Goal: Task Accomplishment & Management: Manage account settings

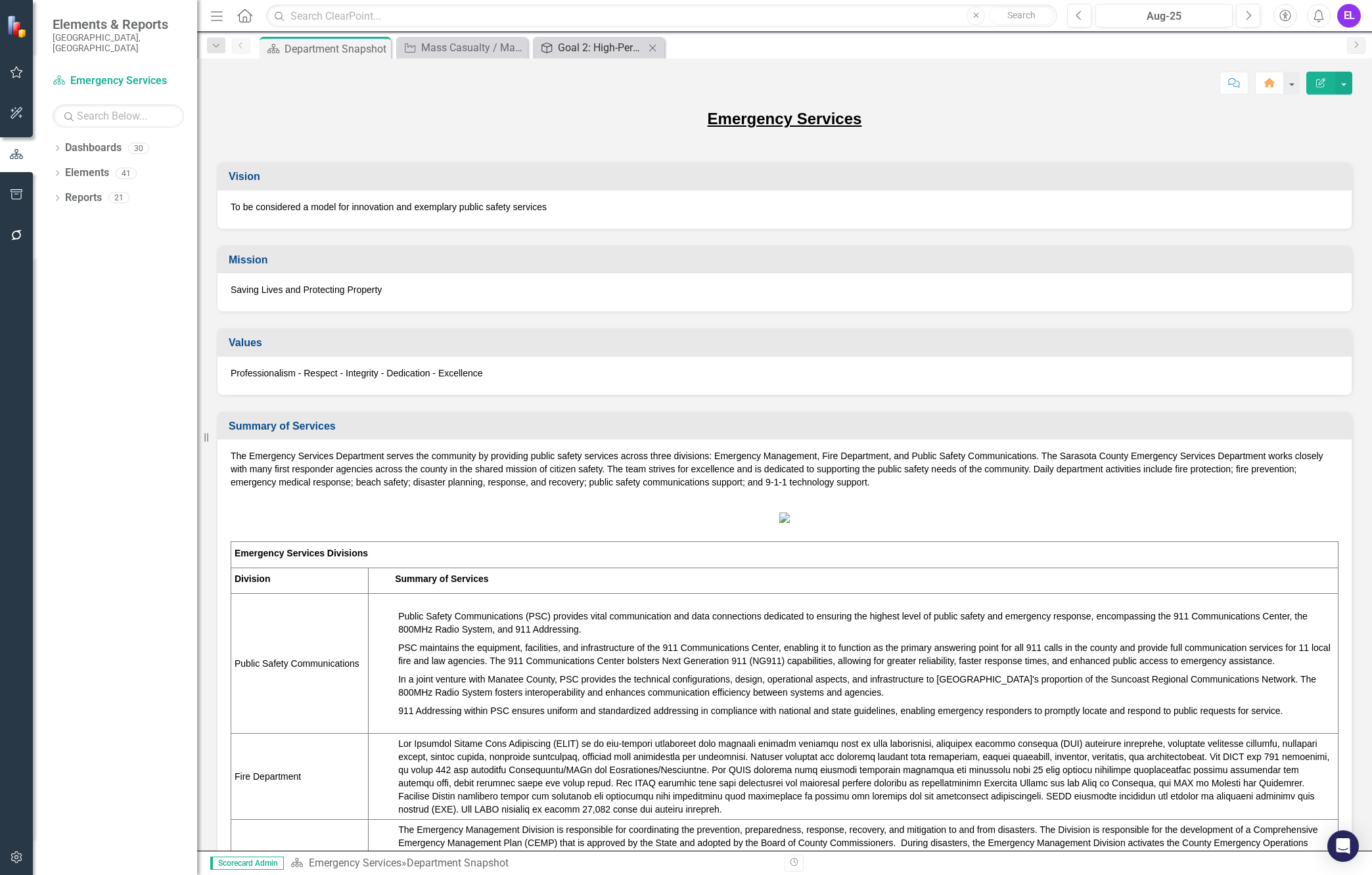
click at [613, 47] on div "Goal 2: High-Performing County Team" at bounding box center [601, 47] width 87 height 16
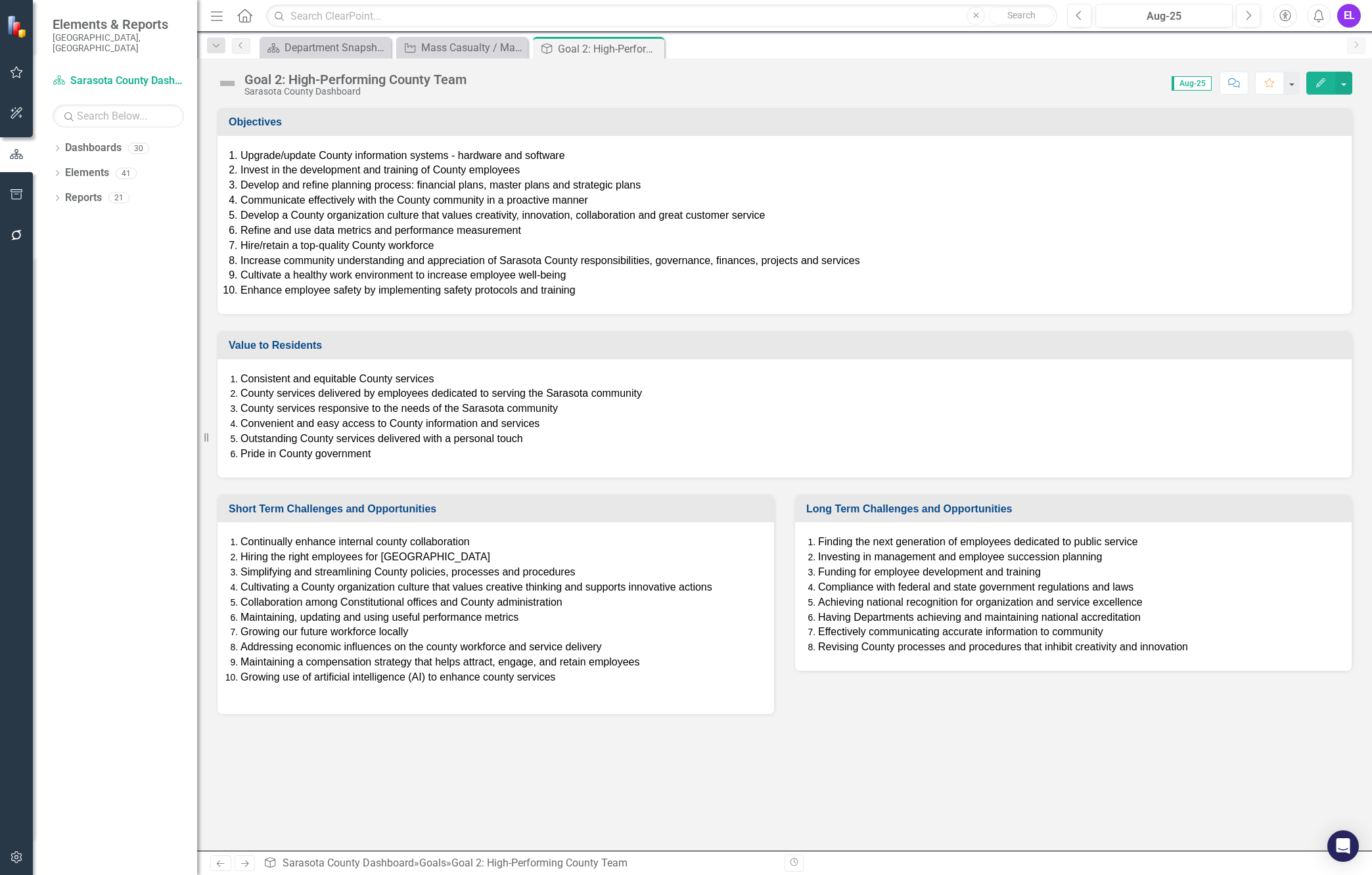
click at [0, 0] on icon "Close" at bounding box center [0, 0] width 0 height 0
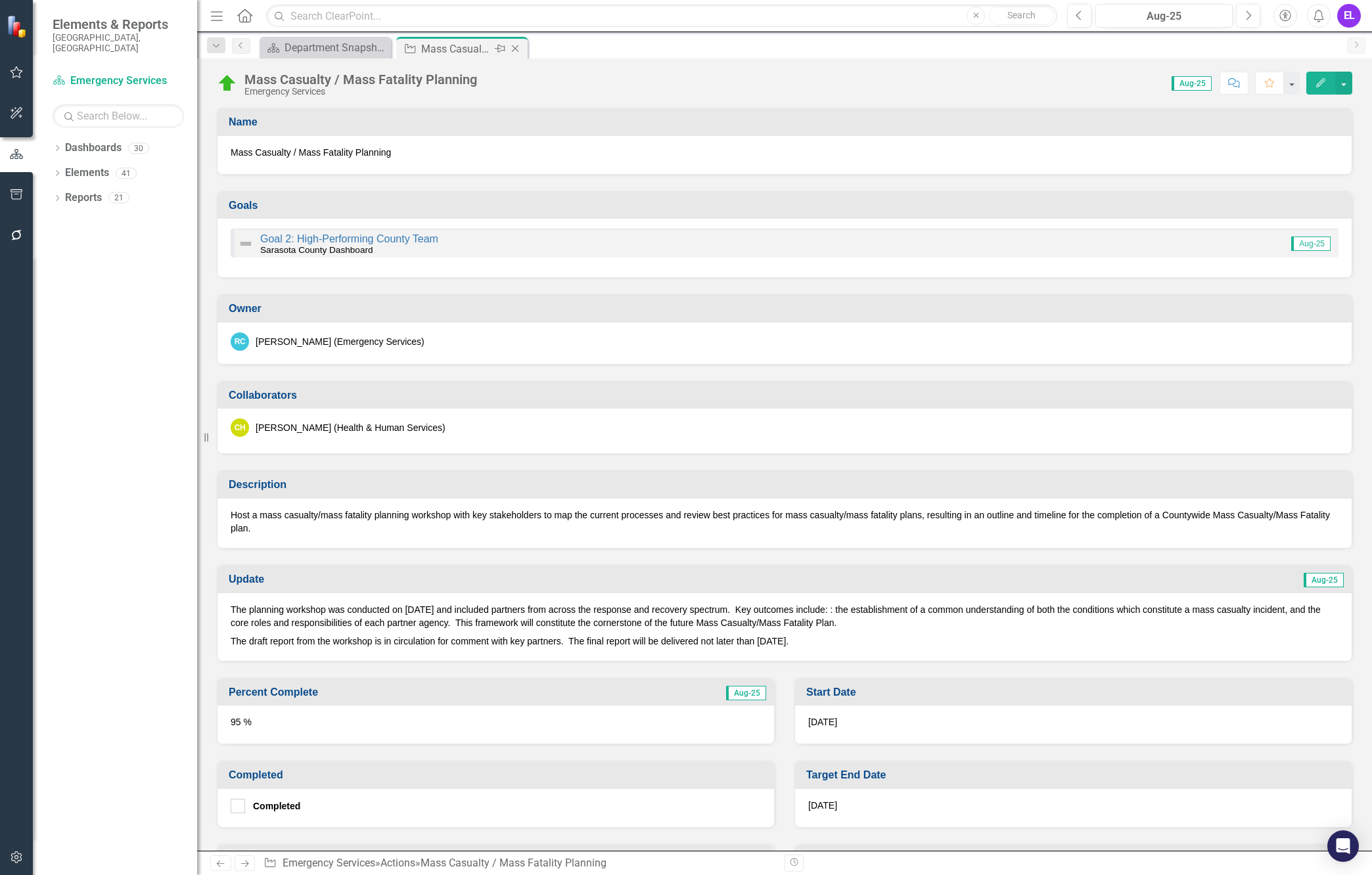
click at [516, 48] on icon "Close" at bounding box center [515, 48] width 14 height 11
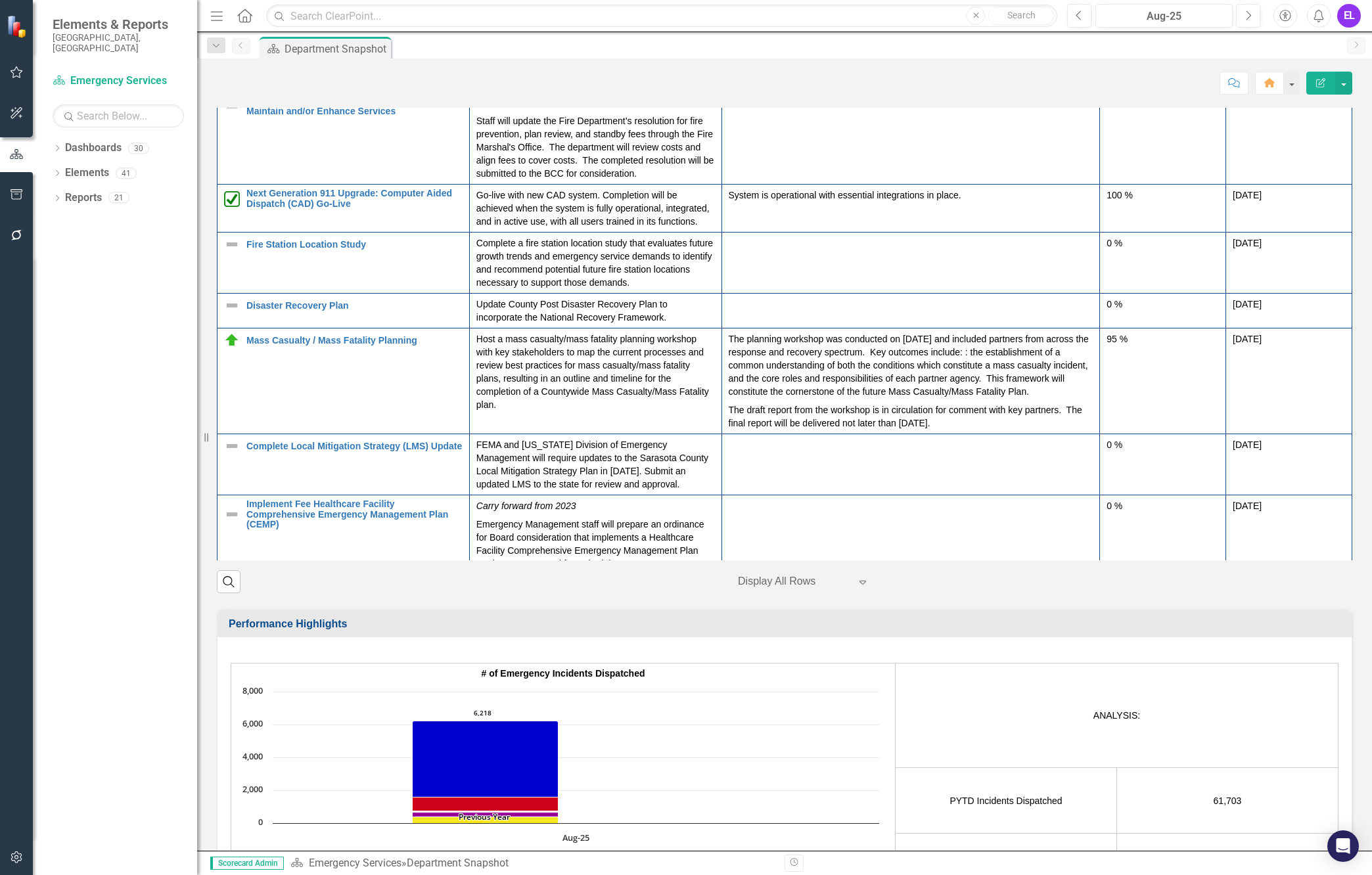
scroll to position [246, 0]
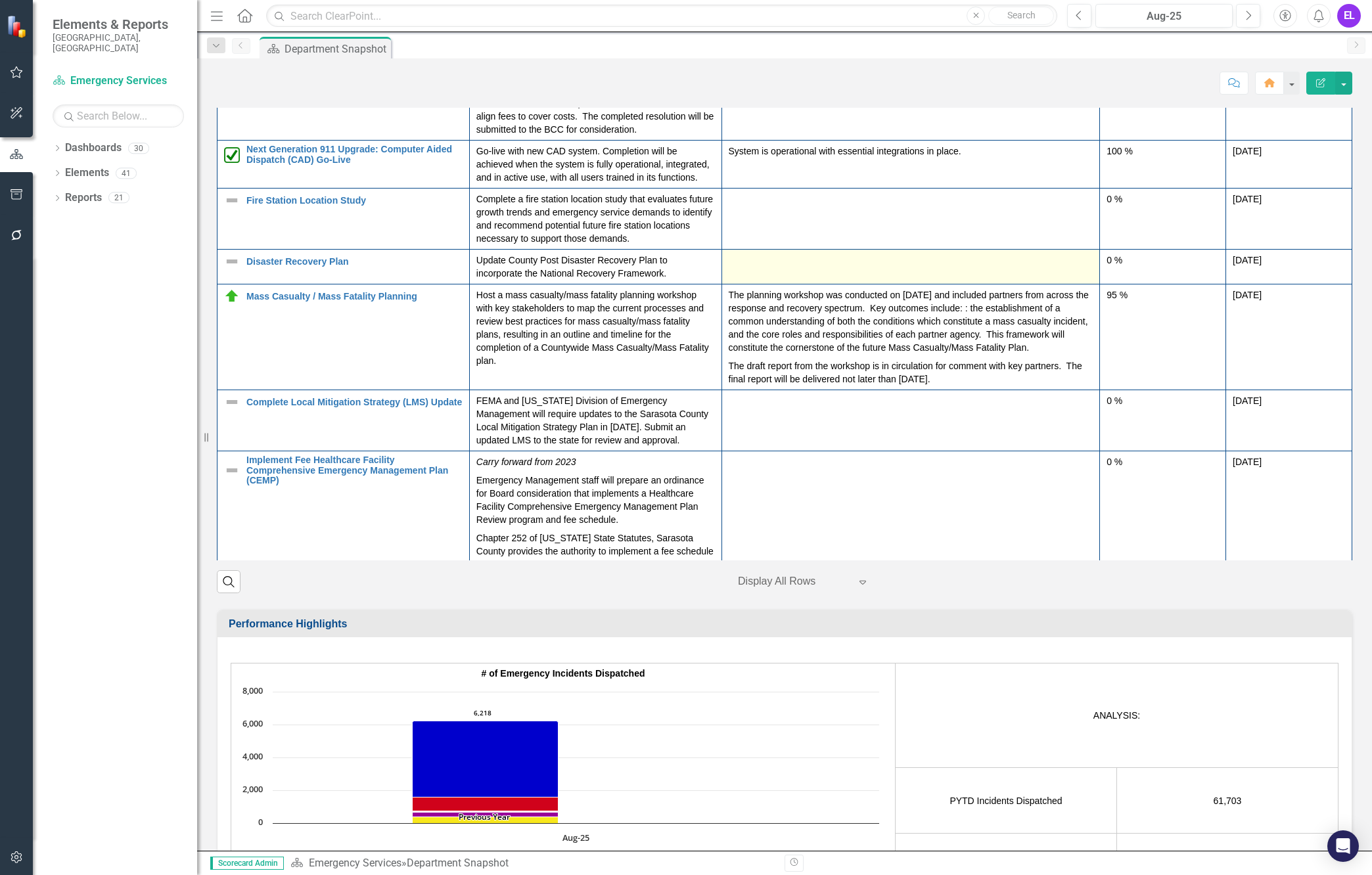
click at [852, 285] on td at bounding box center [911, 267] width 379 height 35
click at [1077, 21] on button "Previous" at bounding box center [1079, 15] width 24 height 23
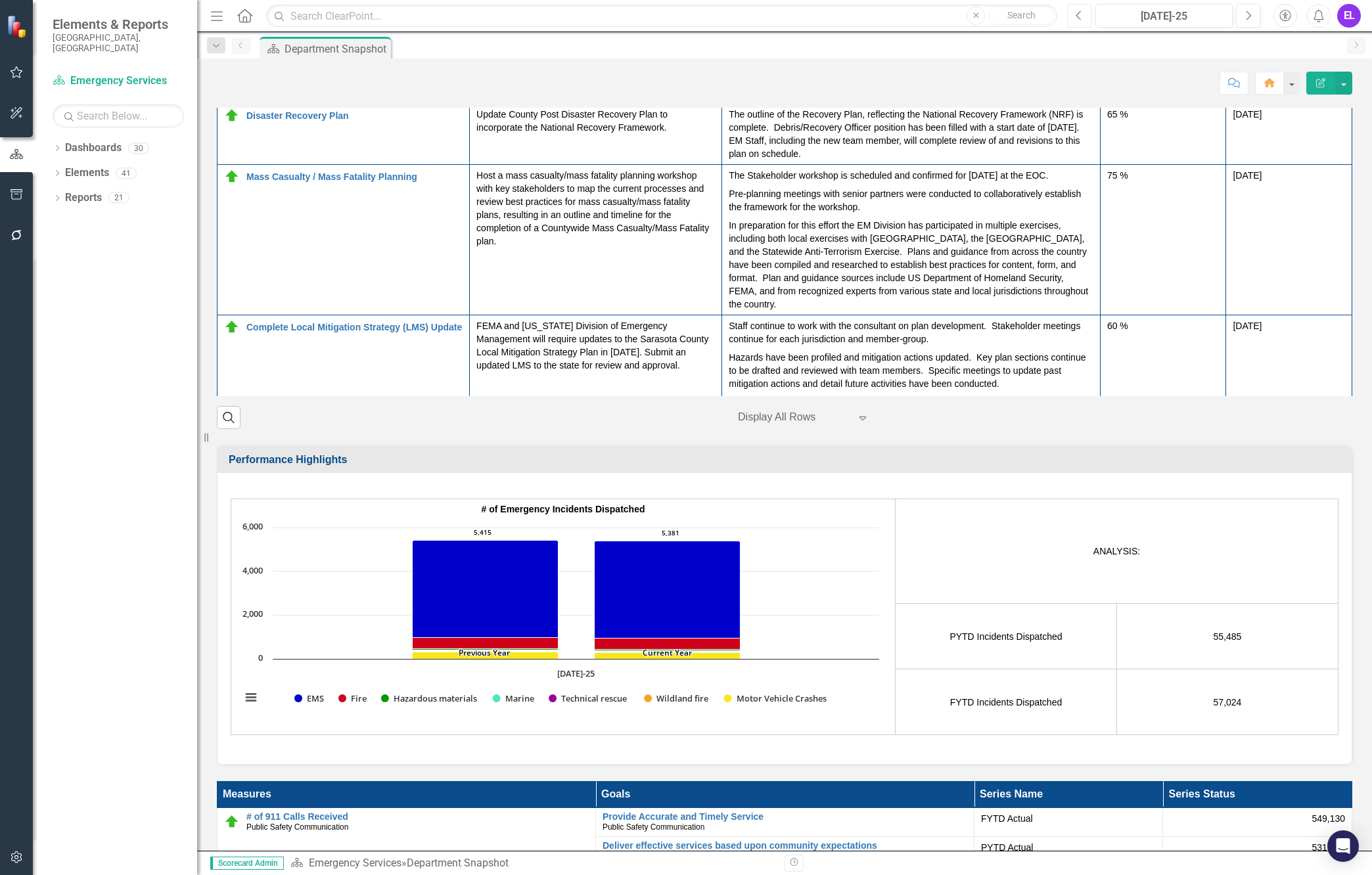
scroll to position [246, 0]
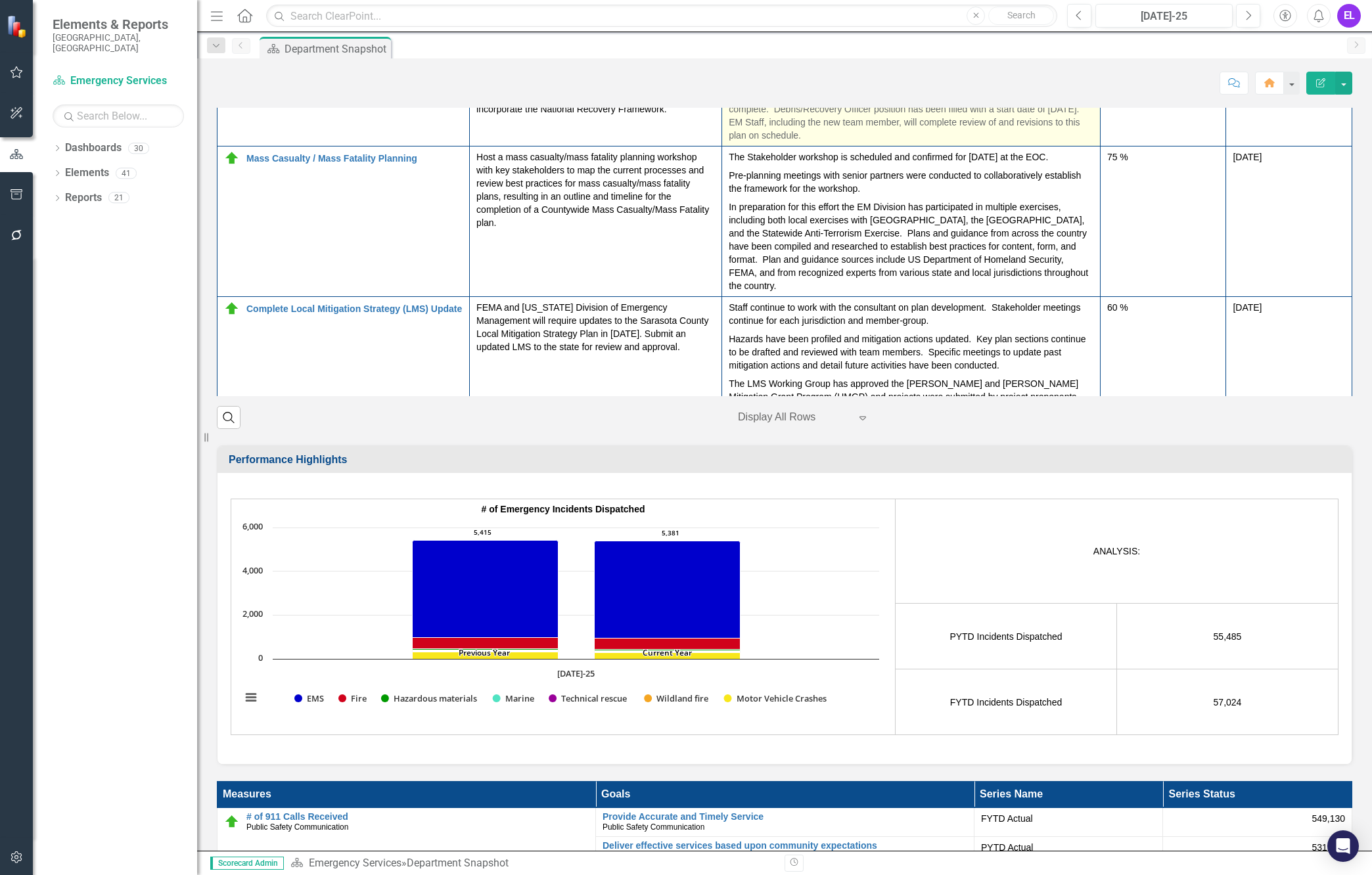
click at [880, 142] on p "The outline of the Recovery Plan, reflecting the National Recovery Framework (N…" at bounding box center [910, 116] width 364 height 52
click at [843, 142] on p "The outline of the Recovery Plan, reflecting the National Recovery Framework (N…" at bounding box center [910, 116] width 364 height 52
click at [869, 142] on p "The outline of the Recovery Plan, reflecting the National Recovery Framework (N…" at bounding box center [910, 116] width 364 height 52
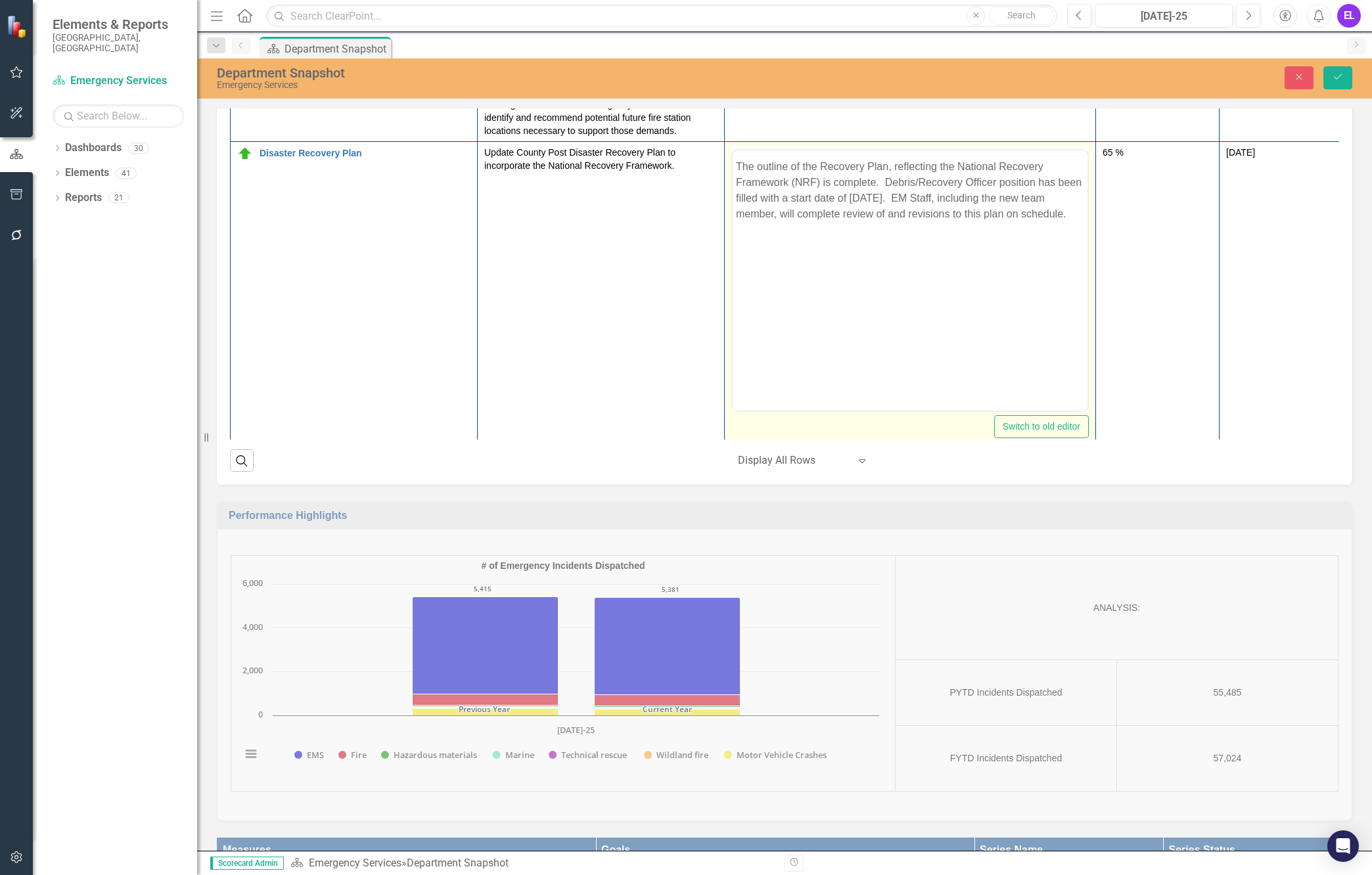
scroll to position [0, 0]
click at [832, 221] on p "The outline of the Recovery Plan, reflecting the National Recovery Framework (N…" at bounding box center [910, 214] width 348 height 63
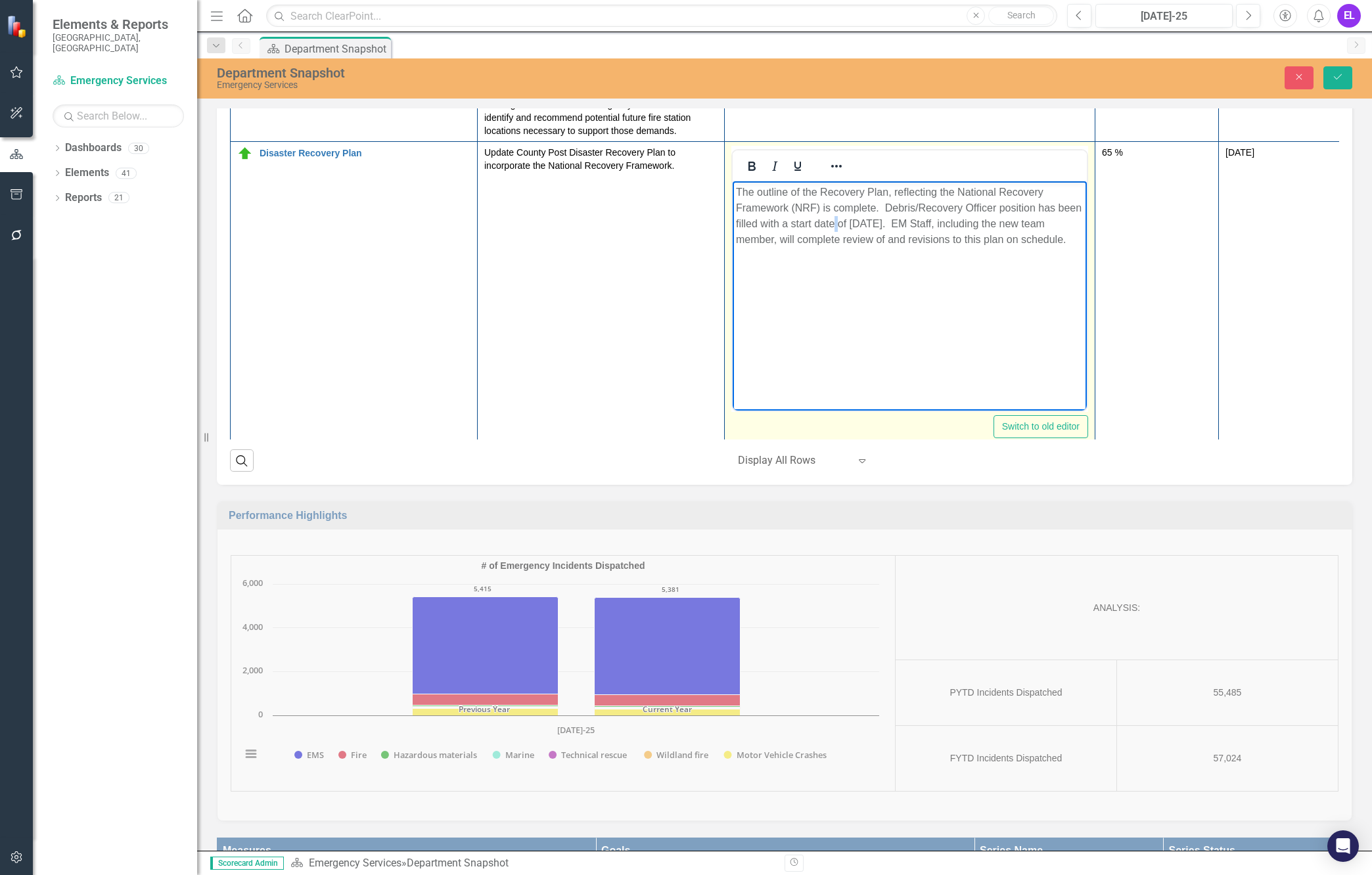
click at [832, 221] on p "The outline of the Recovery Plan, reflecting the National Recovery Framework (N…" at bounding box center [910, 214] width 348 height 63
copy p "The outline of the Recovery Plan, reflecting the National Recovery Framework (N…"
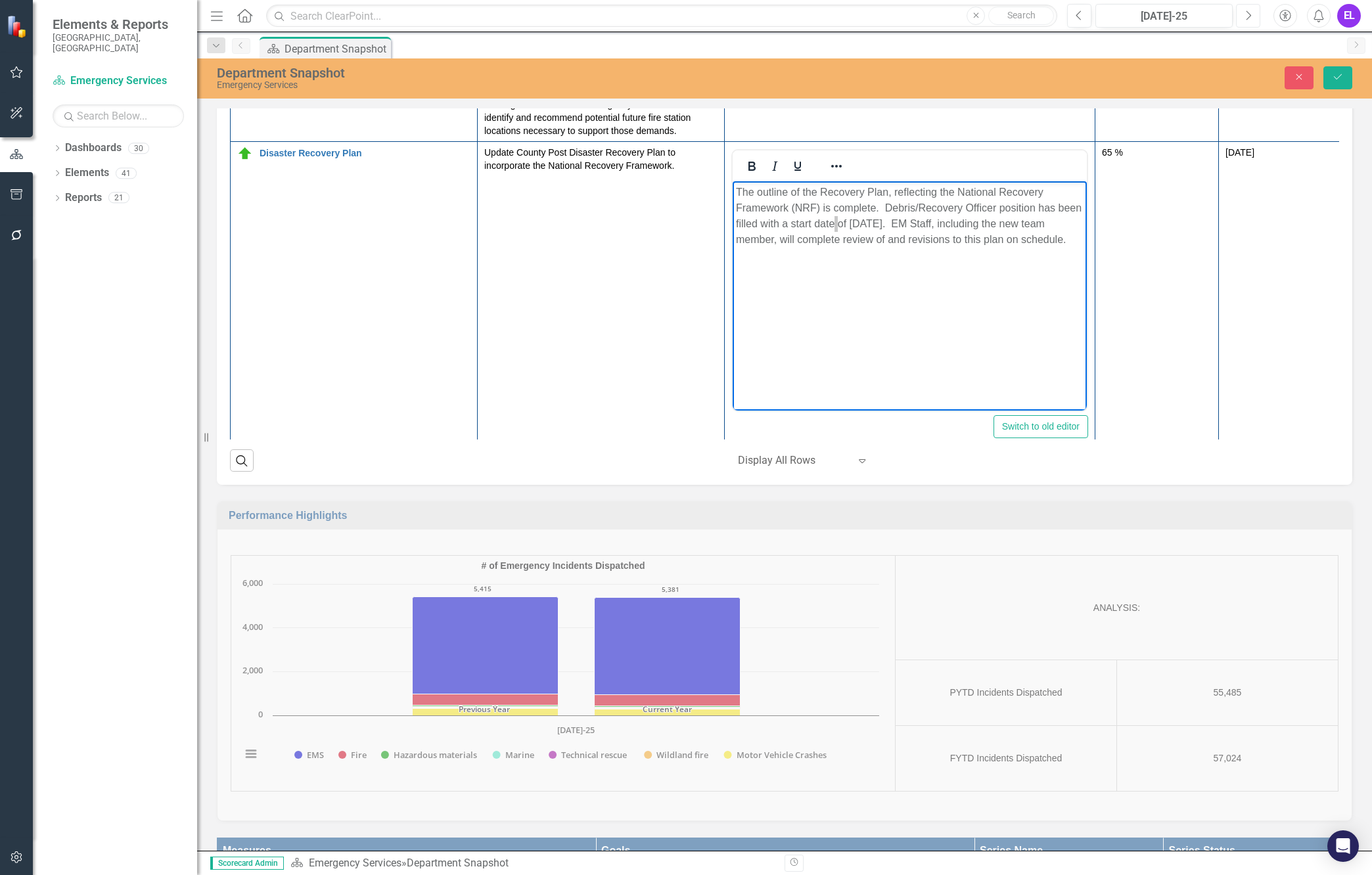
click at [1186, 23] on button "Next" at bounding box center [1247, 15] width 24 height 23
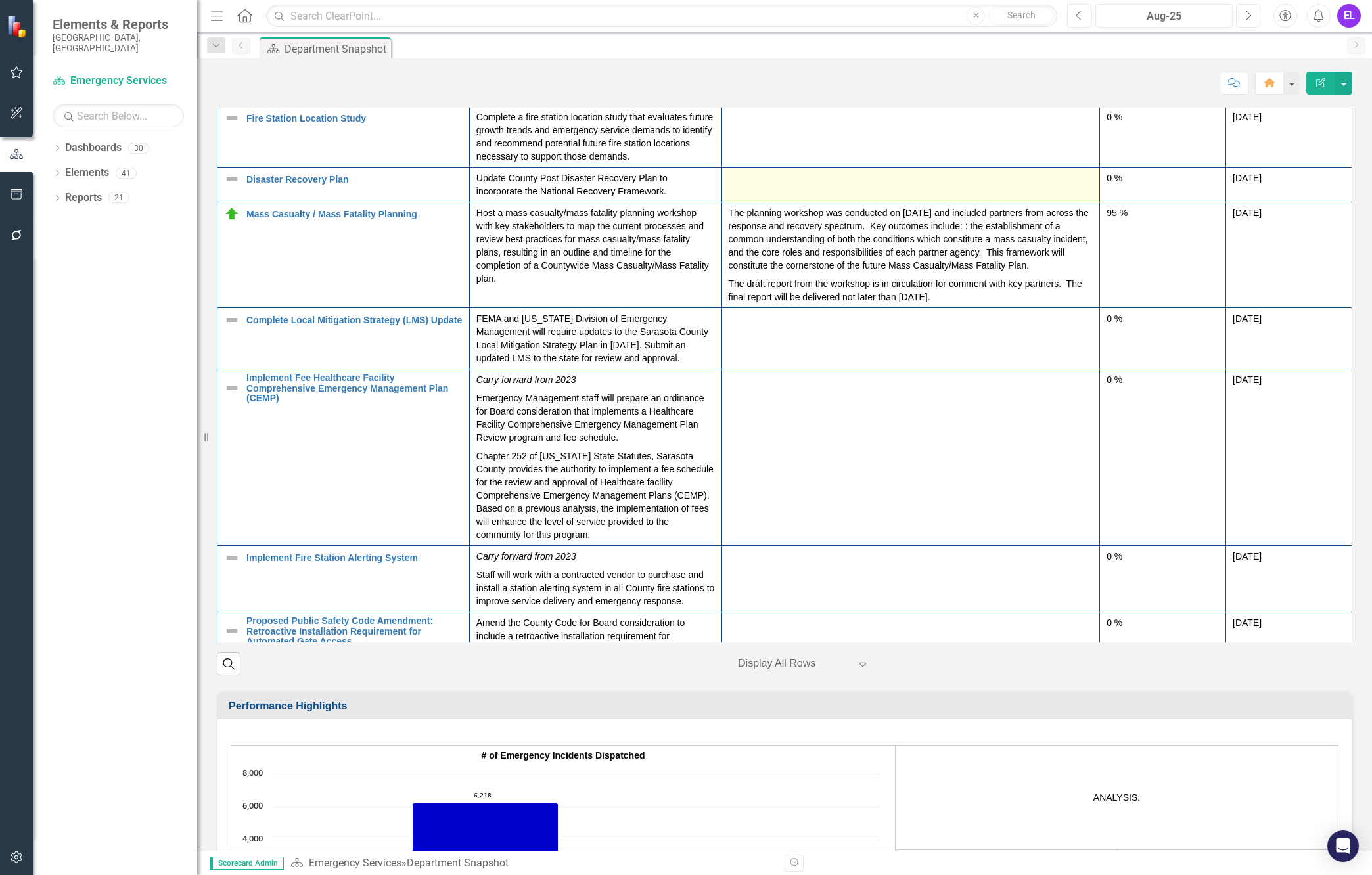
scroll to position [493, 0]
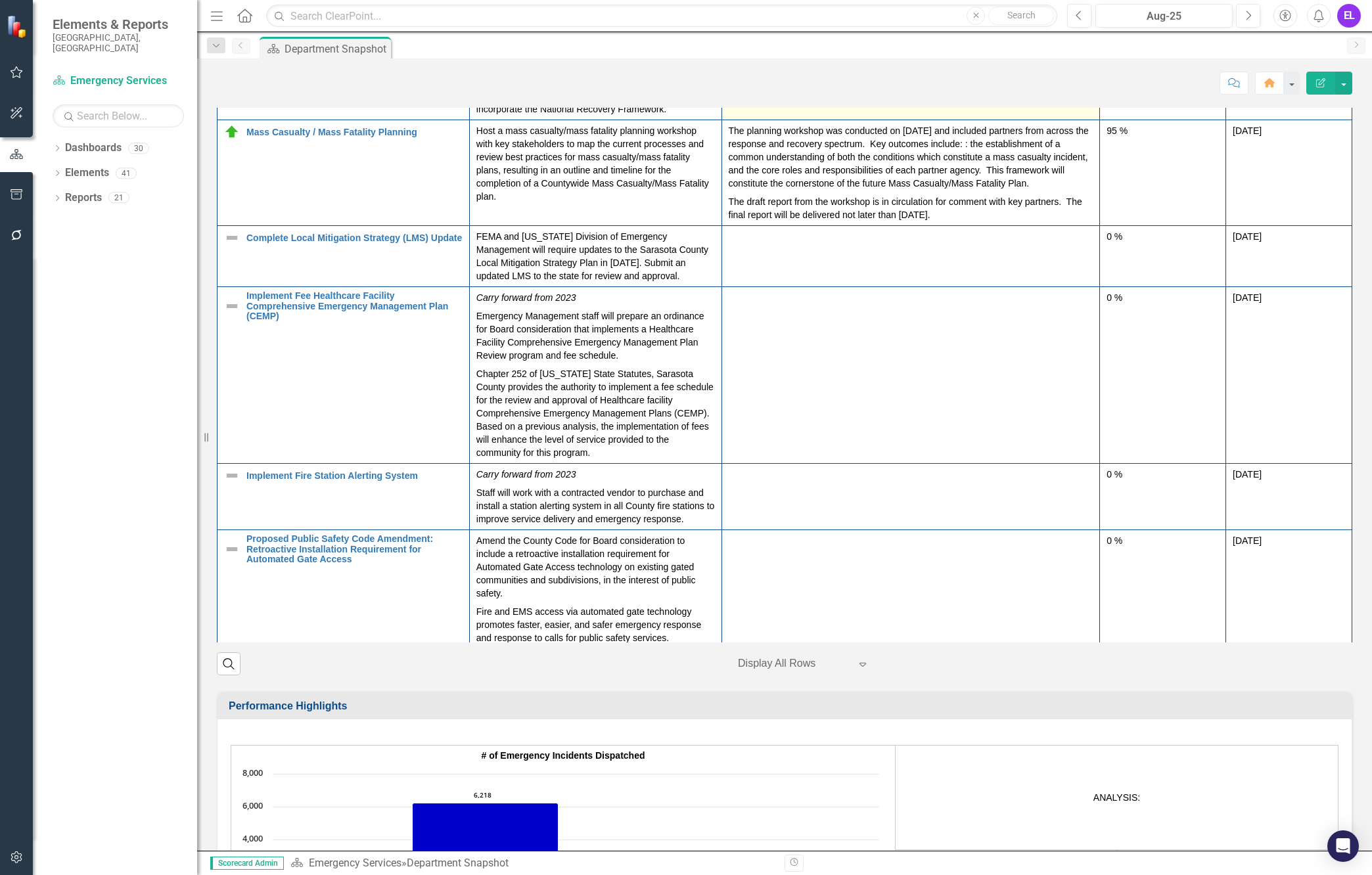
click at [880, 105] on div at bounding box center [910, 98] width 364 height 15
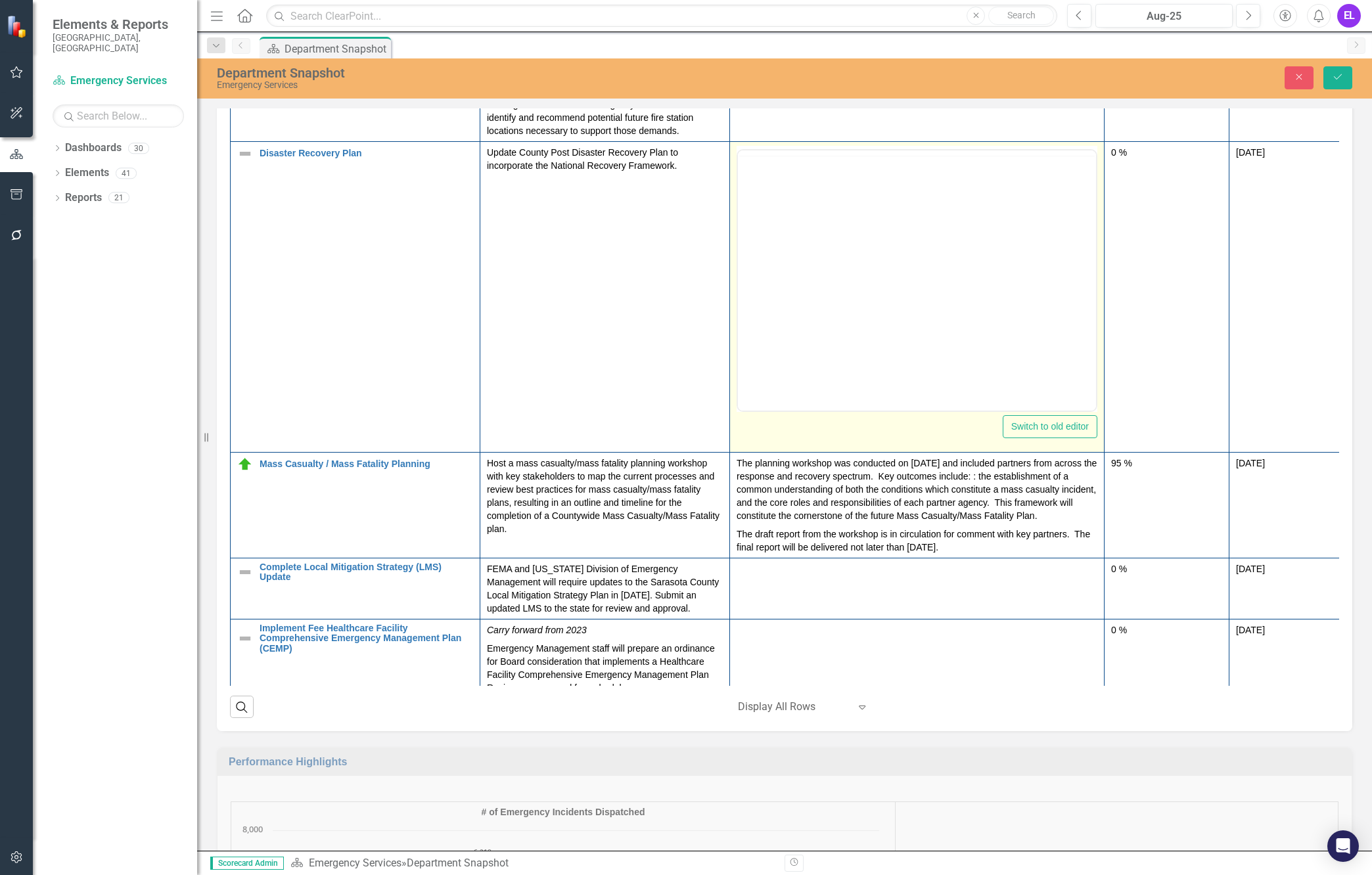
scroll to position [0, 0]
click at [870, 256] on body "Rich Text Area. Press ALT-0 for help." at bounding box center [917, 279] width 358 height 197
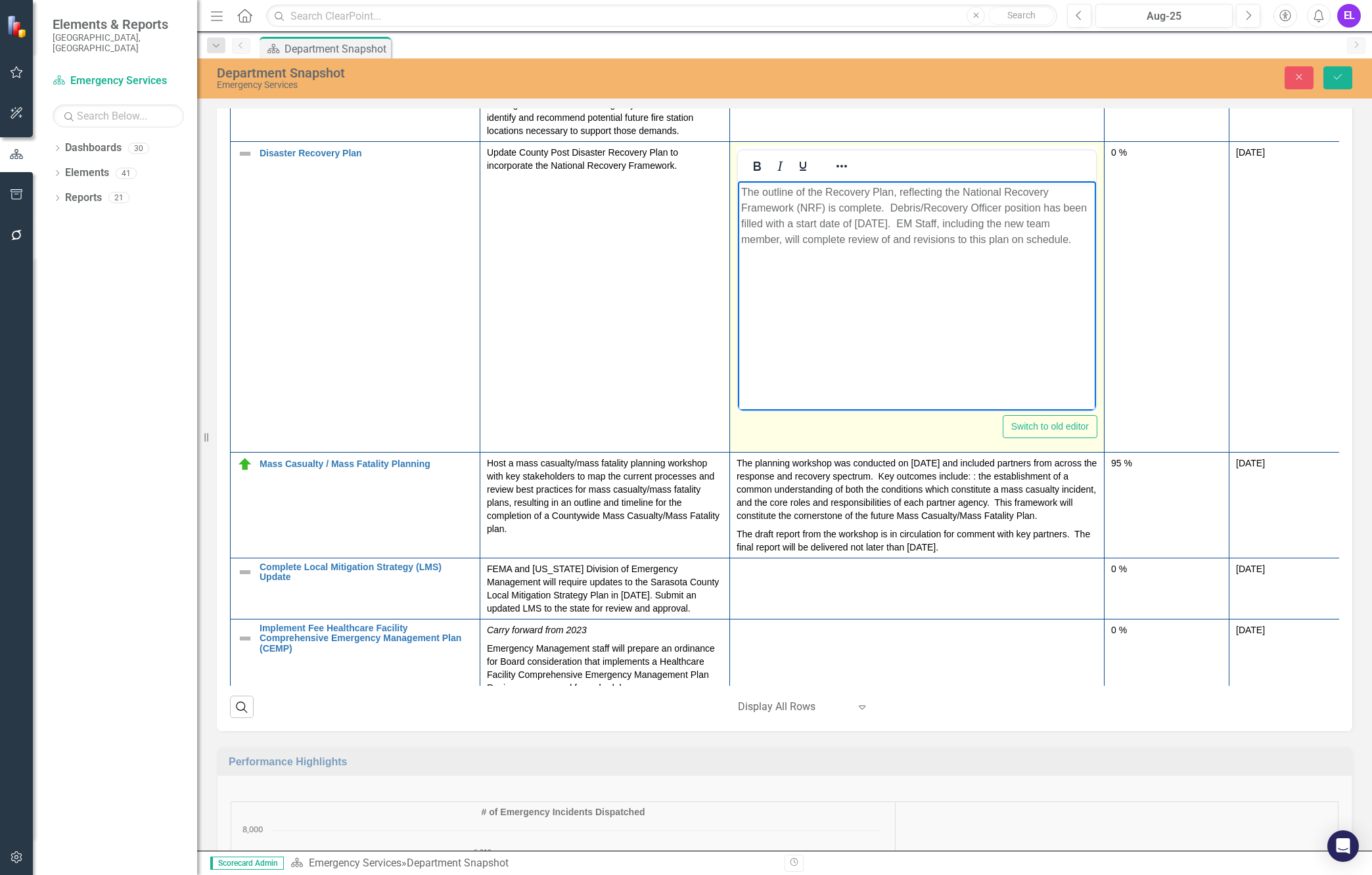
click at [1004, 207] on p "The outline of the Recovery Plan, reflecting the National Recovery Framework (N…" at bounding box center [917, 214] width 352 height 63
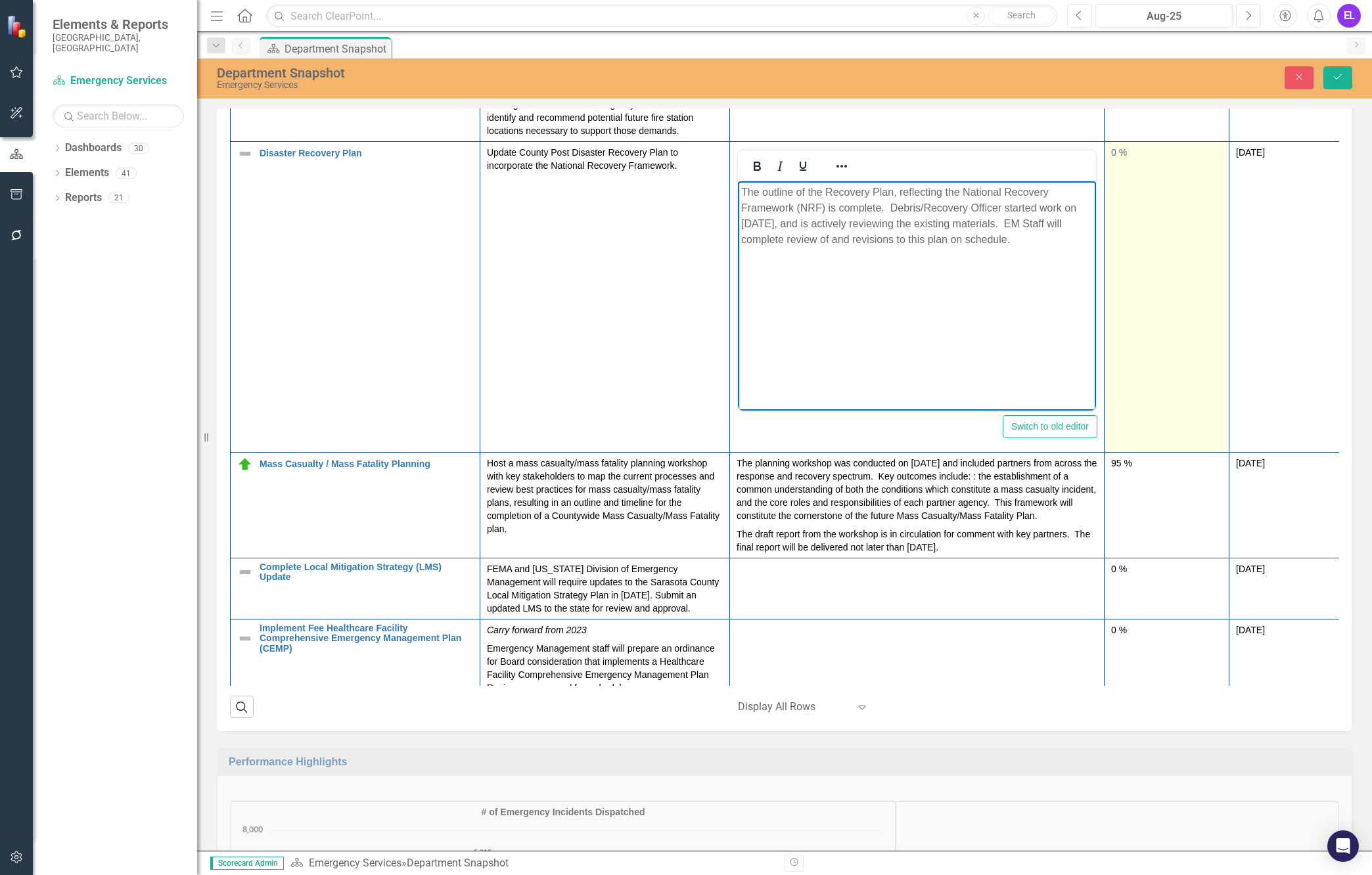
click at [1112, 159] on div "0 %" at bounding box center [1166, 153] width 111 height 14
click at [1116, 159] on div "0 %" at bounding box center [1166, 153] width 111 height 14
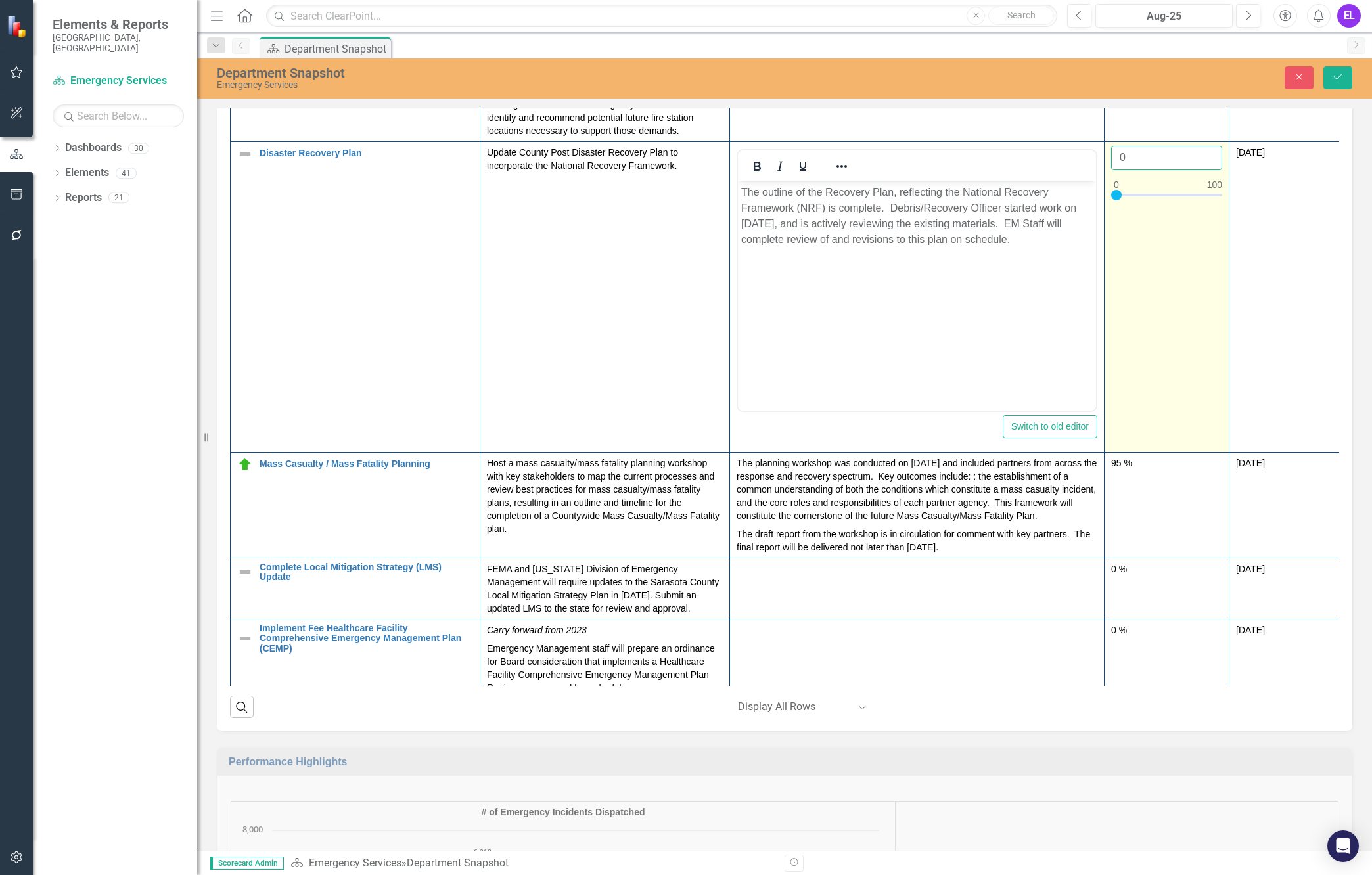
click at [1139, 170] on input "0" at bounding box center [1166, 157] width 111 height 24
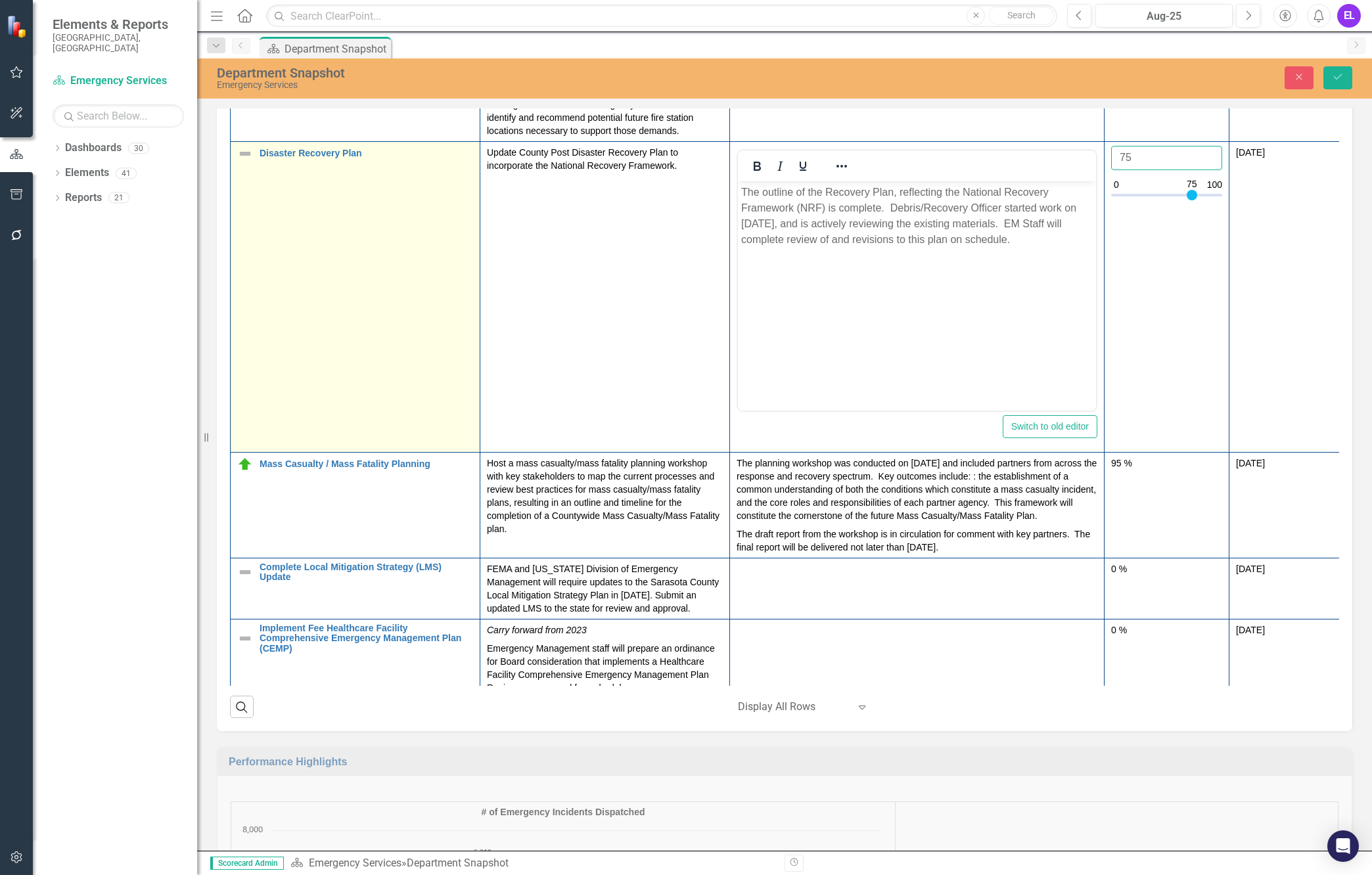
type input "75"
click at [243, 161] on img at bounding box center [245, 154] width 15 height 15
click at [242, 161] on img at bounding box center [245, 154] width 15 height 15
click at [266, 163] on icon "Expand" at bounding box center [267, 157] width 14 height 11
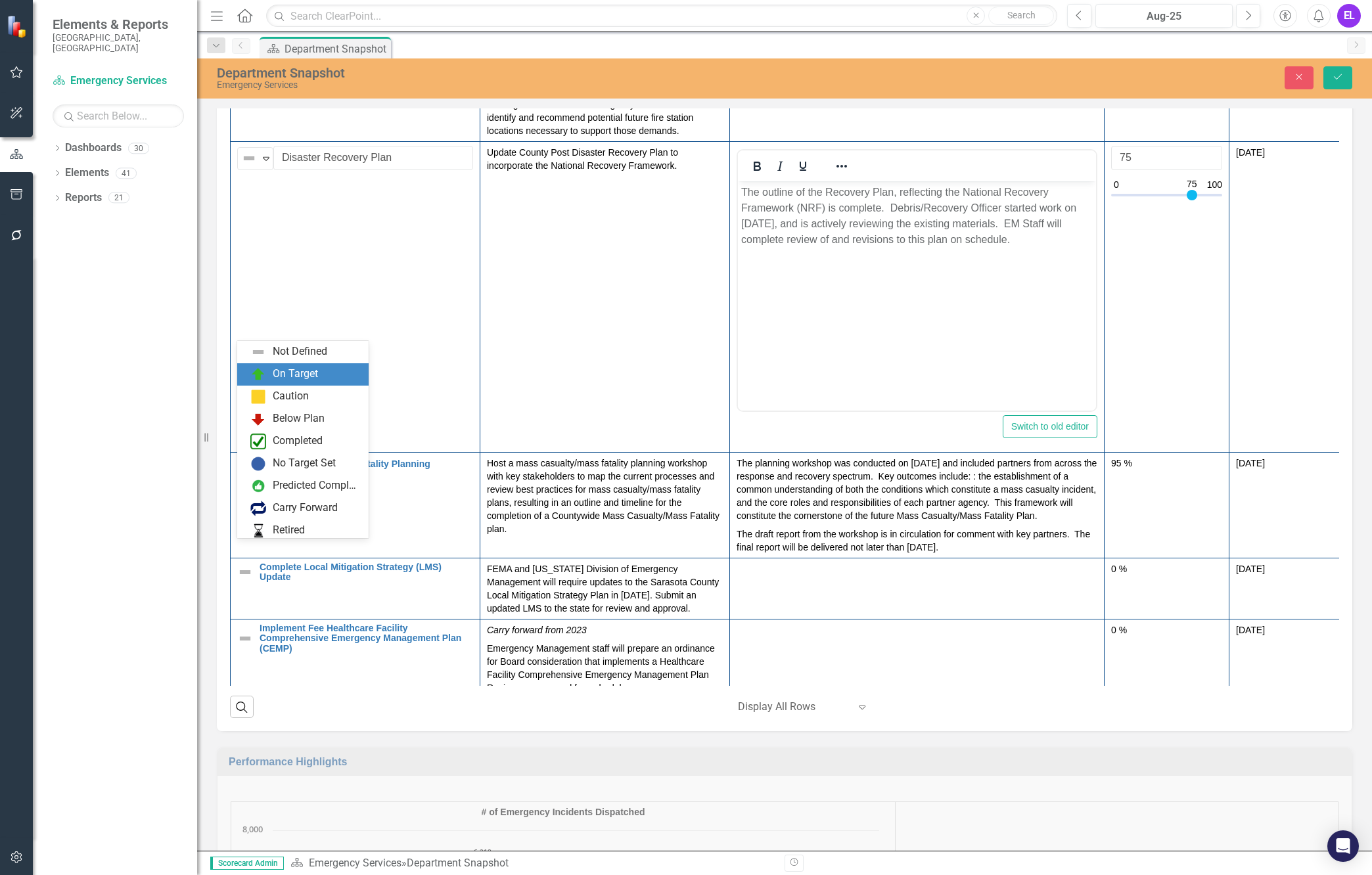
click at [277, 370] on div "On Target" at bounding box center [295, 375] width 45 height 15
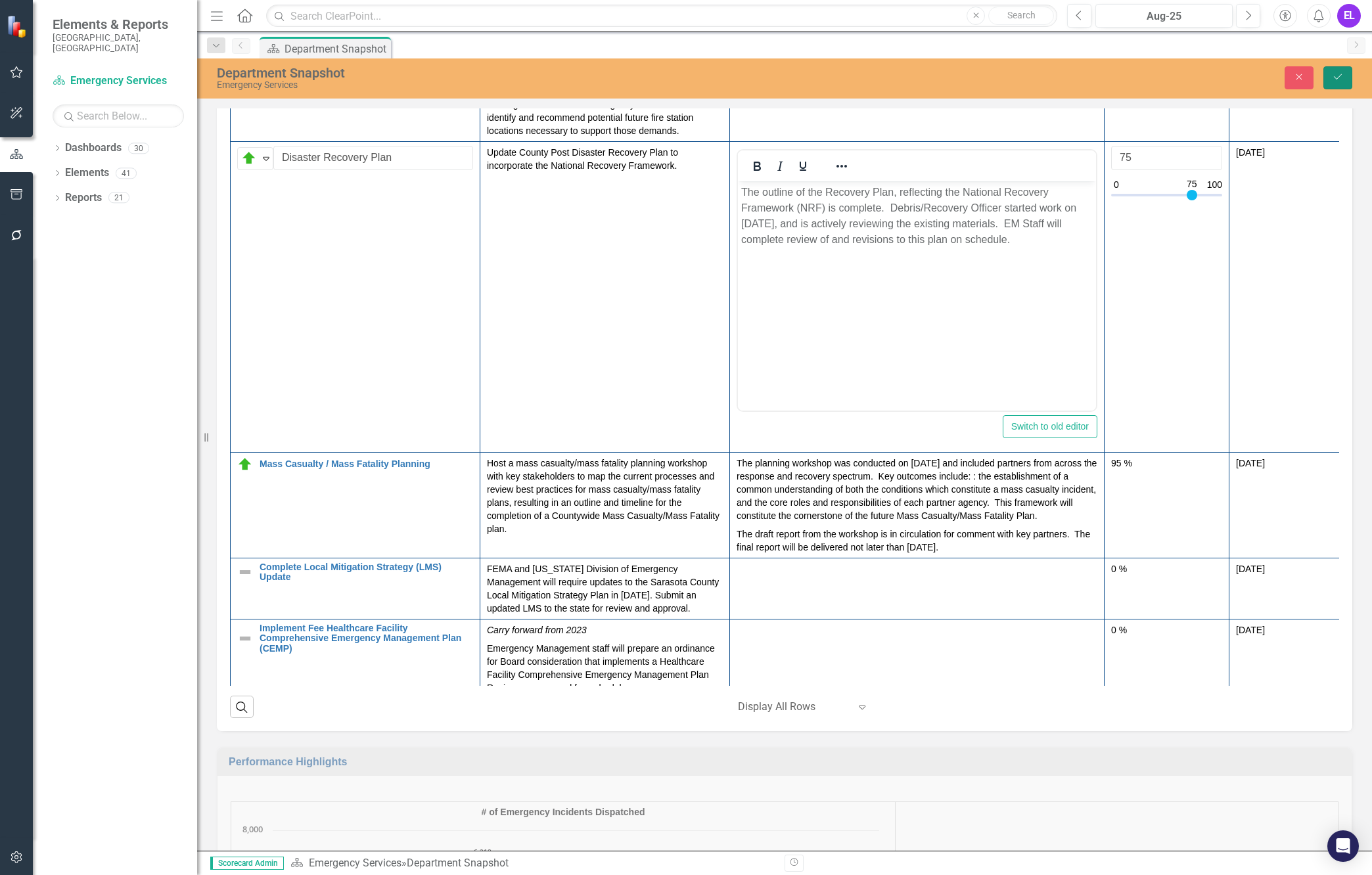
drag, startPoint x: 1337, startPoint y: 77, endPoint x: 1359, endPoint y: 128, distance: 55.5
click at [1186, 77] on icon "Save" at bounding box center [1338, 77] width 12 height 10
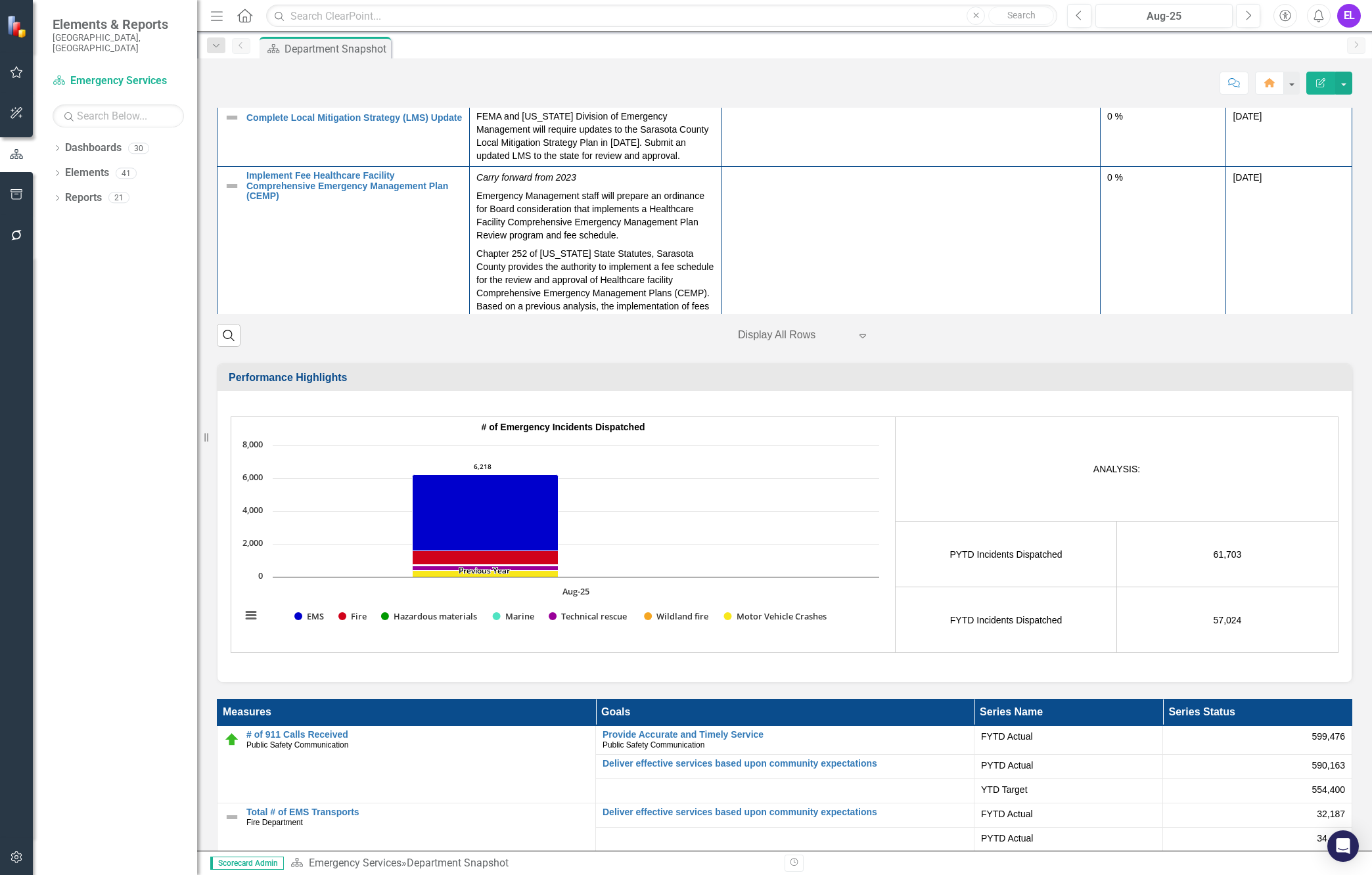
scroll to position [410, 0]
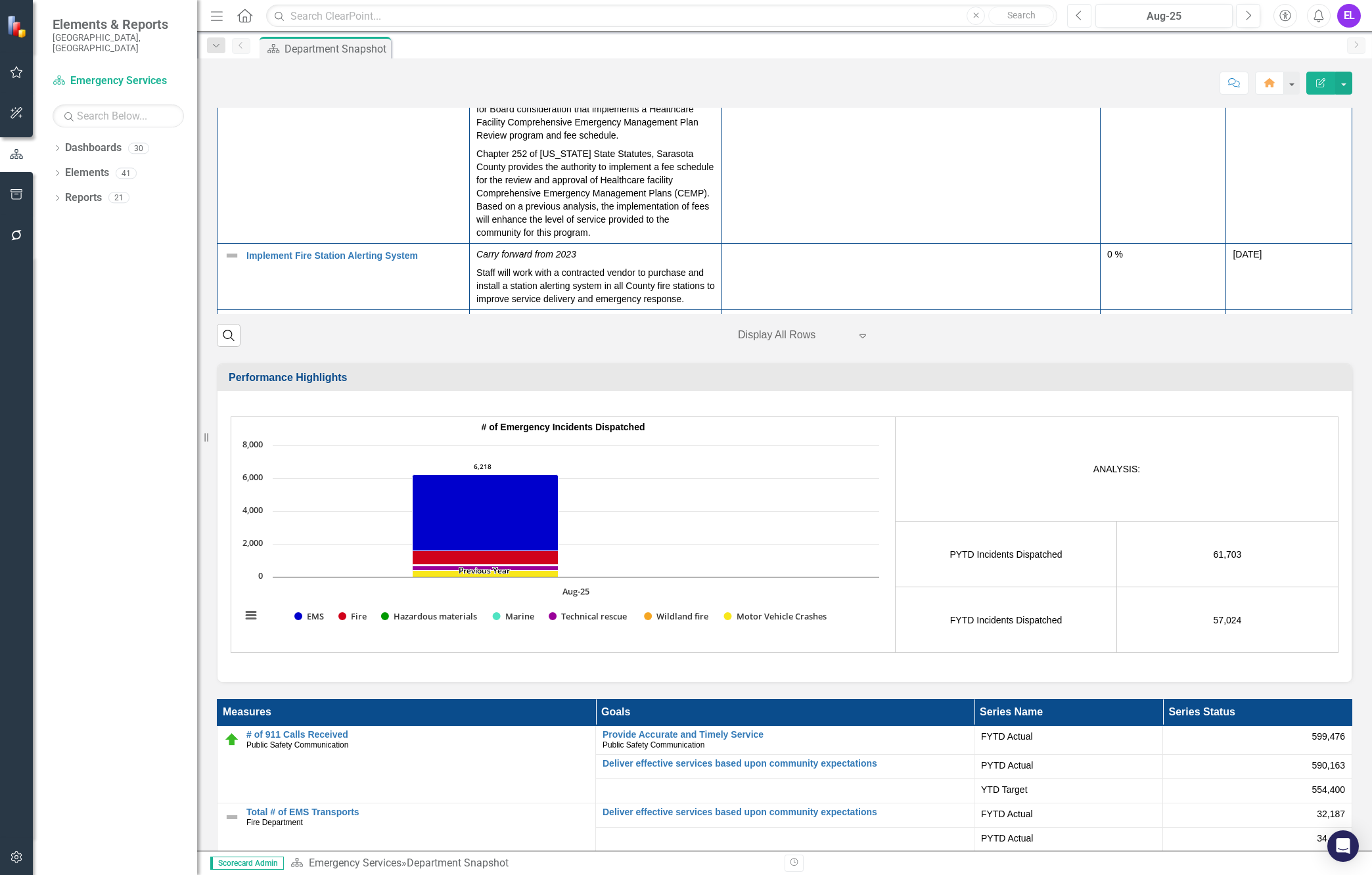
click at [1083, 15] on icon "Previous" at bounding box center [1078, 15] width 7 height 12
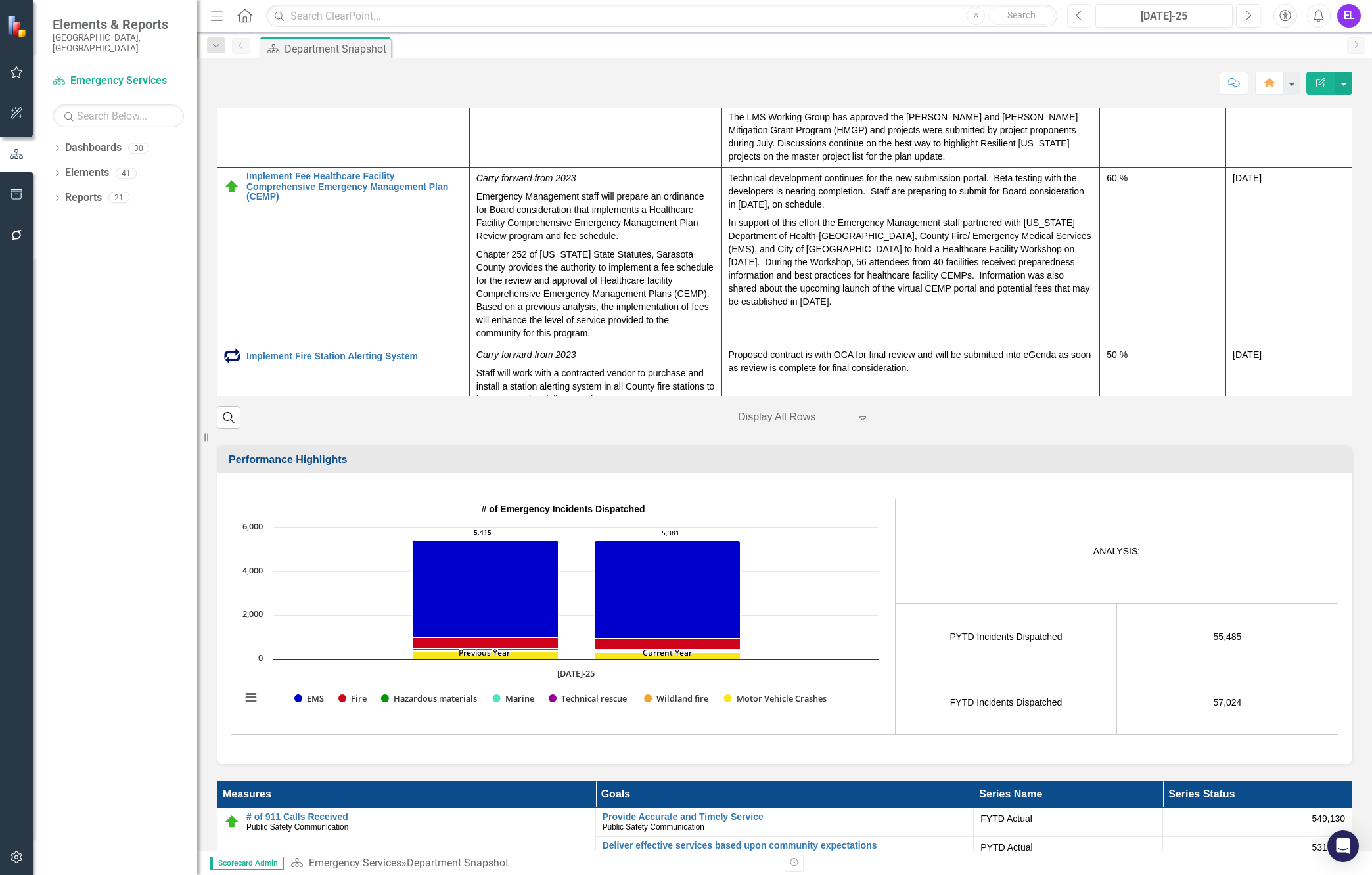
scroll to position [464, 0]
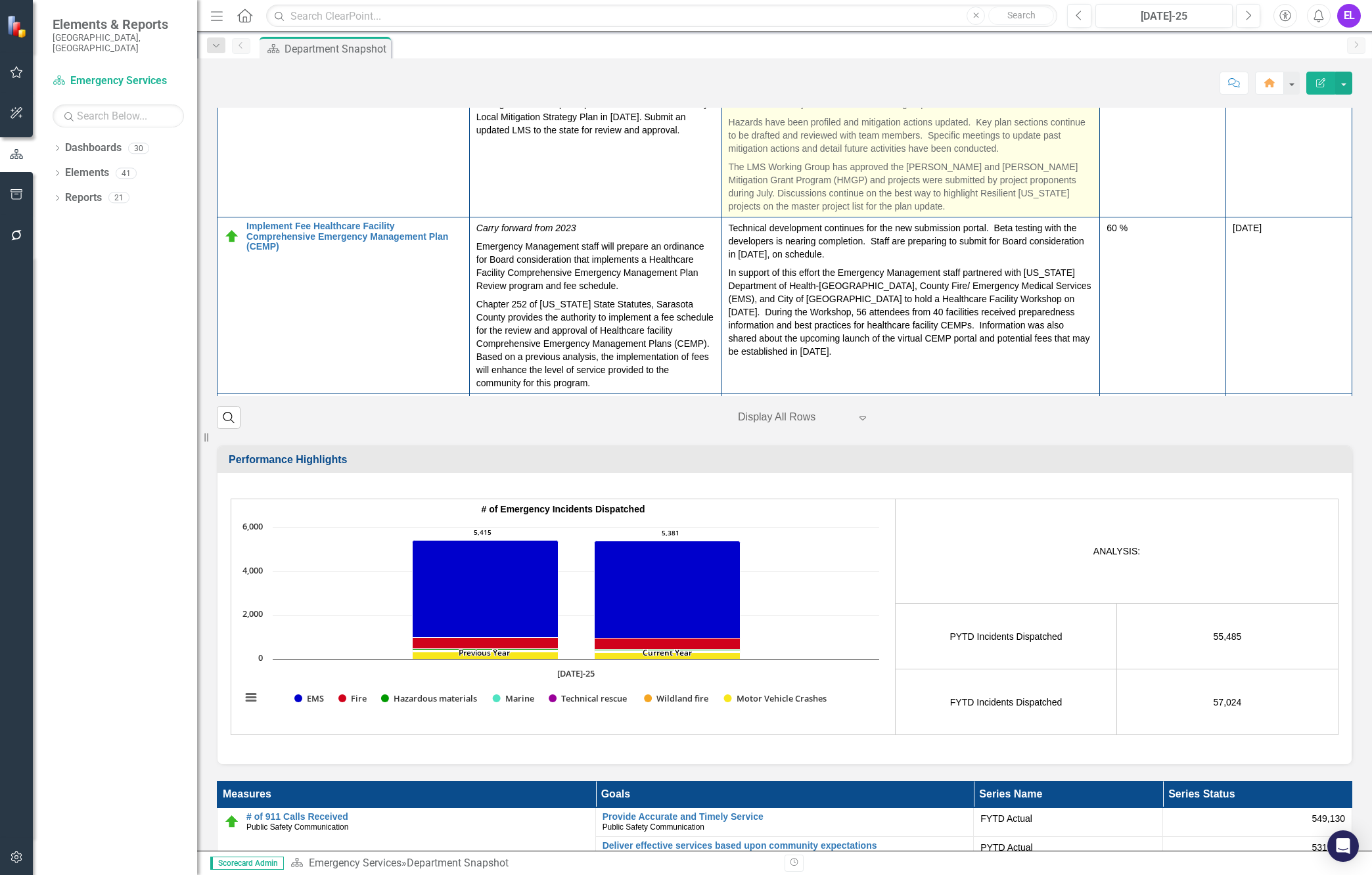
click at [966, 157] on p "Hazards have been profiled and mitigation actions updated. Key plan sections co…" at bounding box center [910, 135] width 364 height 44
click at [933, 157] on p "Hazards have been profiled and mitigation actions updated. Key plan sections co…" at bounding box center [910, 135] width 364 height 44
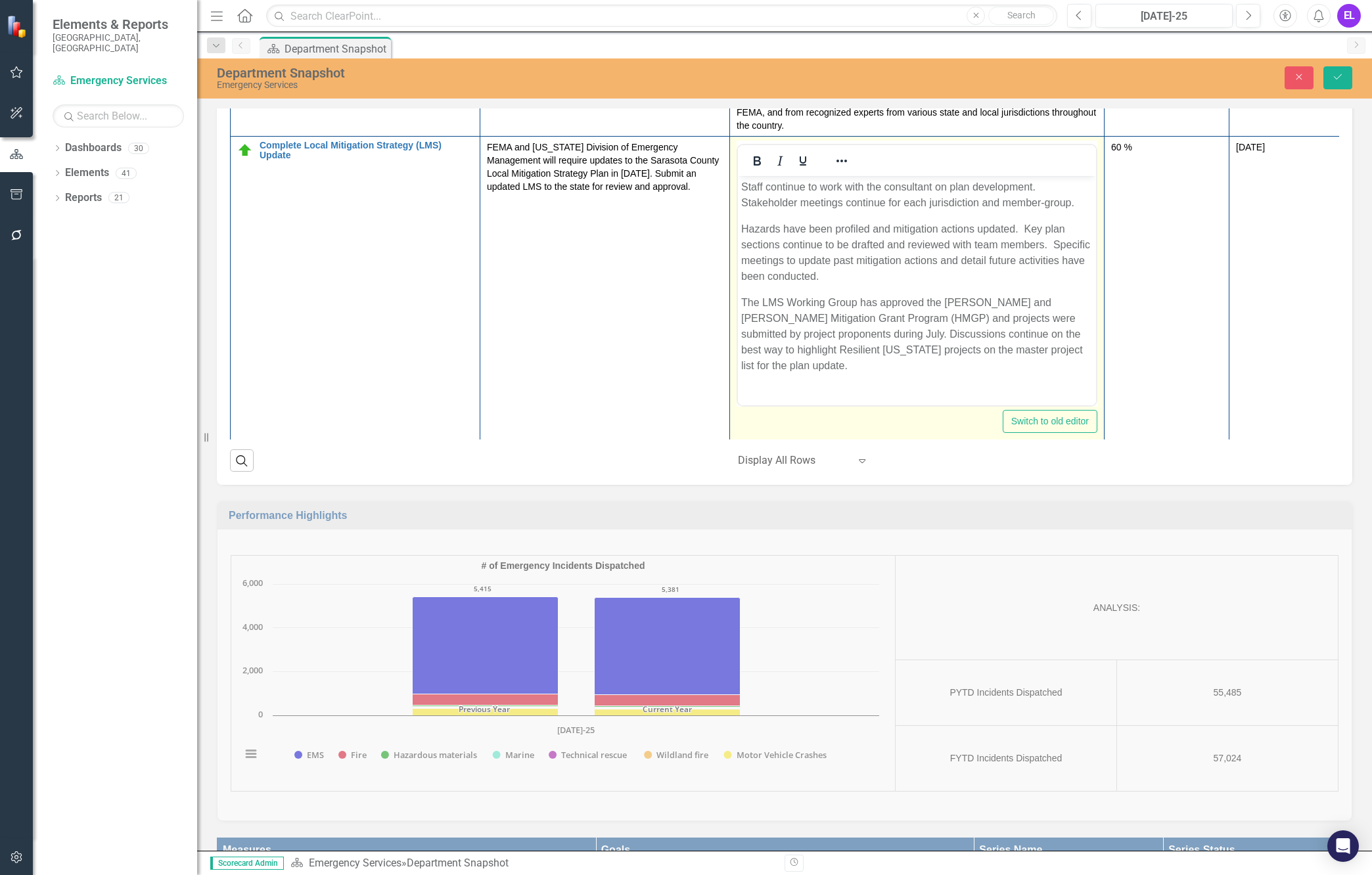
scroll to position [0, 0]
click at [901, 223] on p "Hazards have been profiled and mitigation actions updated. Key plan sections co…" at bounding box center [917, 252] width 352 height 63
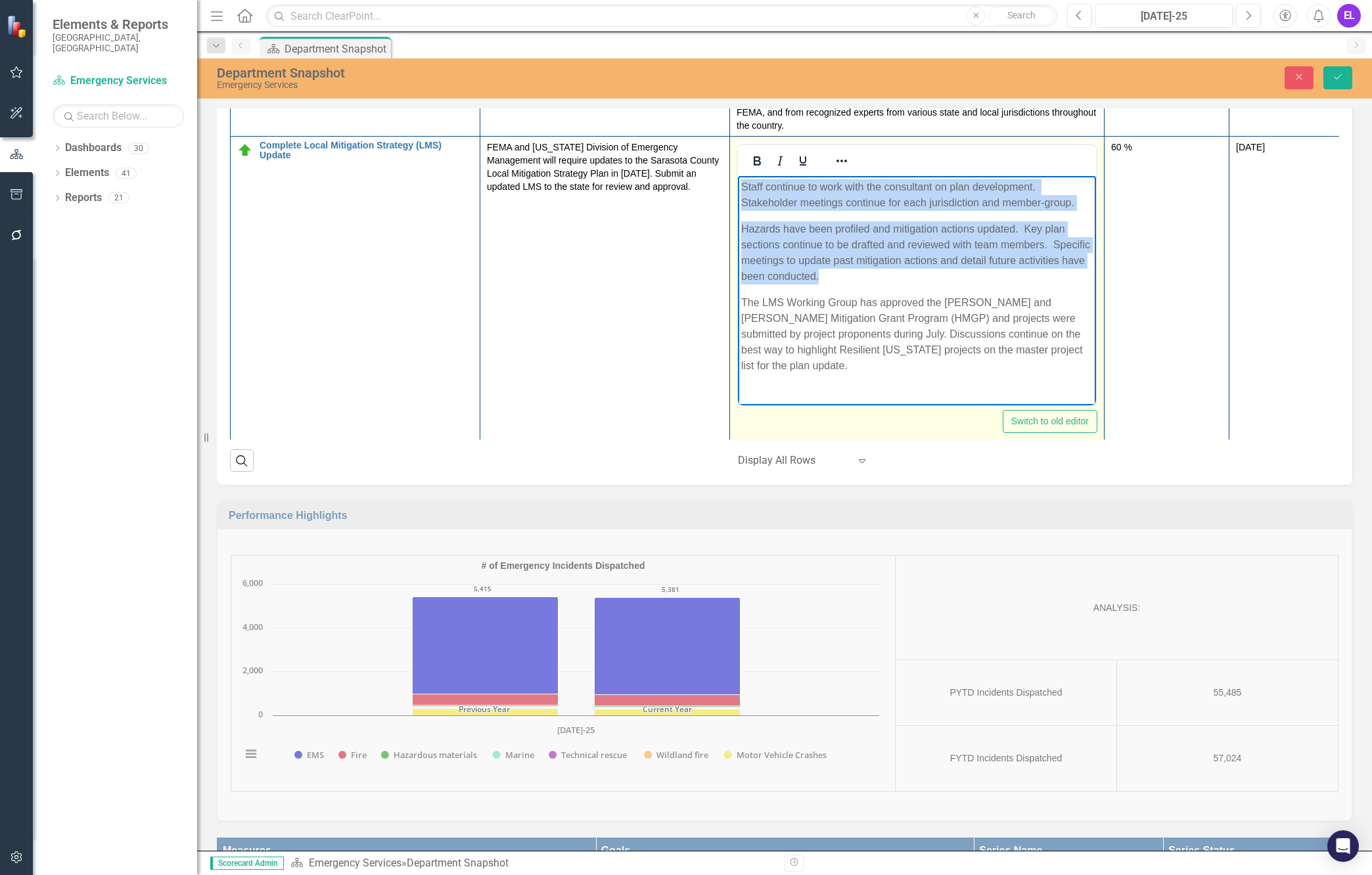
copy body "Staff continue to work with the consultant on plan development. Stakeholder mee…"
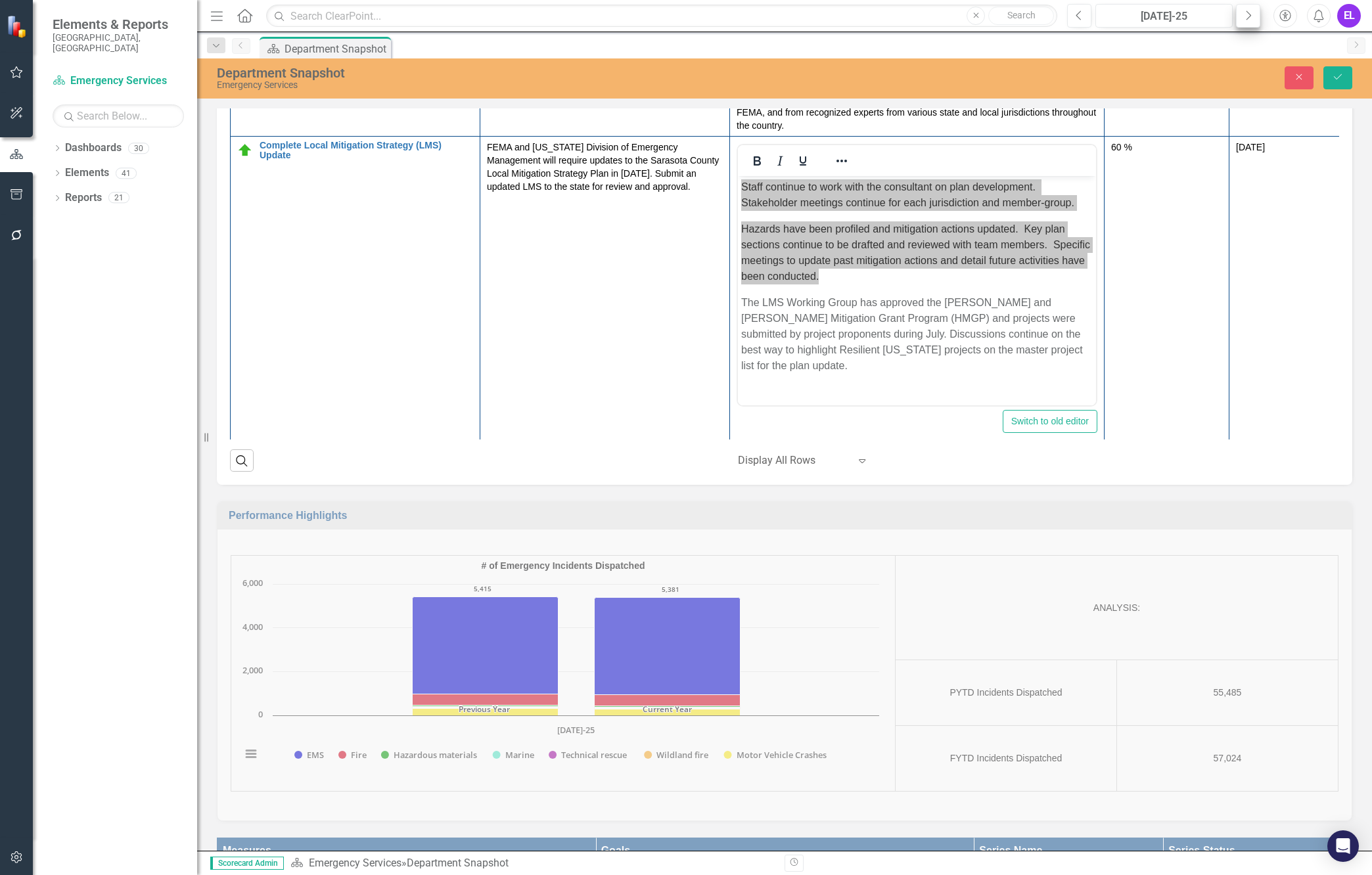
click at [1186, 18] on icon "Next" at bounding box center [1247, 15] width 7 height 12
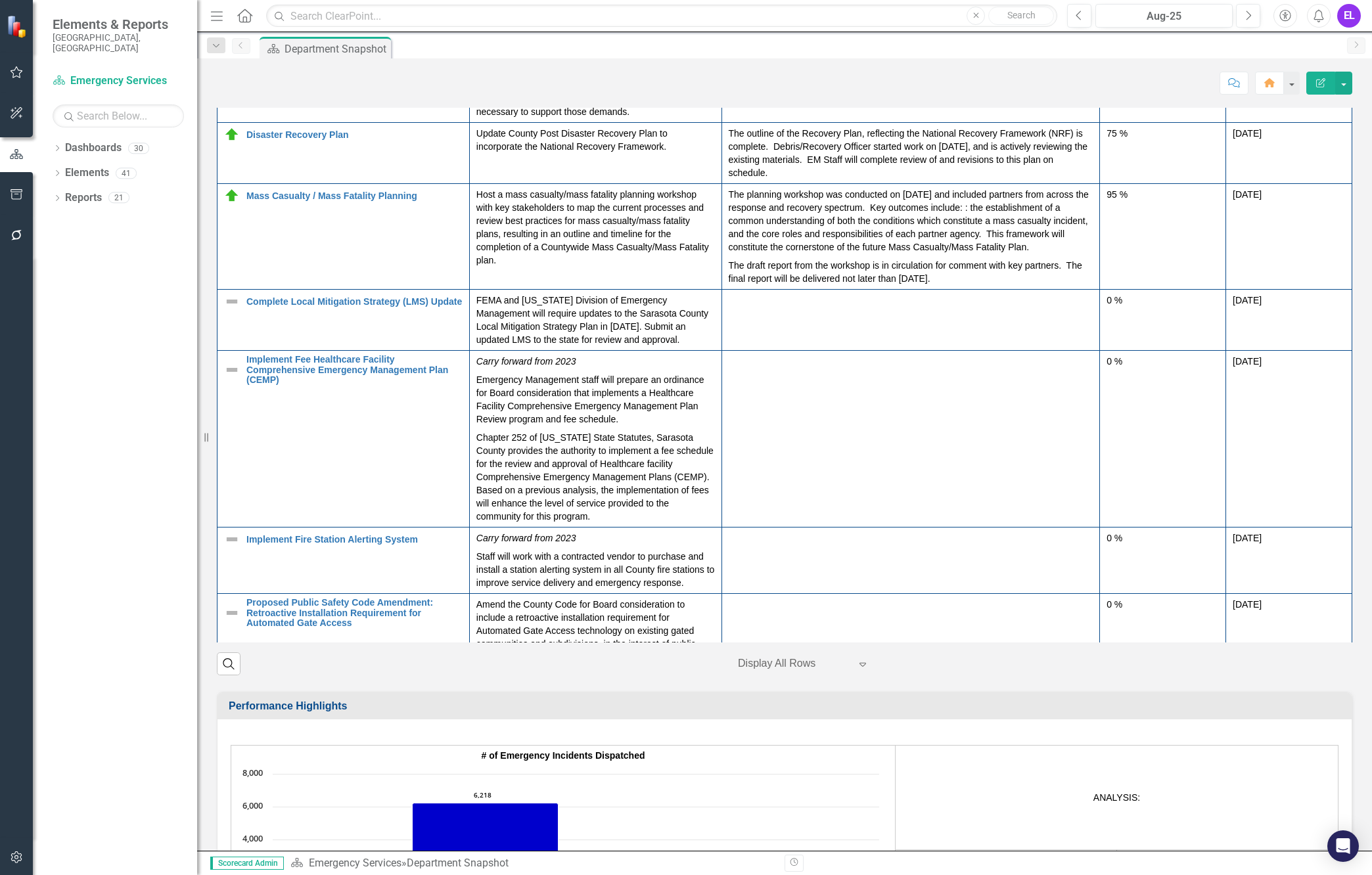
scroll to position [464, 0]
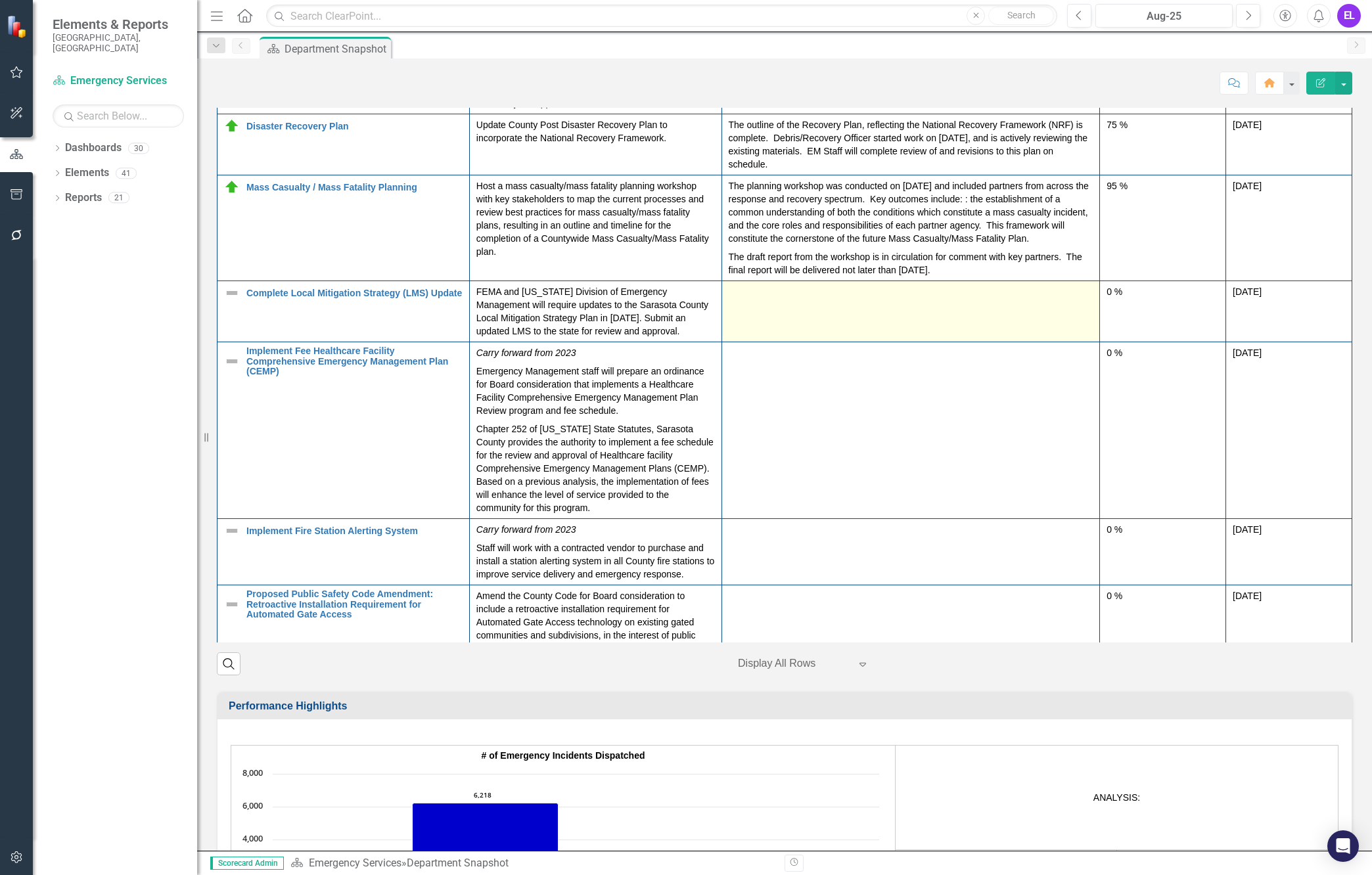
click at [776, 301] on div at bounding box center [910, 293] width 364 height 15
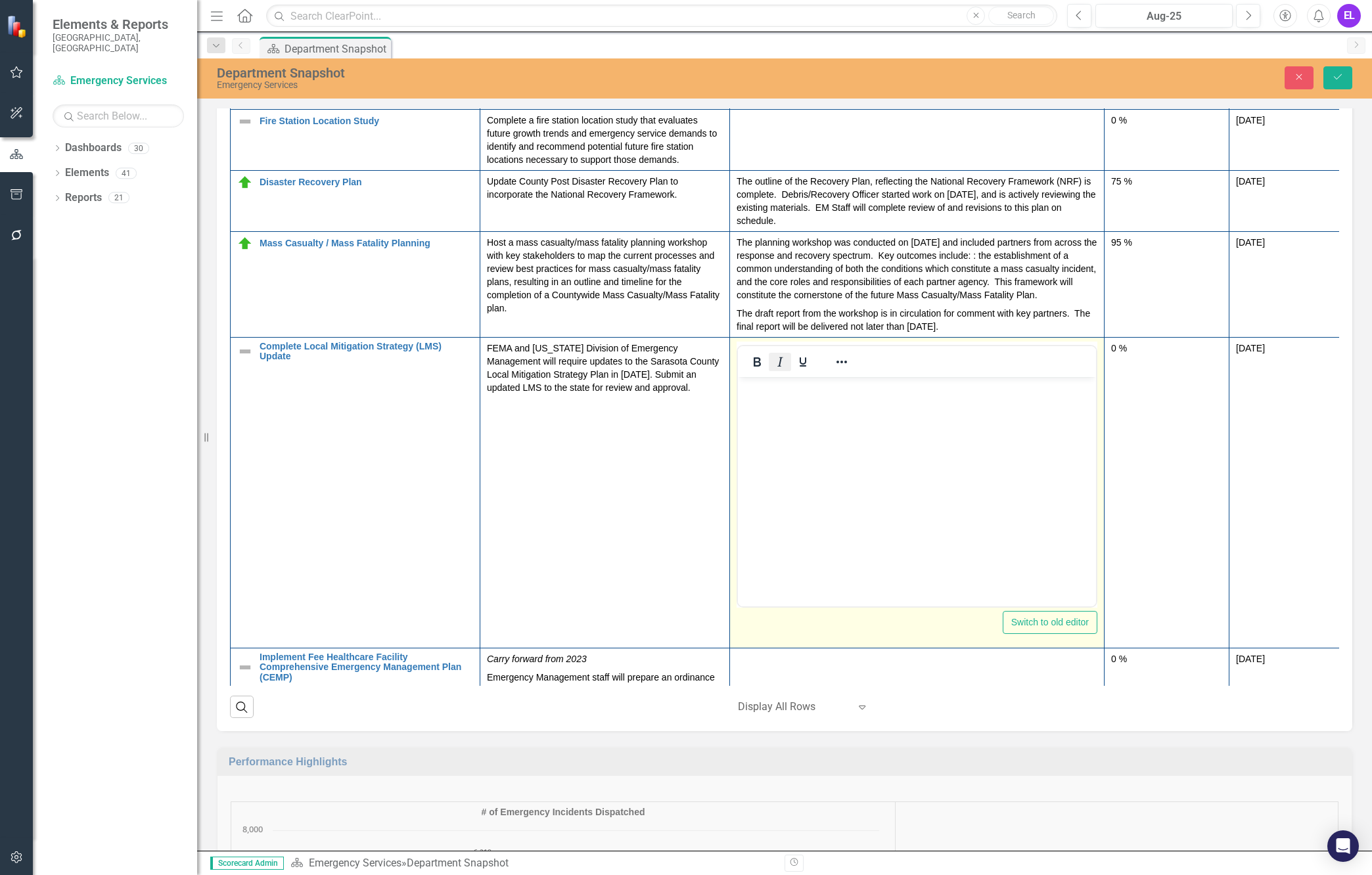
scroll to position [0, 0]
click at [796, 397] on body "Rich Text Area. Press ALT-0 for help." at bounding box center [917, 475] width 358 height 197
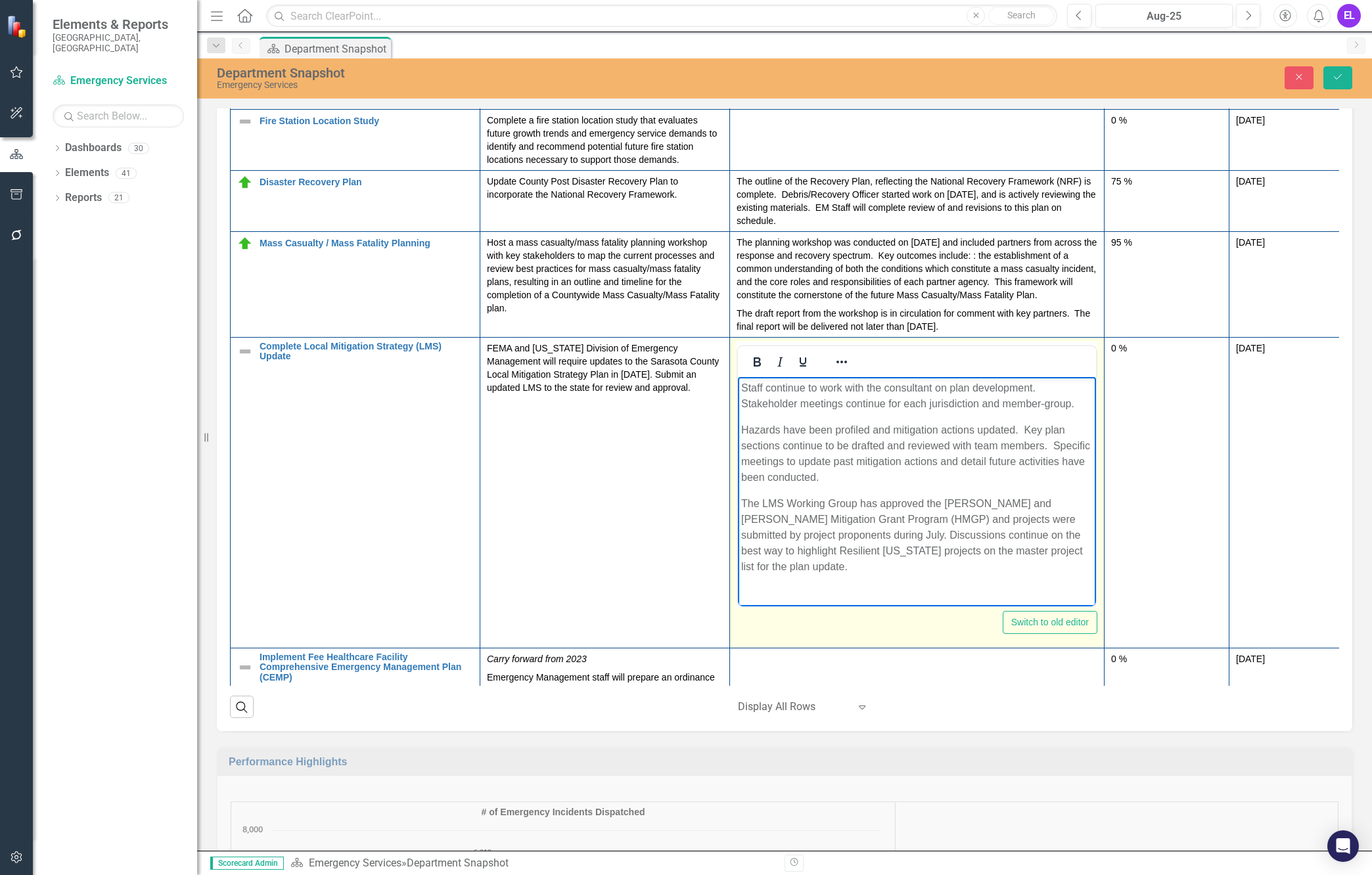
click at [944, 408] on p "Staff continue to work with the consultant on plan development. Stakeholder mee…" at bounding box center [917, 395] width 352 height 32
drag, startPoint x: 743, startPoint y: 404, endPoint x: 757, endPoint y: 408, distance: 14.6
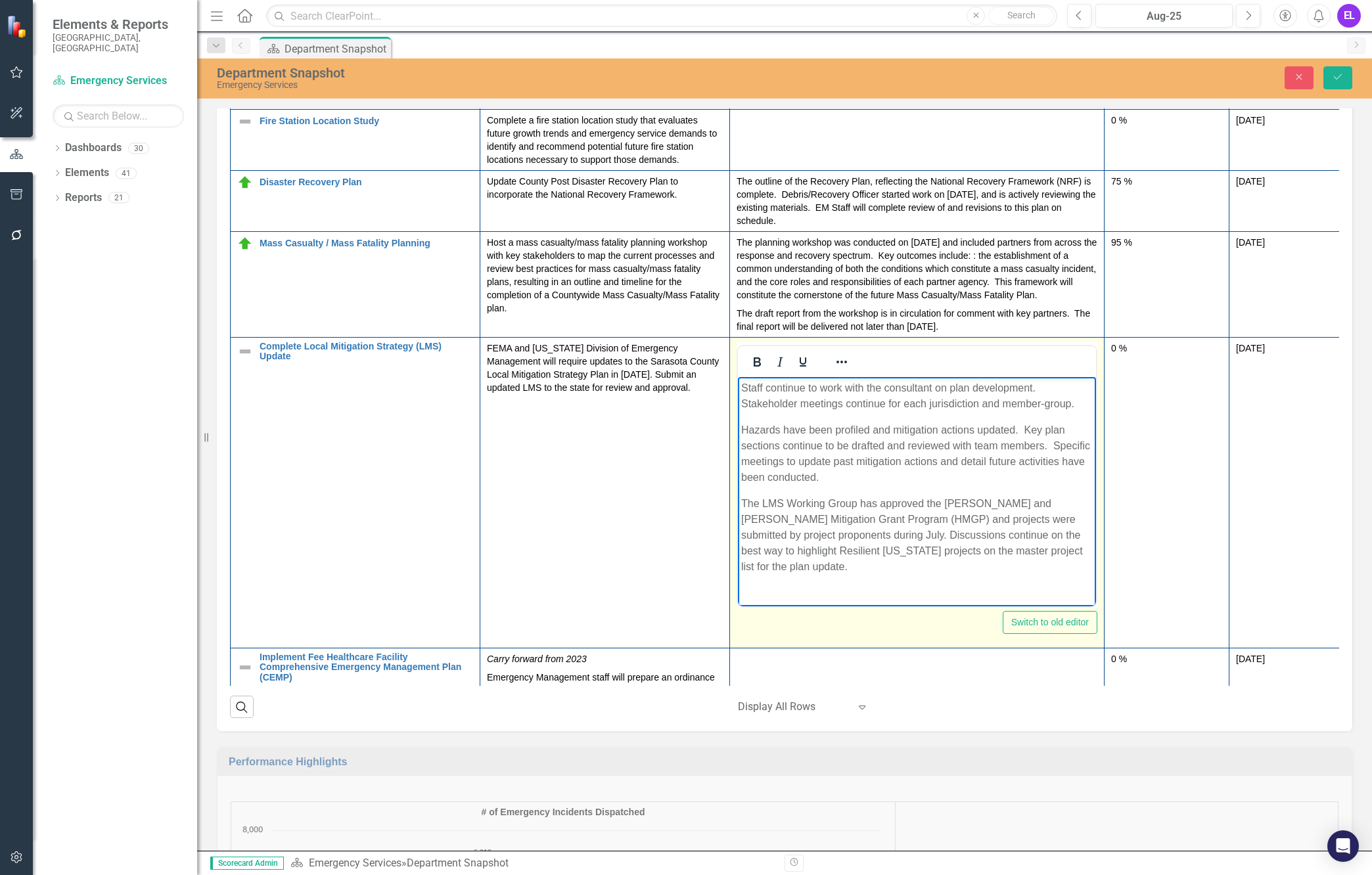
click at [745, 404] on p "Staff continue to work with the consultant on plan development. Stakeholder mee…" at bounding box center [917, 395] width 352 height 32
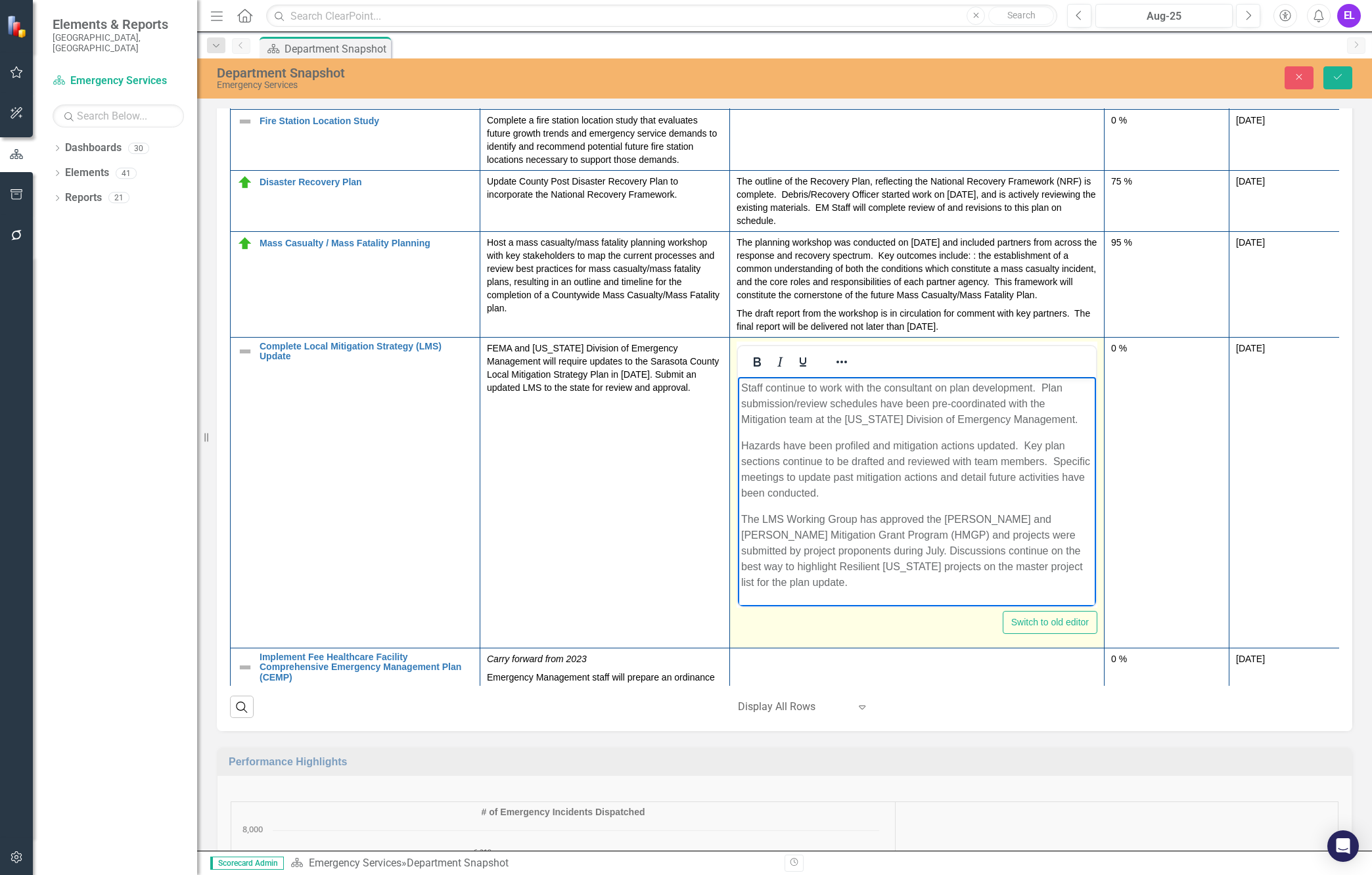
click at [1054, 419] on p "Staff continue to work with the consultant on plan development. Plan submission…" at bounding box center [917, 403] width 352 height 47
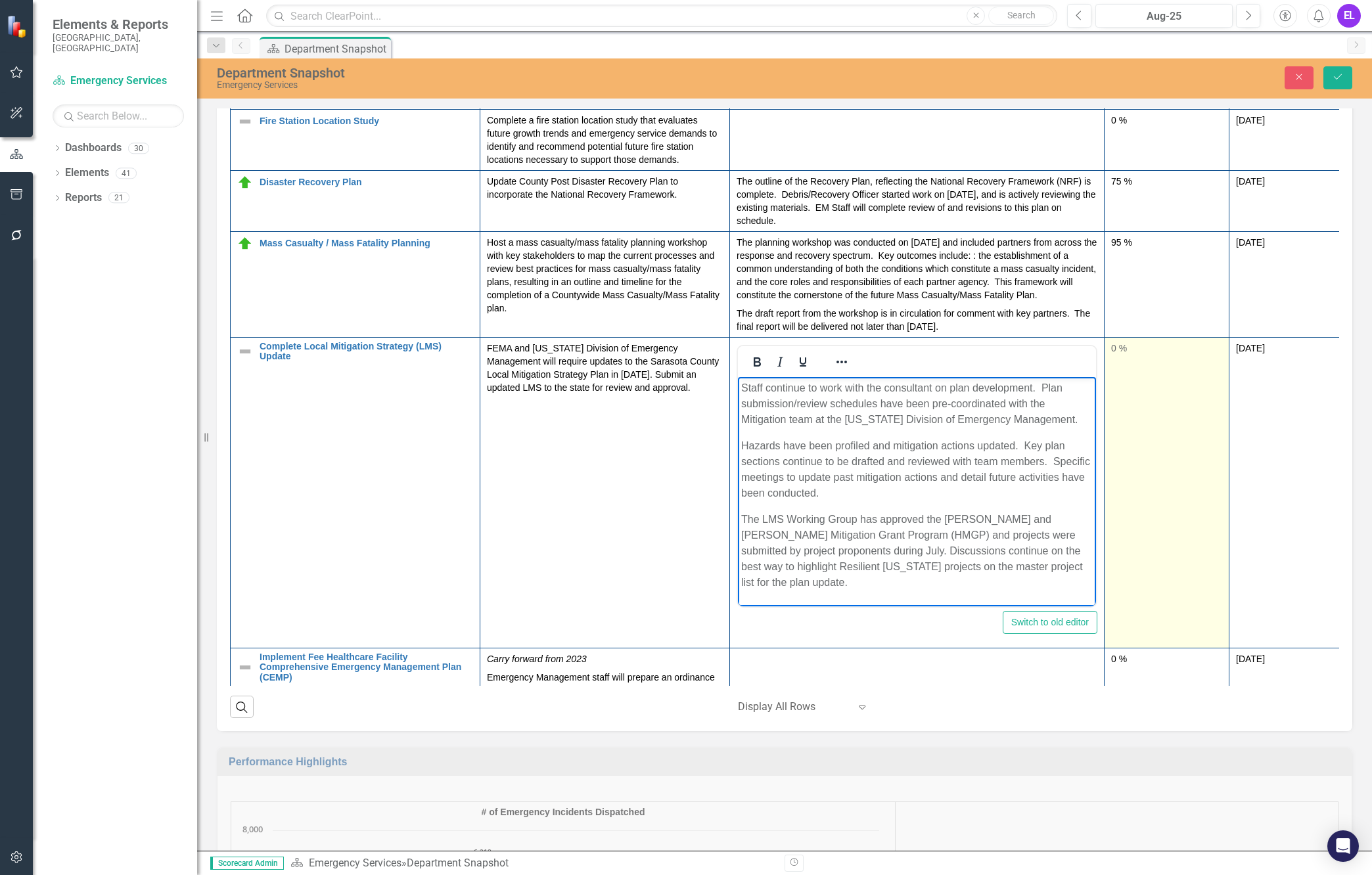
click at [1119, 354] on div "0 %" at bounding box center [1166, 349] width 111 height 14
click at [1115, 354] on div "0 %" at bounding box center [1166, 349] width 111 height 14
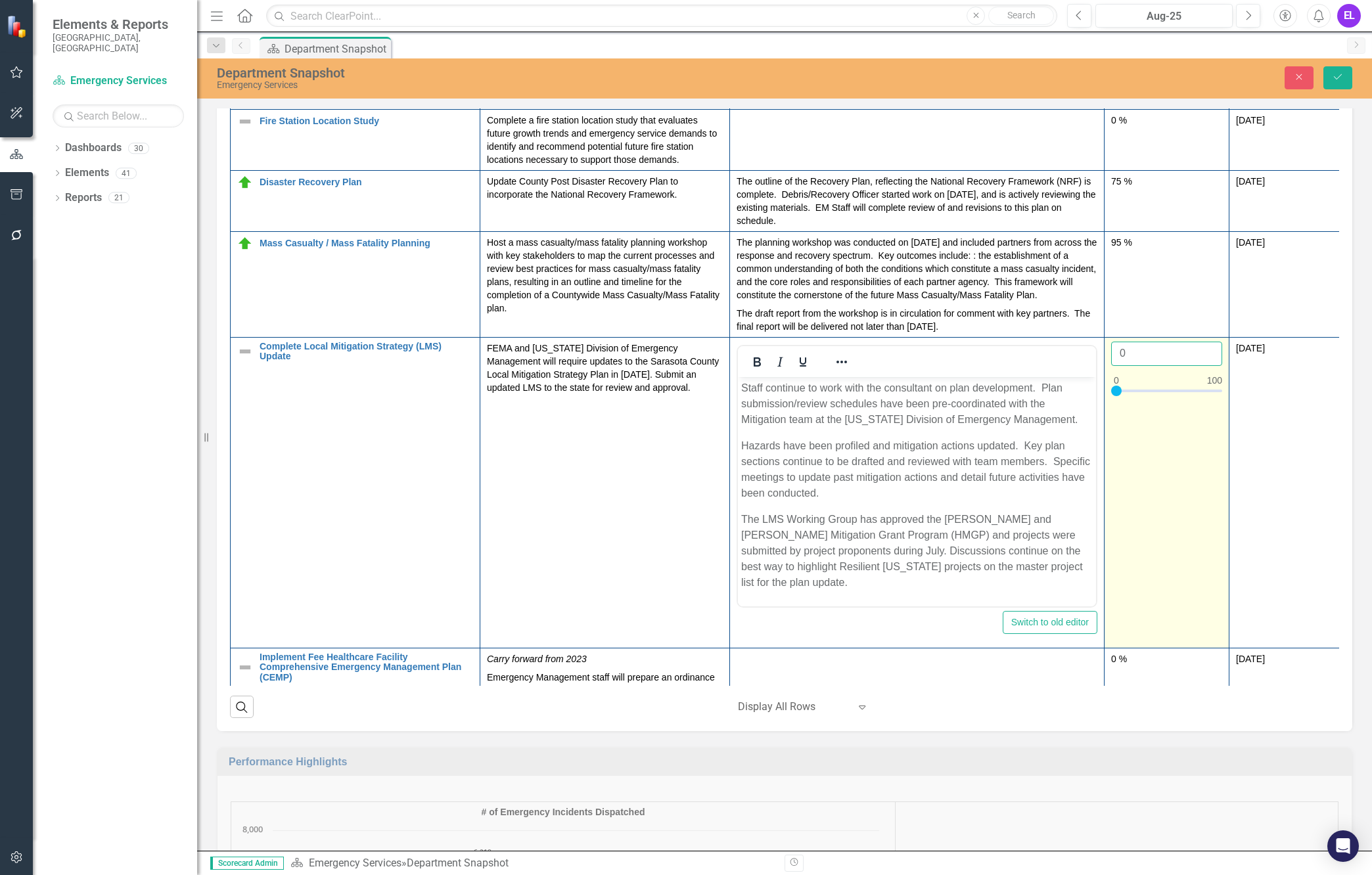
click at [1117, 366] on input "0" at bounding box center [1166, 353] width 111 height 24
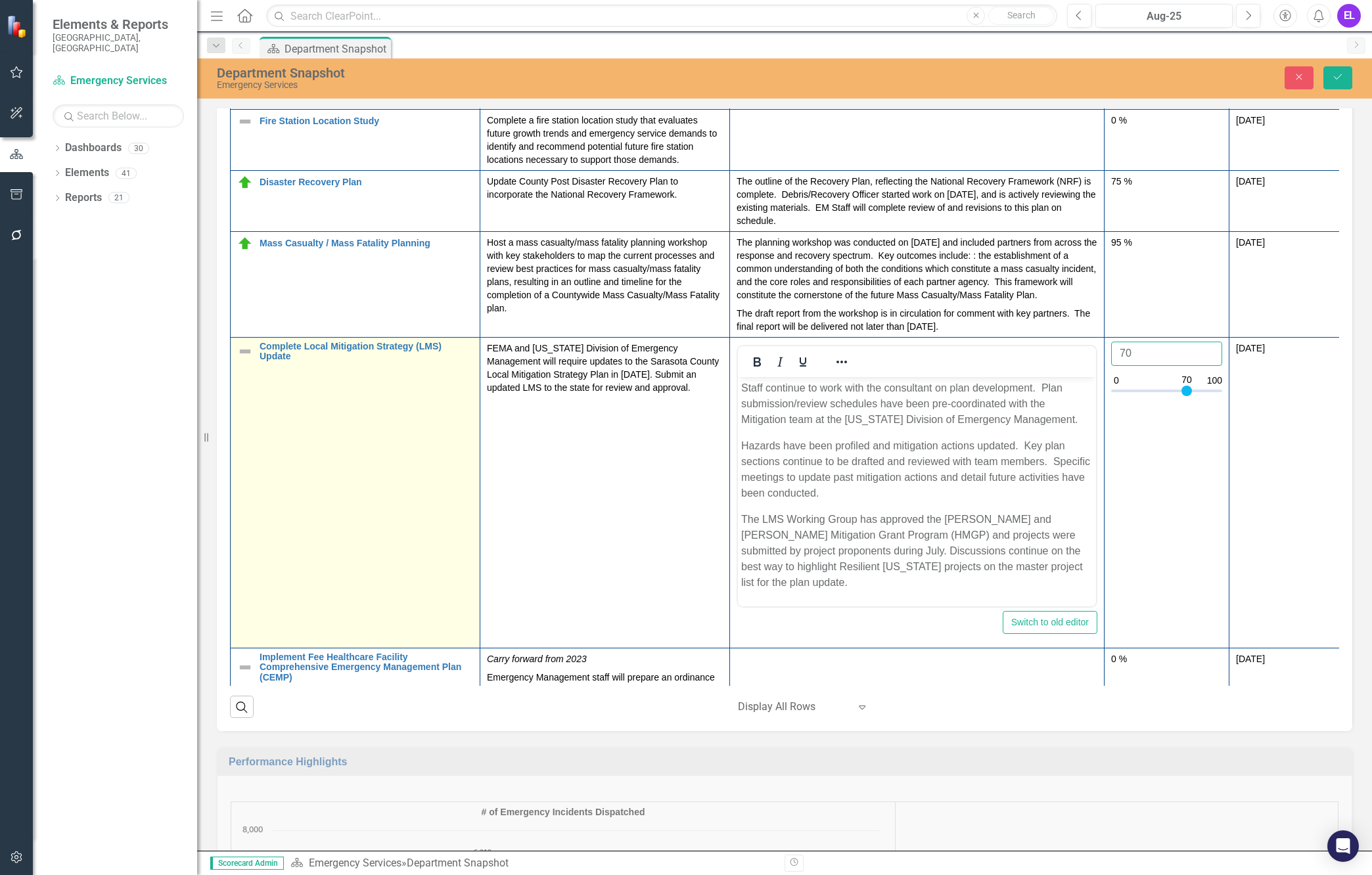
type input "70"
click at [242, 359] on img at bounding box center [245, 352] width 15 height 15
click at [244, 359] on img at bounding box center [245, 352] width 15 height 15
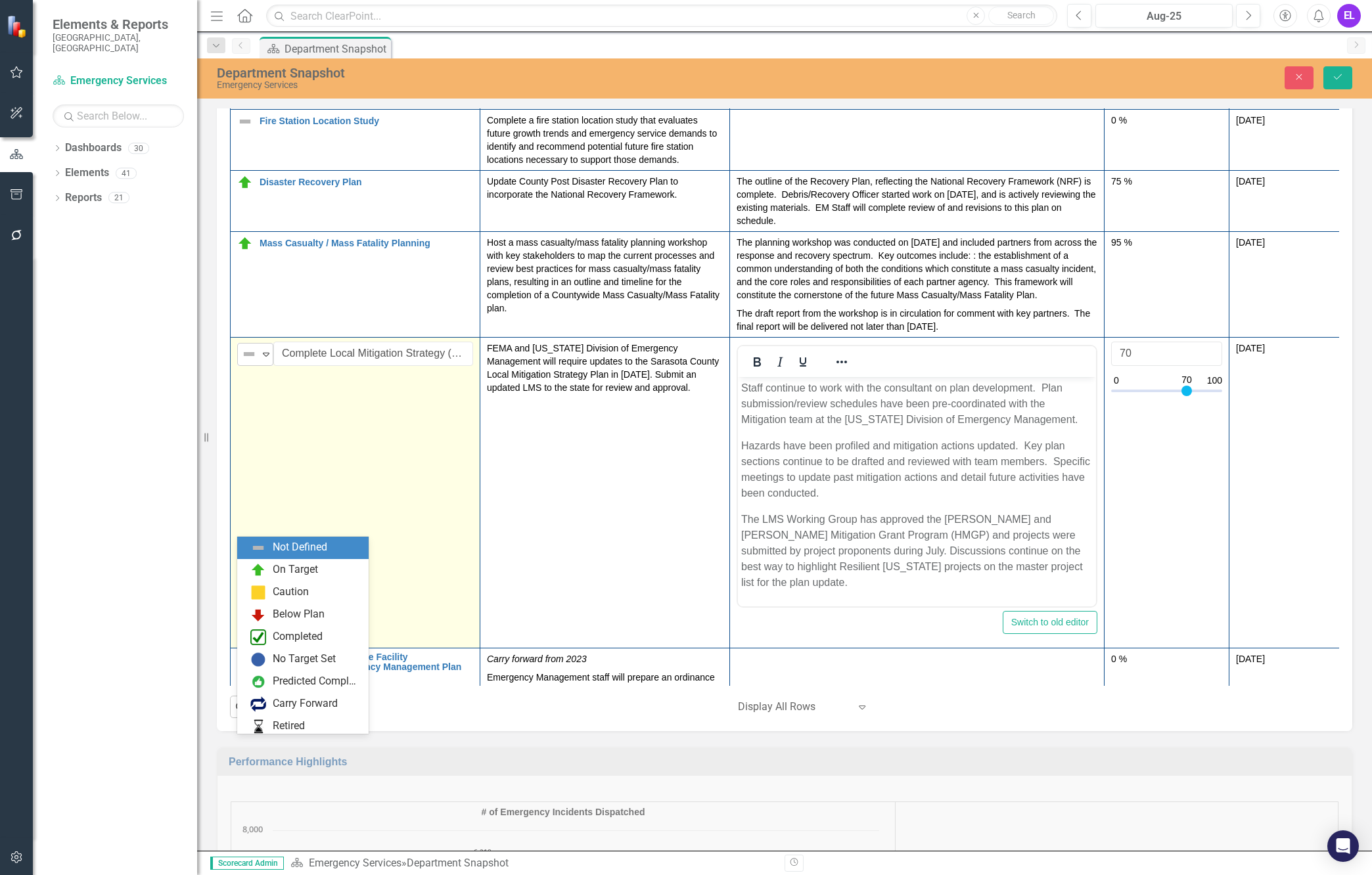
click at [269, 359] on icon "Expand" at bounding box center [267, 353] width 14 height 11
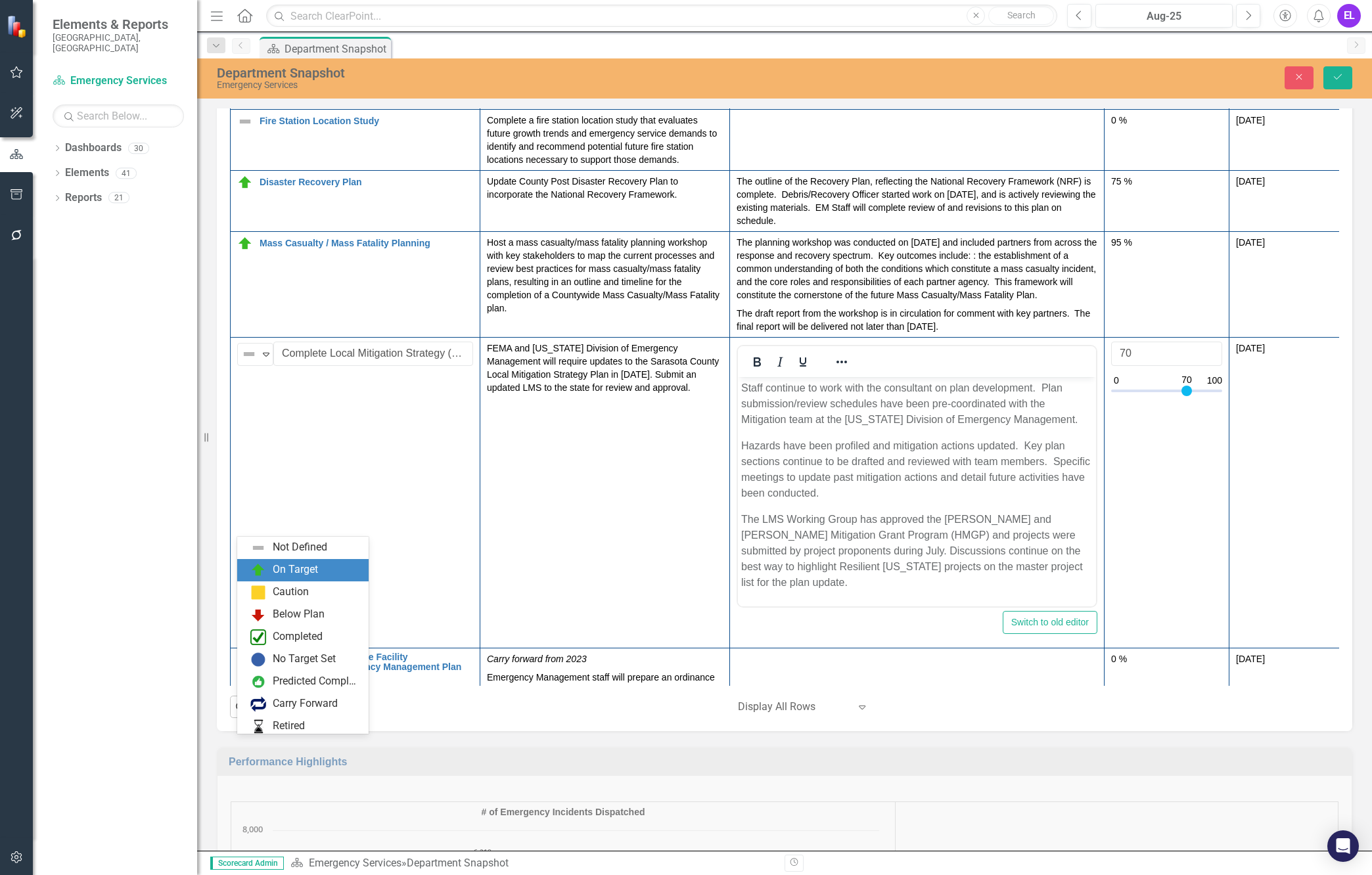
click at [276, 572] on div "On Target" at bounding box center [295, 570] width 45 height 15
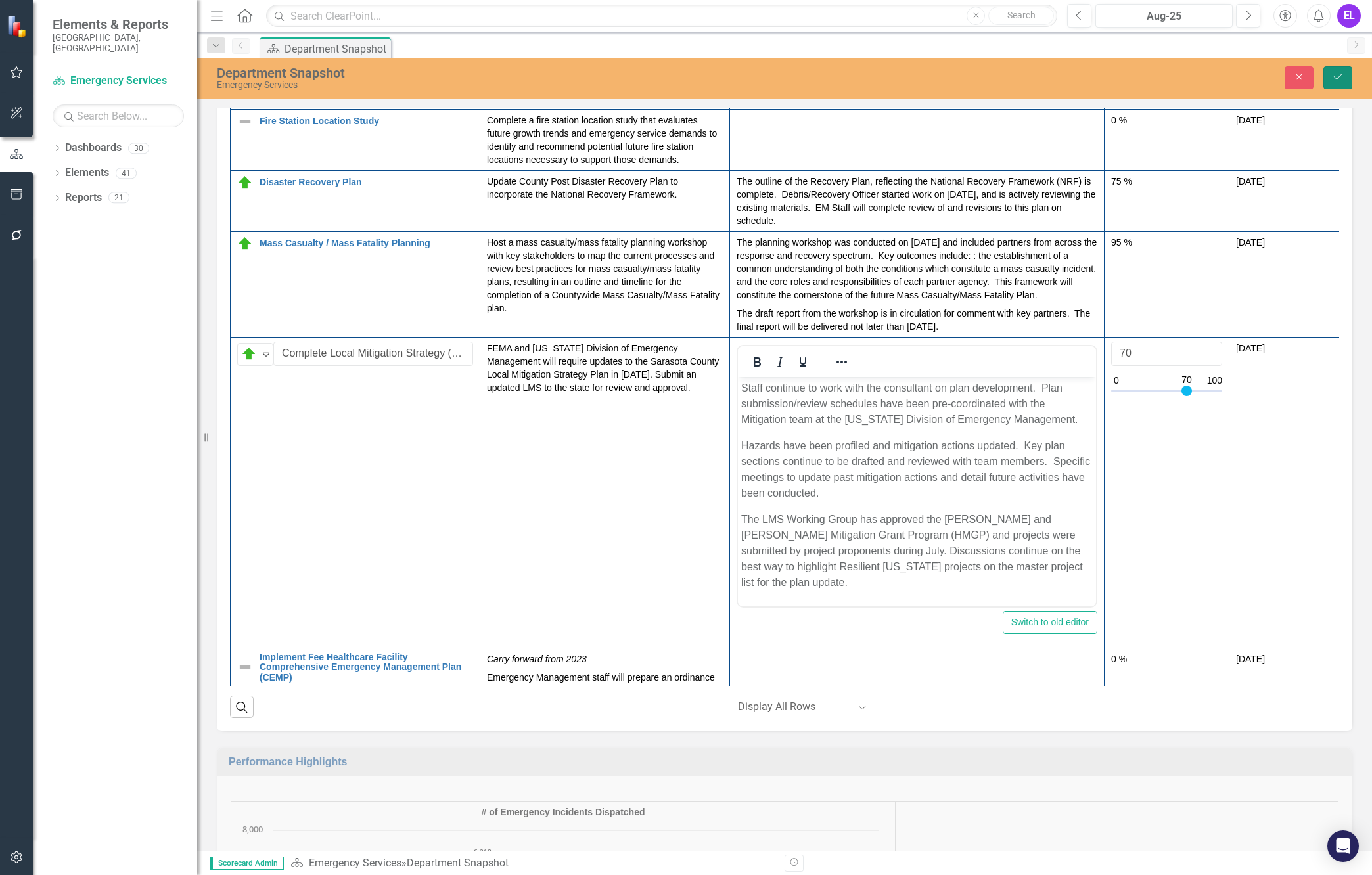
click at [1186, 79] on icon "Save" at bounding box center [1338, 77] width 12 height 10
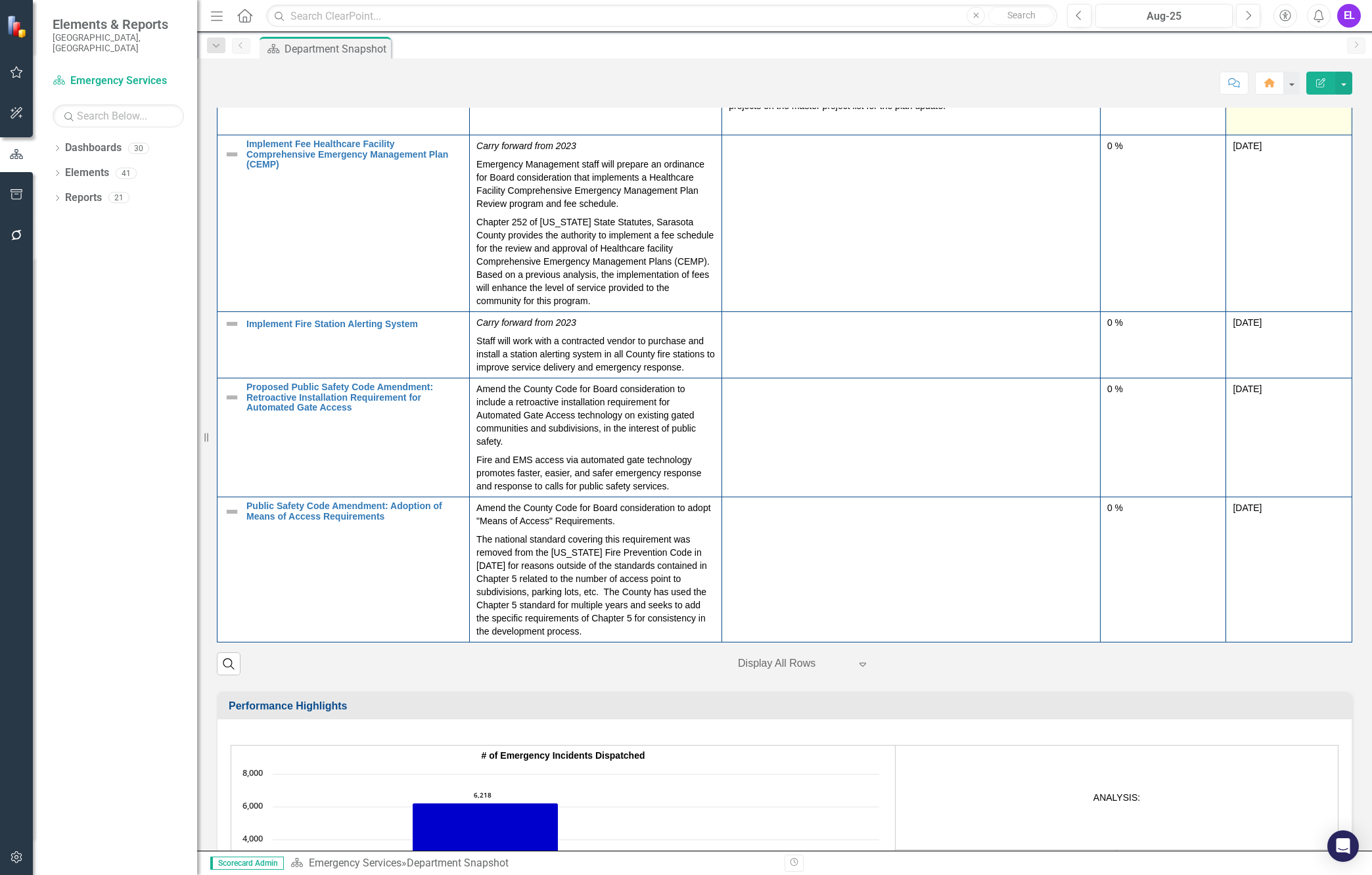
scroll to position [1642, 0]
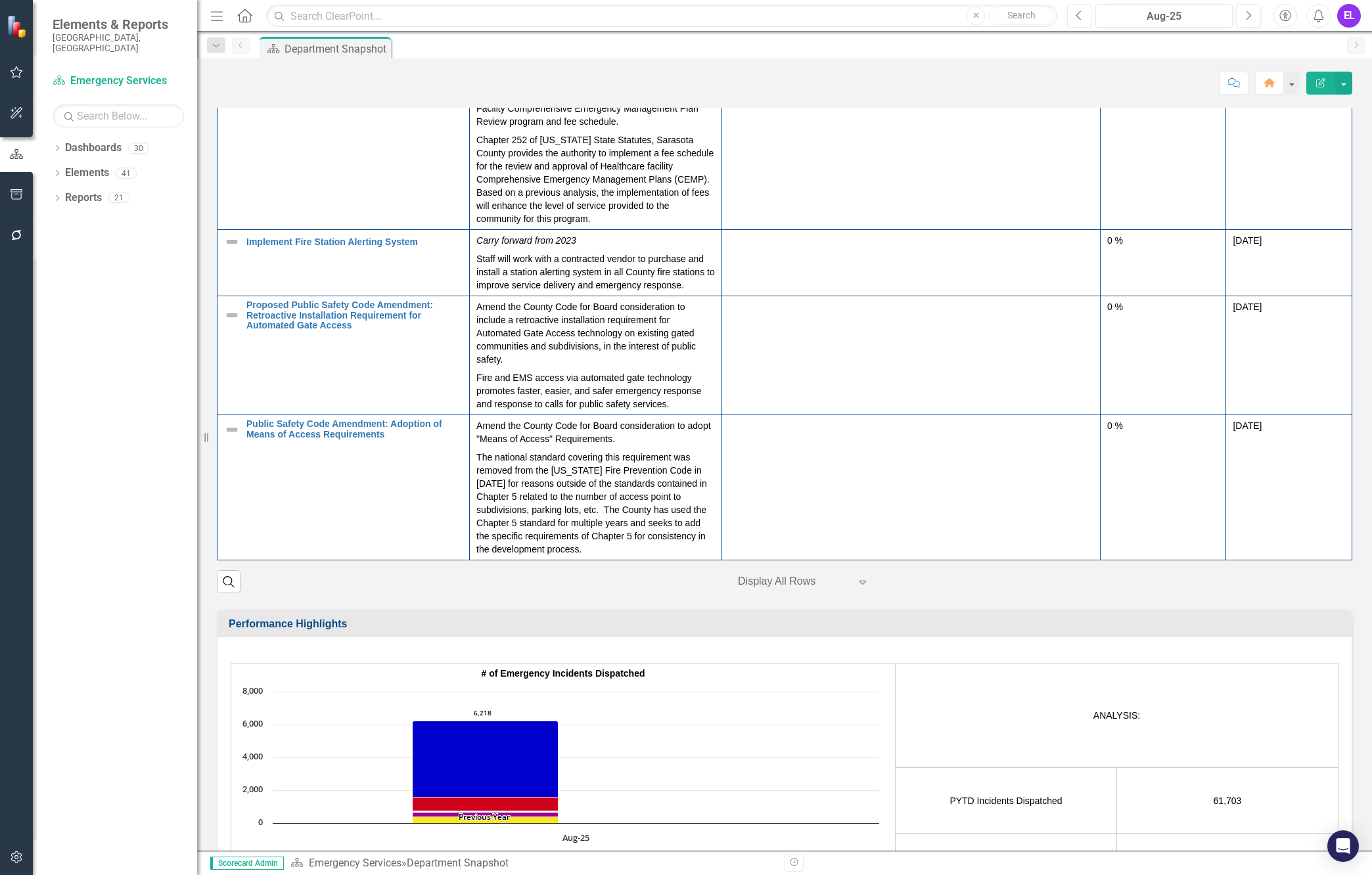
click at [1079, 16] on icon "Previous" at bounding box center [1078, 15] width 7 height 12
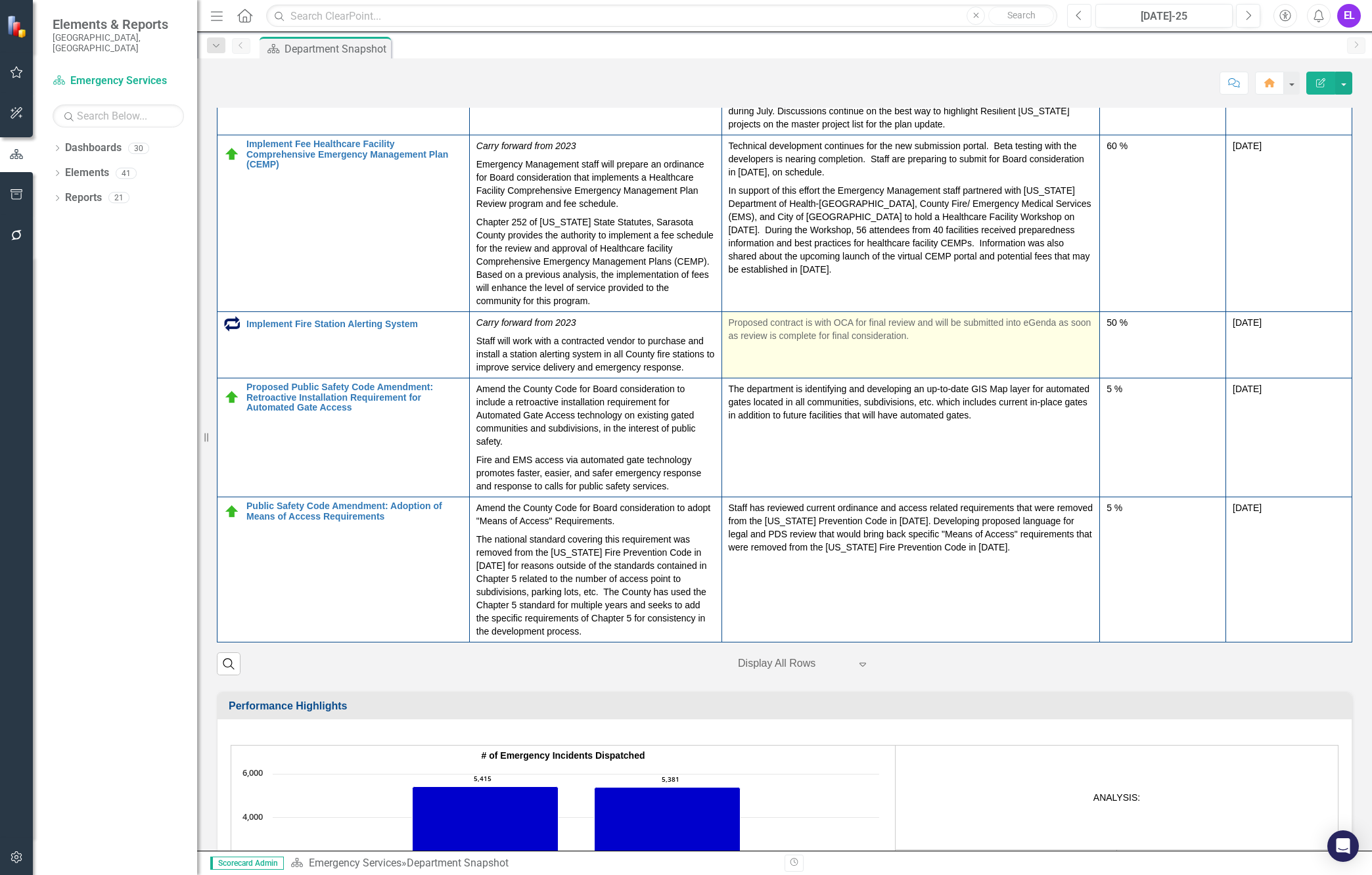
scroll to position [710, 0]
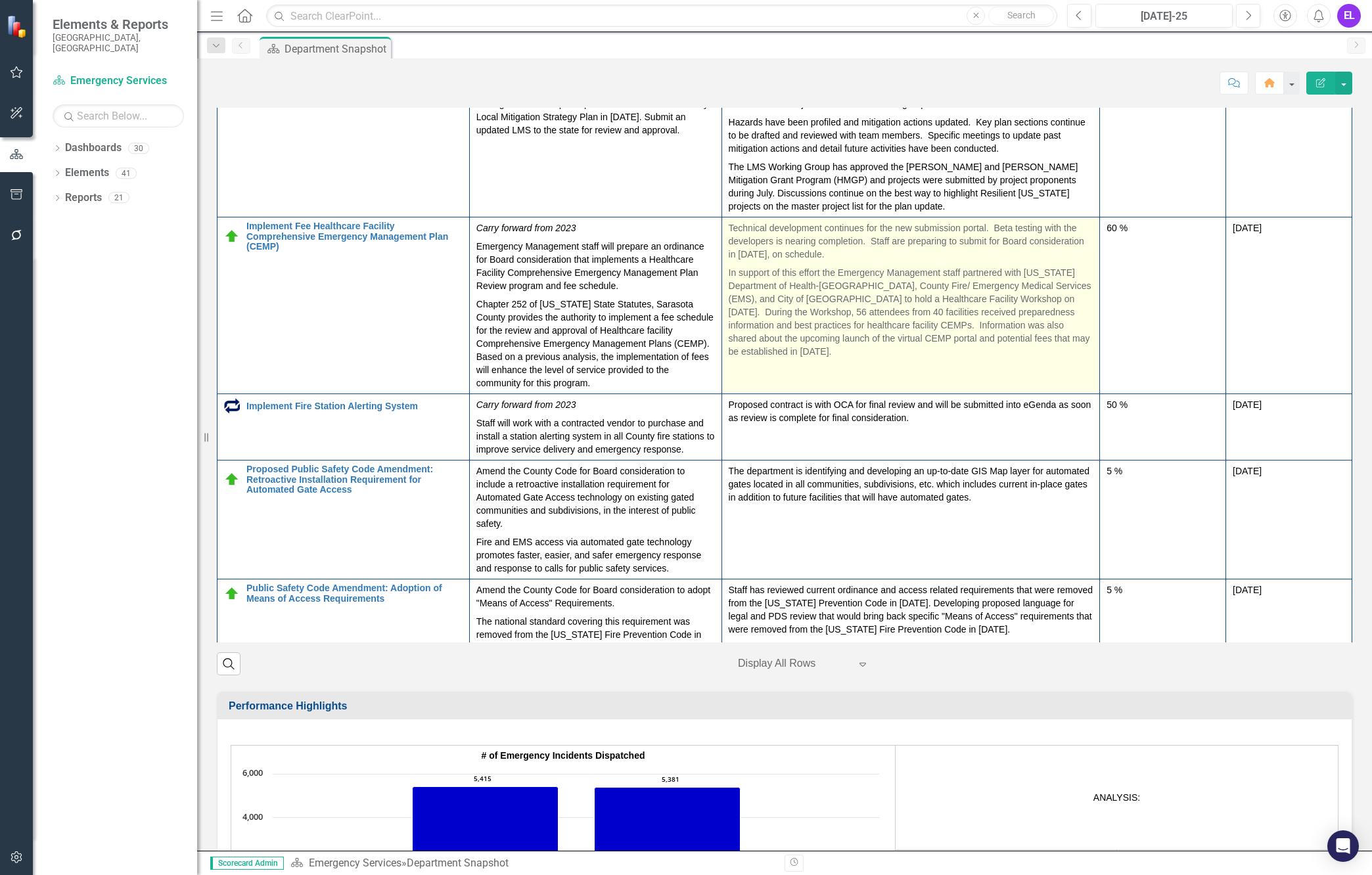
click at [942, 358] on p "In support of this effort the Emergency Management staff partnered with [US_STA…" at bounding box center [910, 311] width 364 height 95
click at [911, 358] on p "In support of this effort the Emergency Management staff partnered with [US_STA…" at bounding box center [910, 311] width 364 height 95
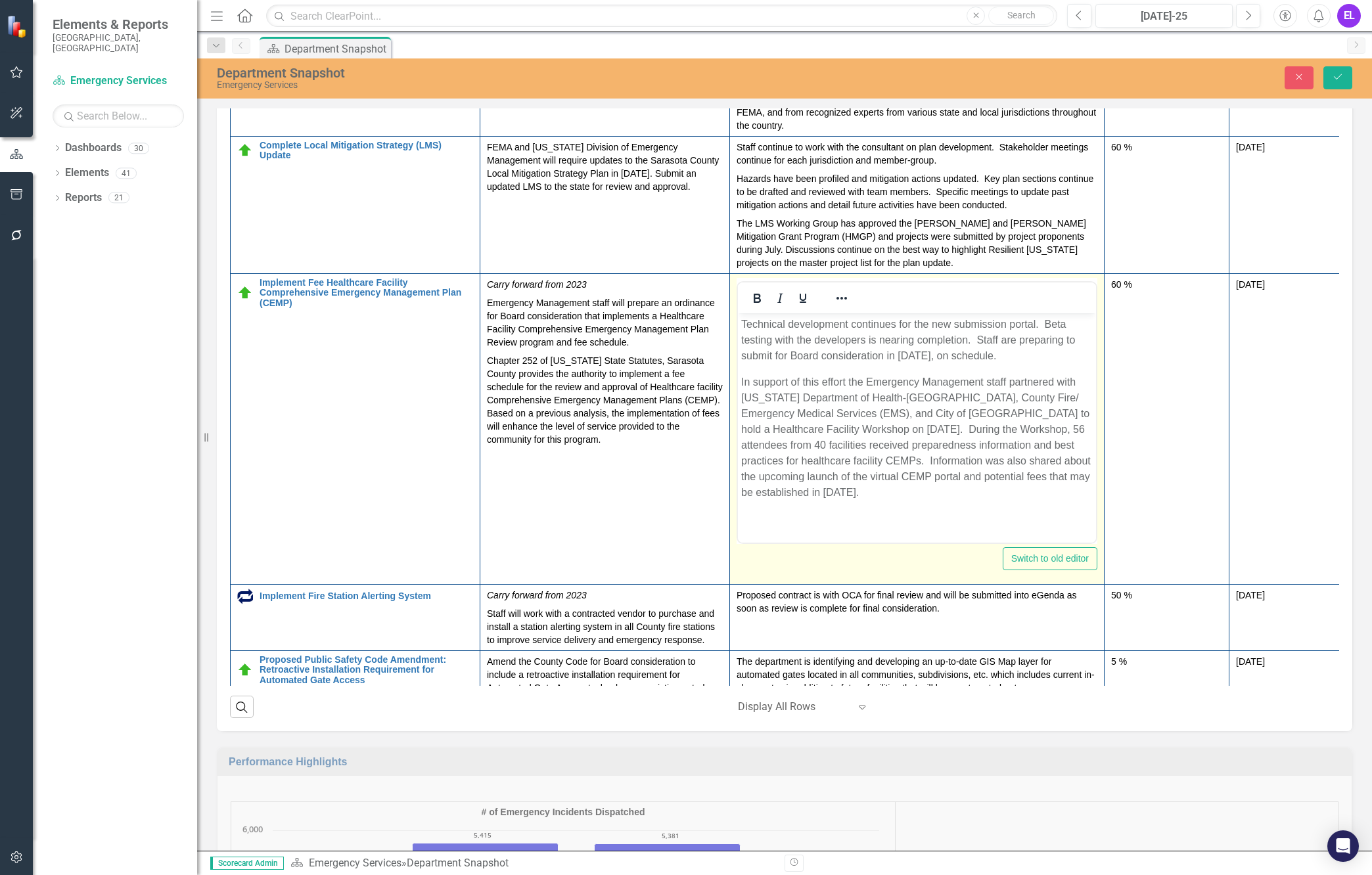
scroll to position [0, 0]
click at [911, 362] on p "Technical development continues for the new submission portal. Beta testing wit…" at bounding box center [917, 339] width 352 height 47
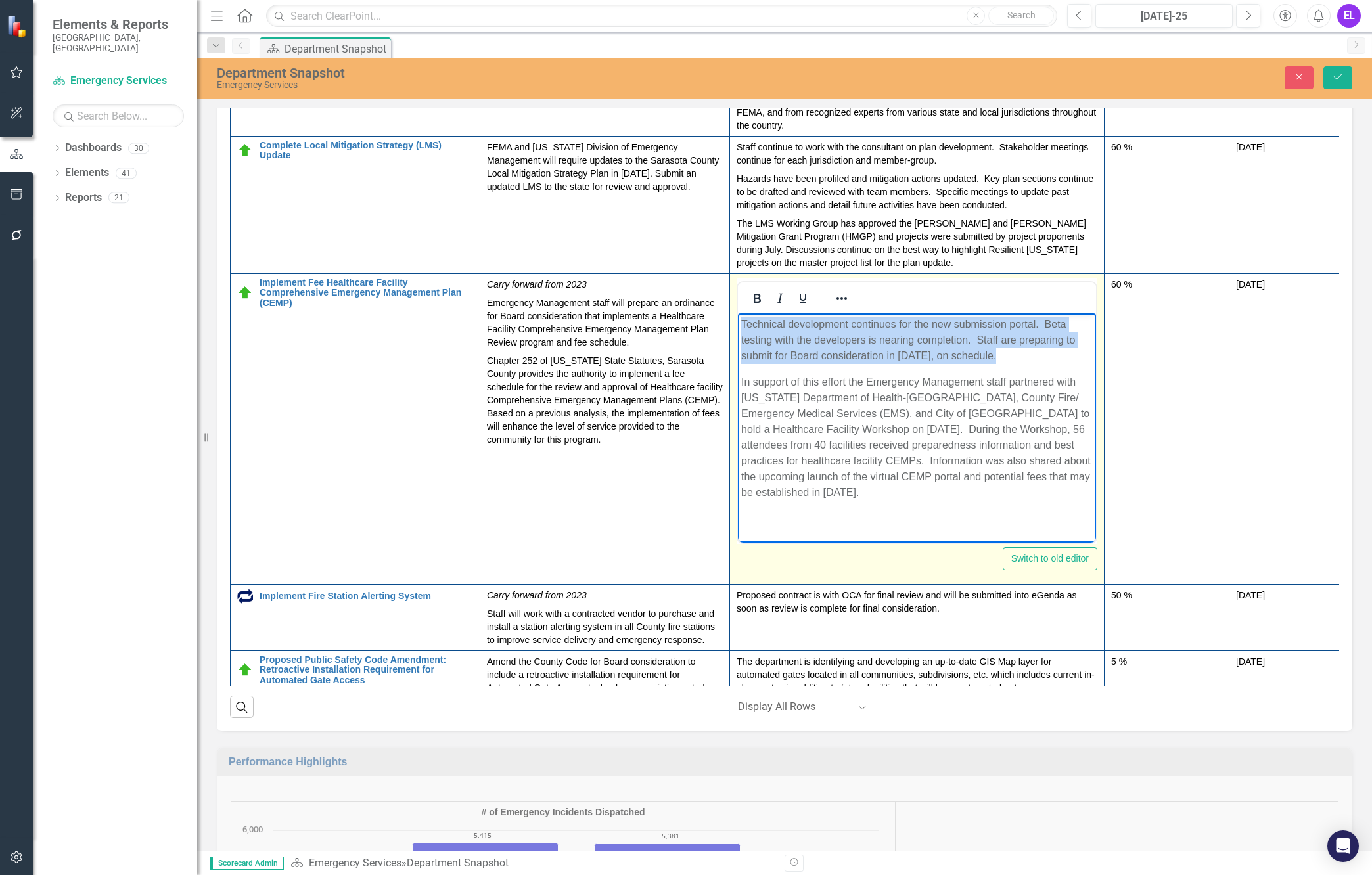
copy p "Technical development continues for the new submission portal. Beta testing wit…"
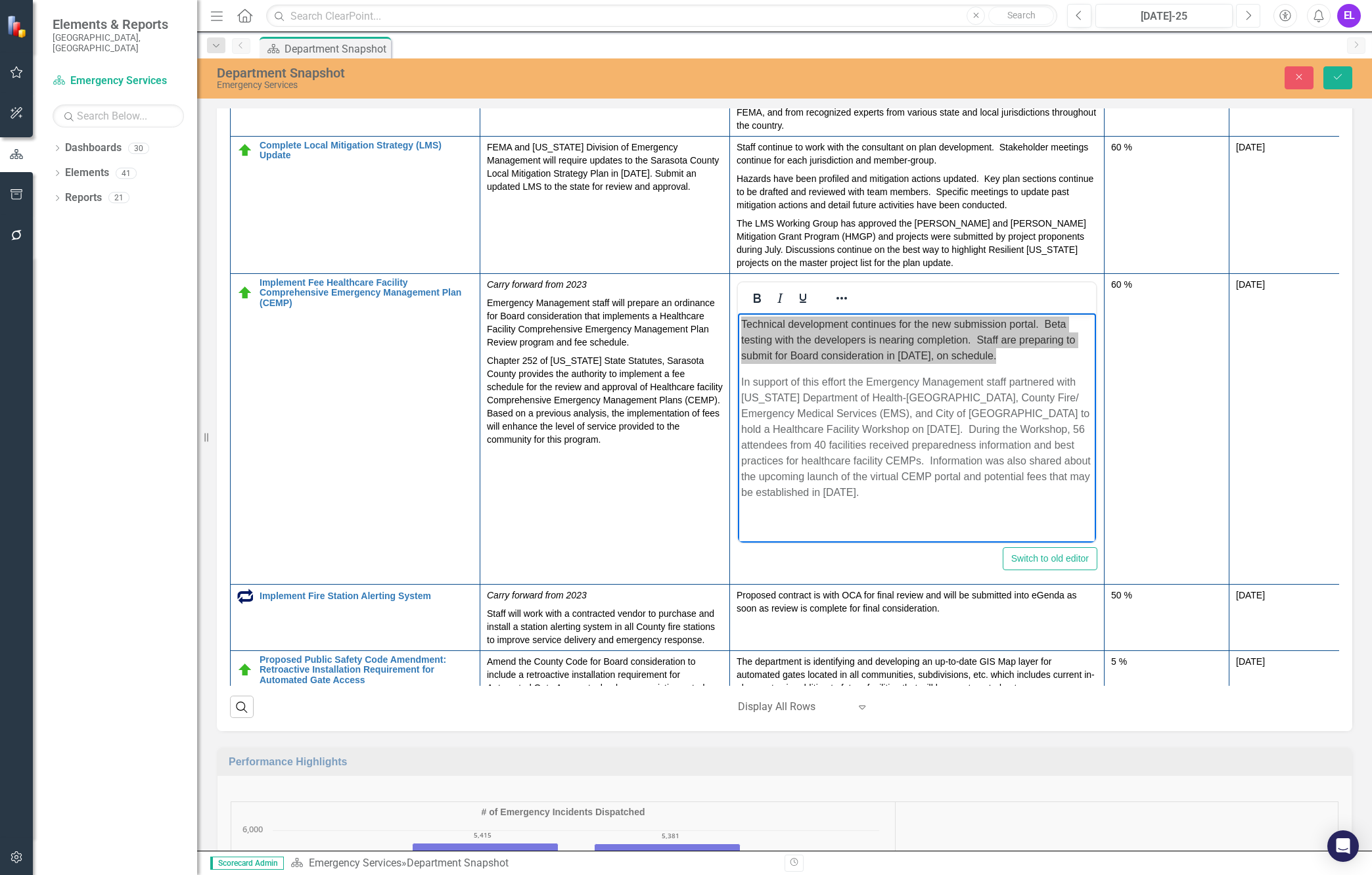
click at [1186, 17] on button "Next" at bounding box center [1247, 15] width 24 height 23
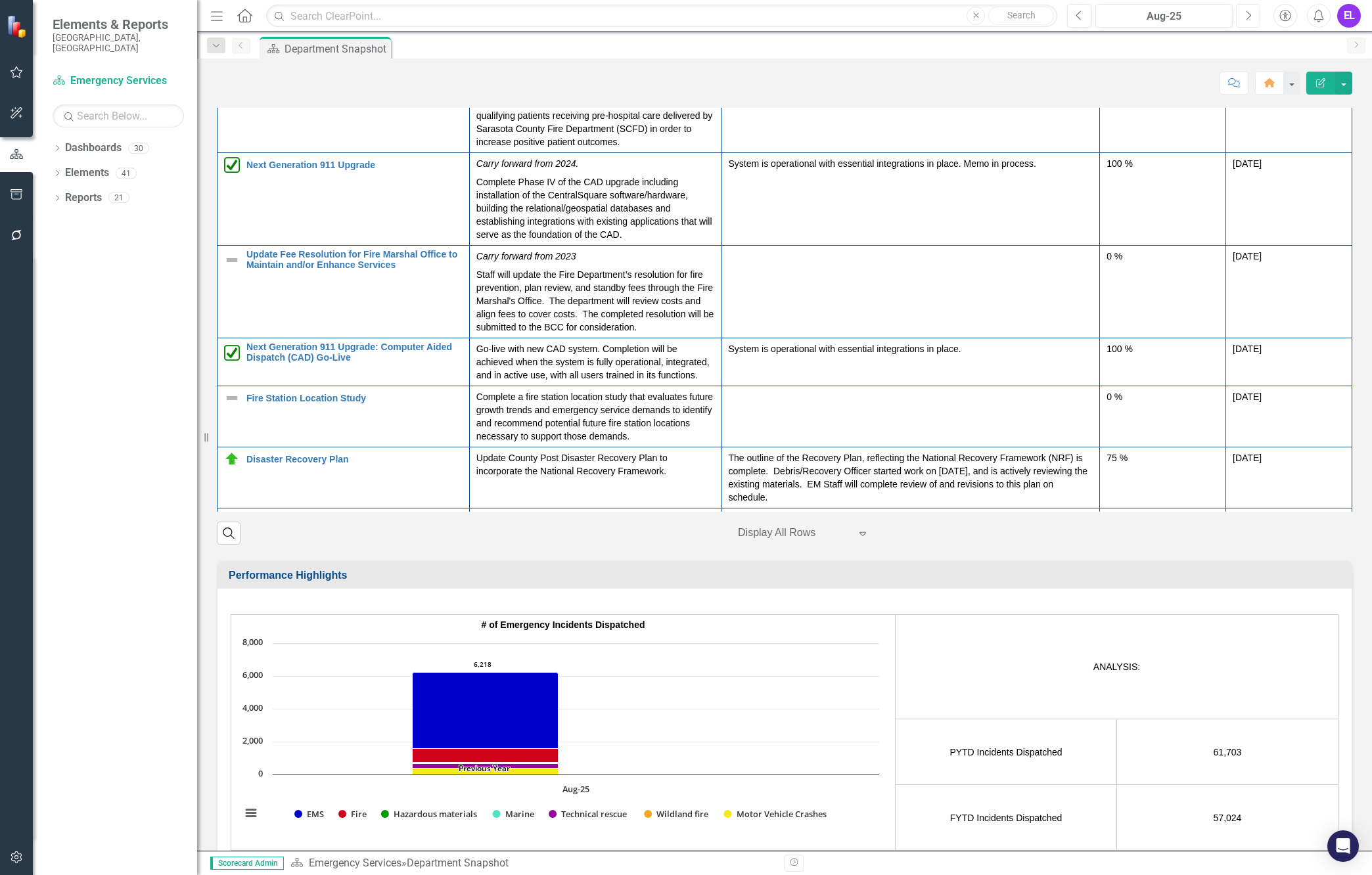
scroll to position [1888, 0]
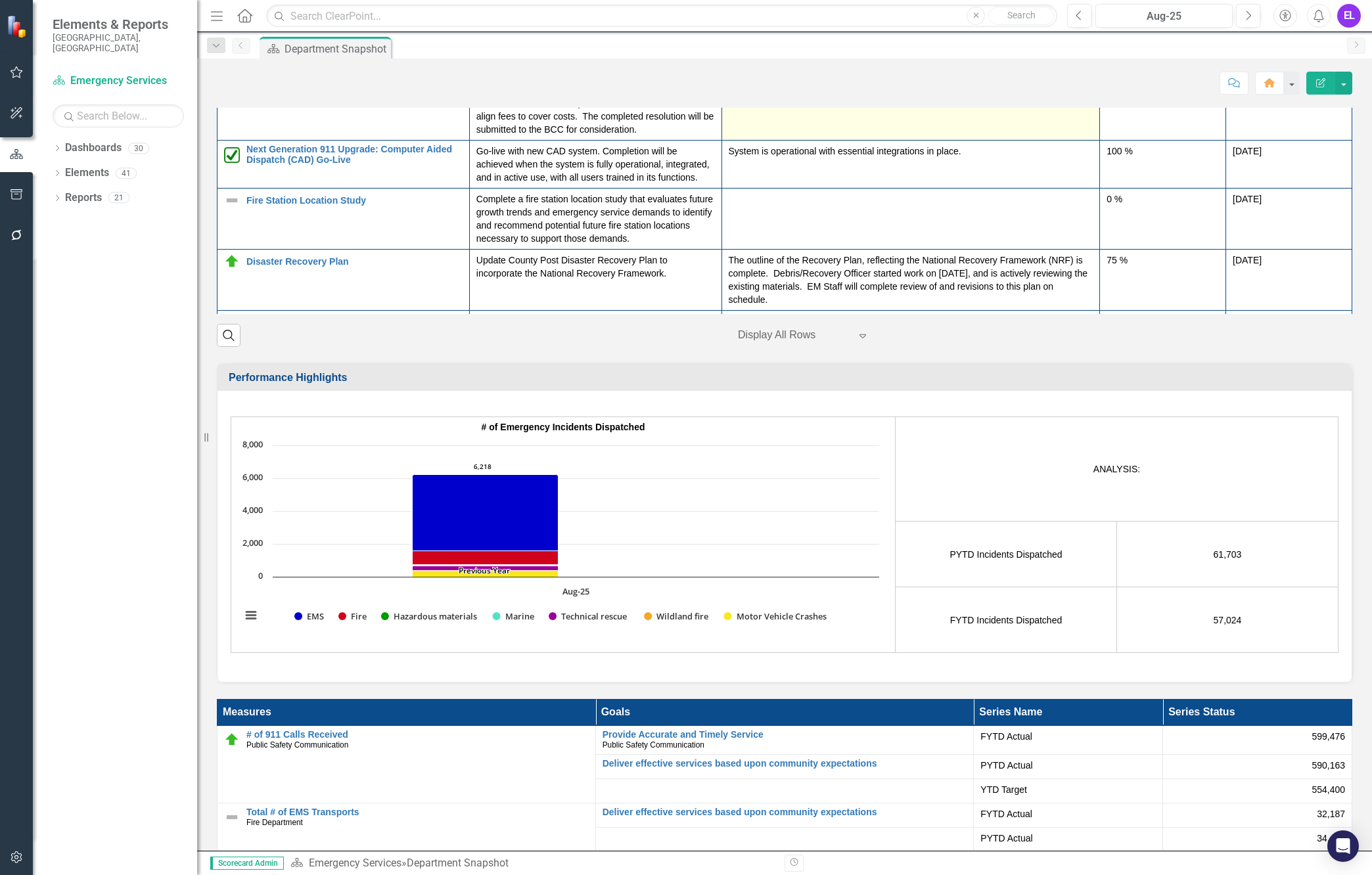
click at [846, 141] on td at bounding box center [911, 95] width 379 height 93
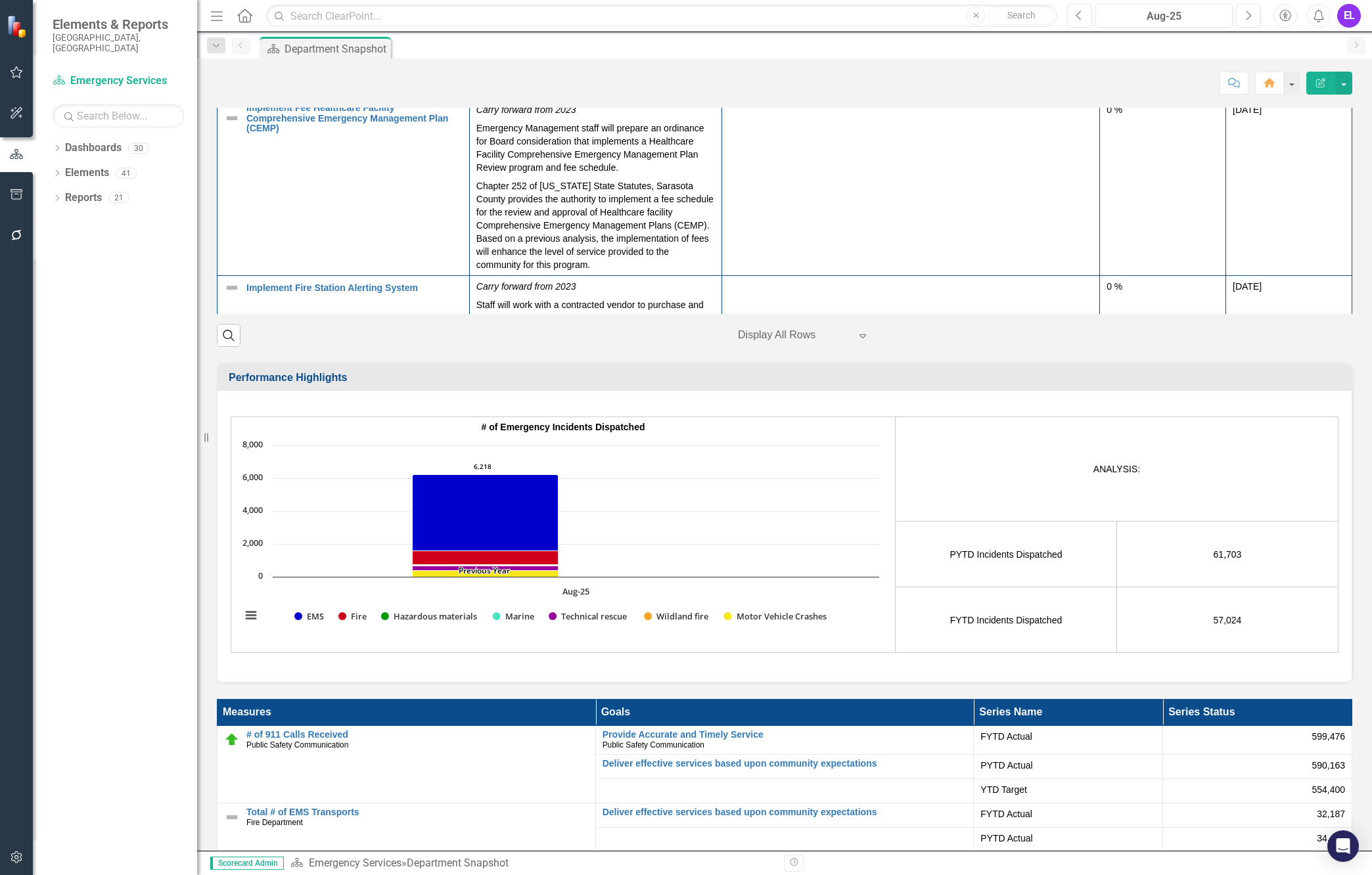
scroll to position [493, 0]
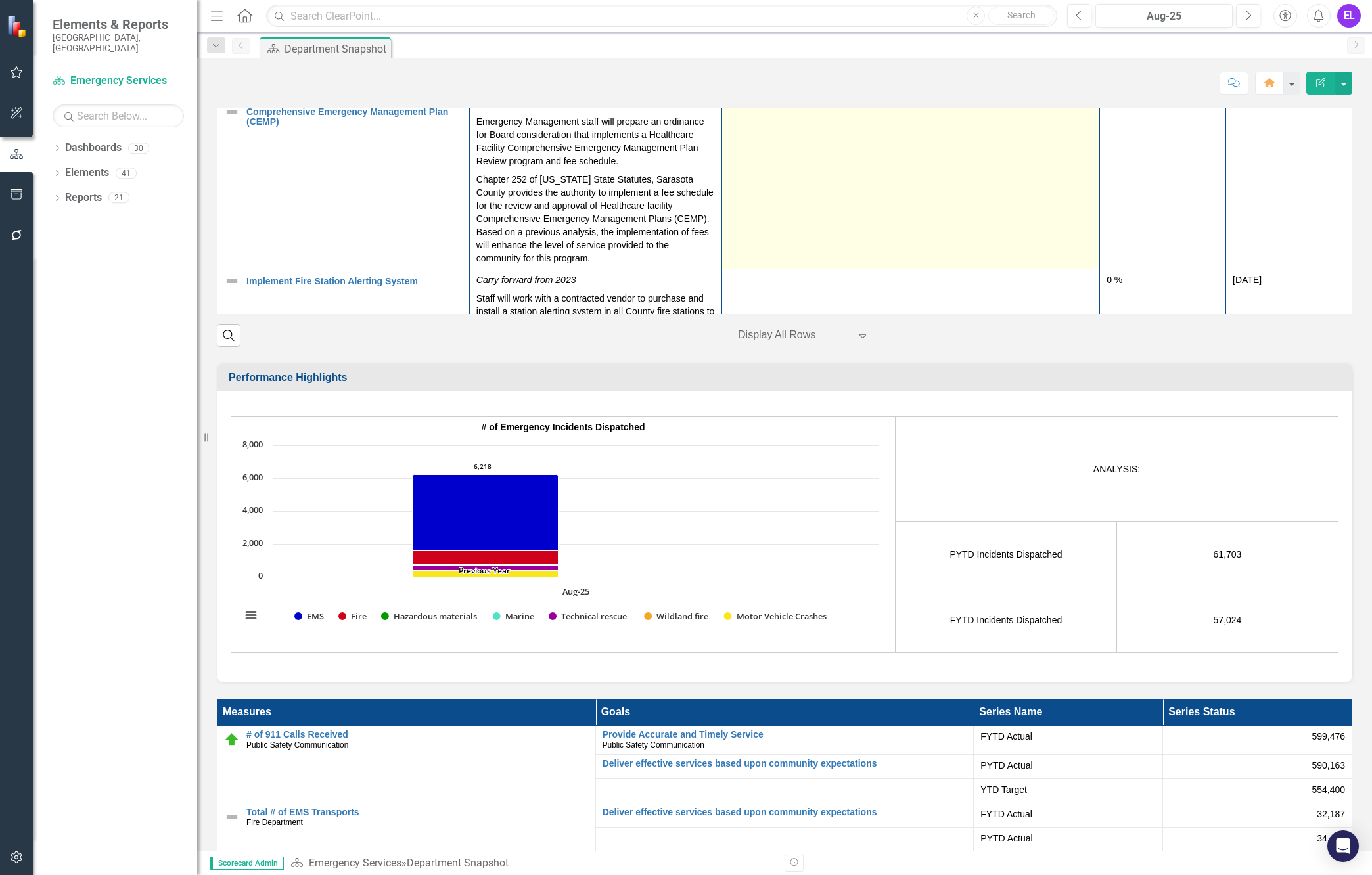
click at [893, 269] on td at bounding box center [911, 181] width 379 height 177
click at [899, 269] on td at bounding box center [911, 181] width 379 height 177
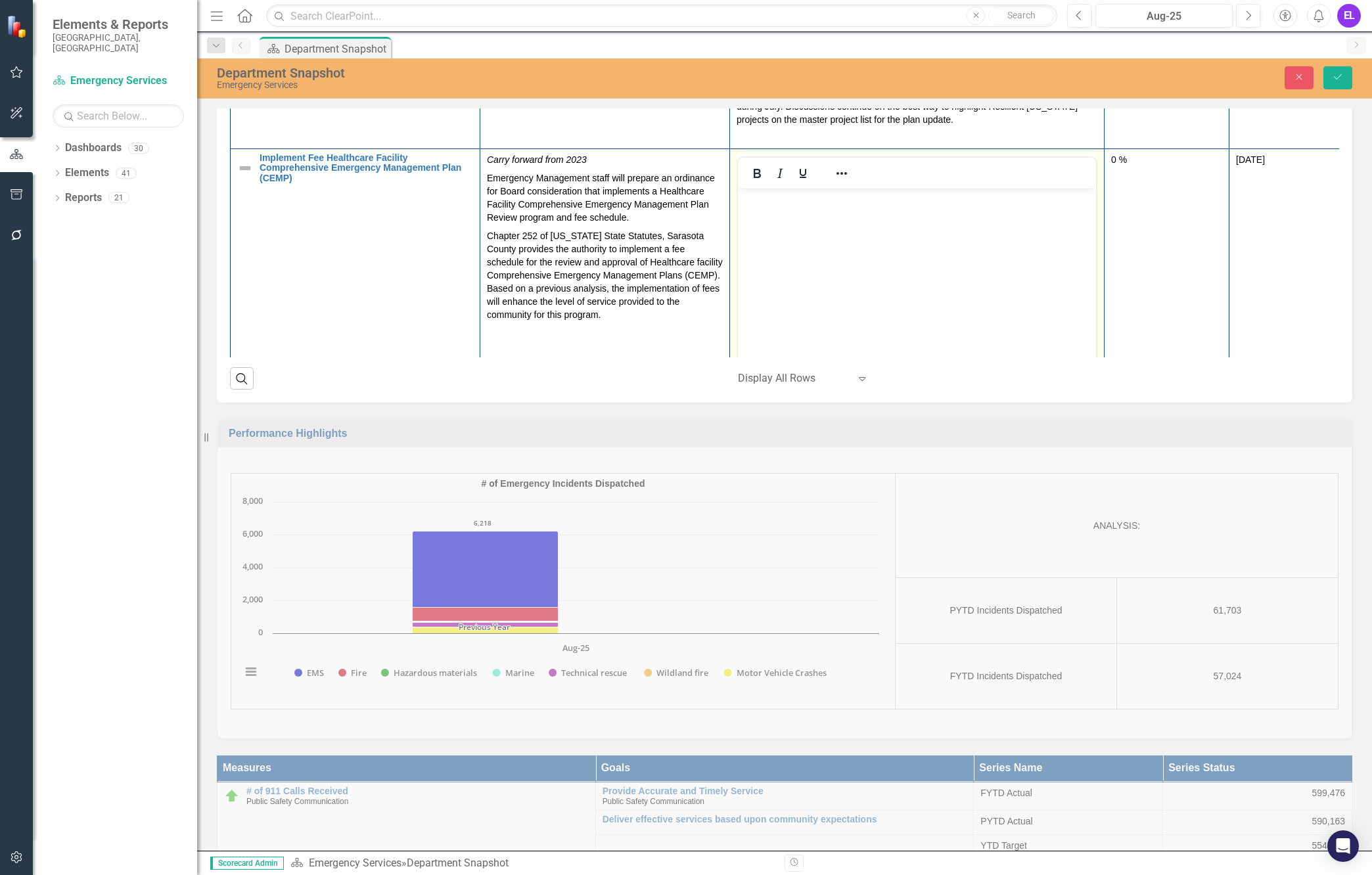
scroll to position [0, 0]
click at [873, 243] on body "Rich Text Area. Press ALT-0 for help." at bounding box center [917, 287] width 358 height 197
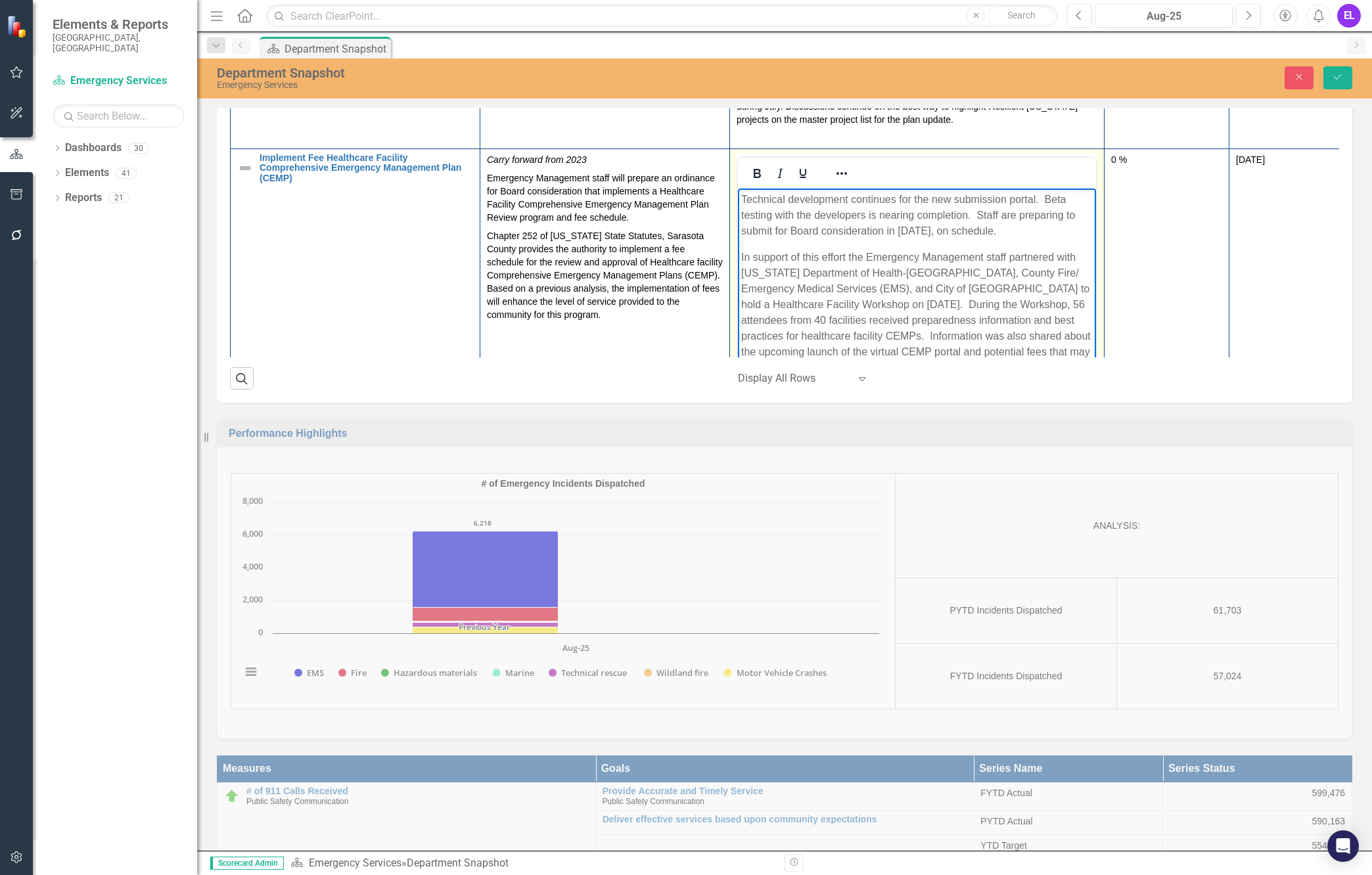
click at [992, 233] on p "Technical development continues for the new submission portal. Beta testing wit…" at bounding box center [917, 214] width 352 height 47
click at [855, 199] on p "Technical development continues for the new submission portal. Beta testing wit…" at bounding box center [917, 214] width 352 height 47
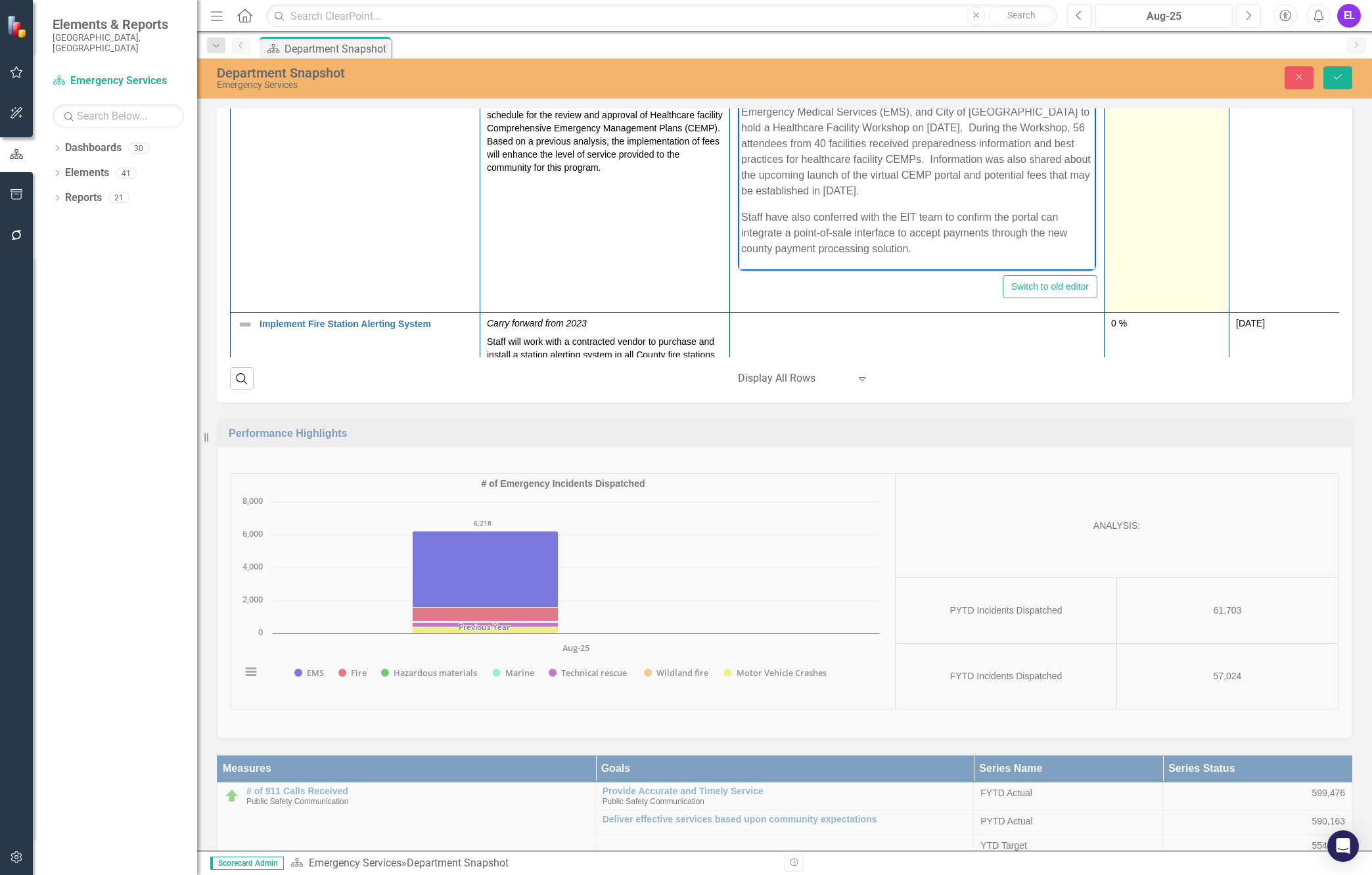
scroll to position [630, 0]
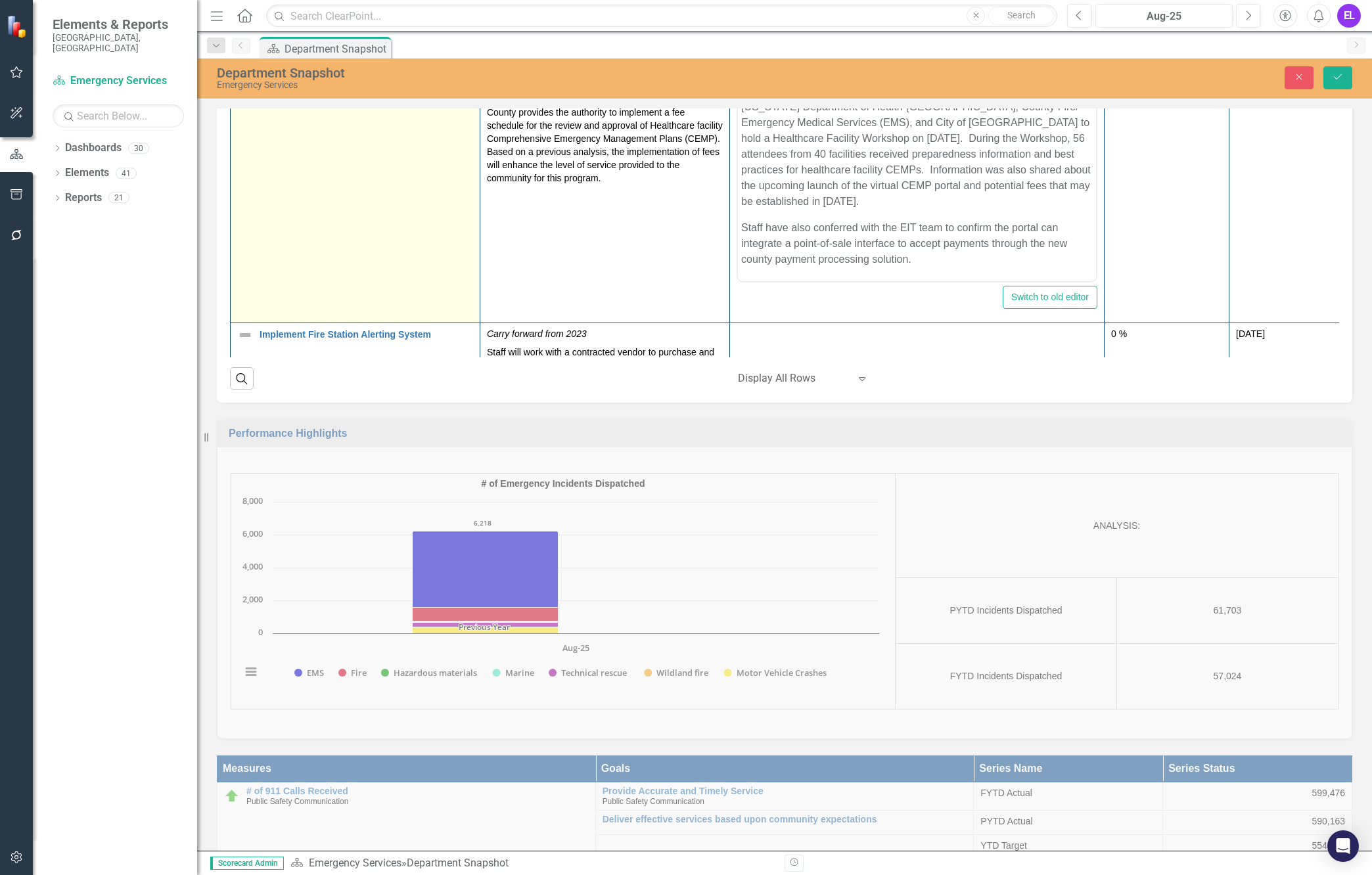
click at [241, 40] on img at bounding box center [245, 31] width 15 height 15
click at [242, 40] on img at bounding box center [245, 31] width 15 height 15
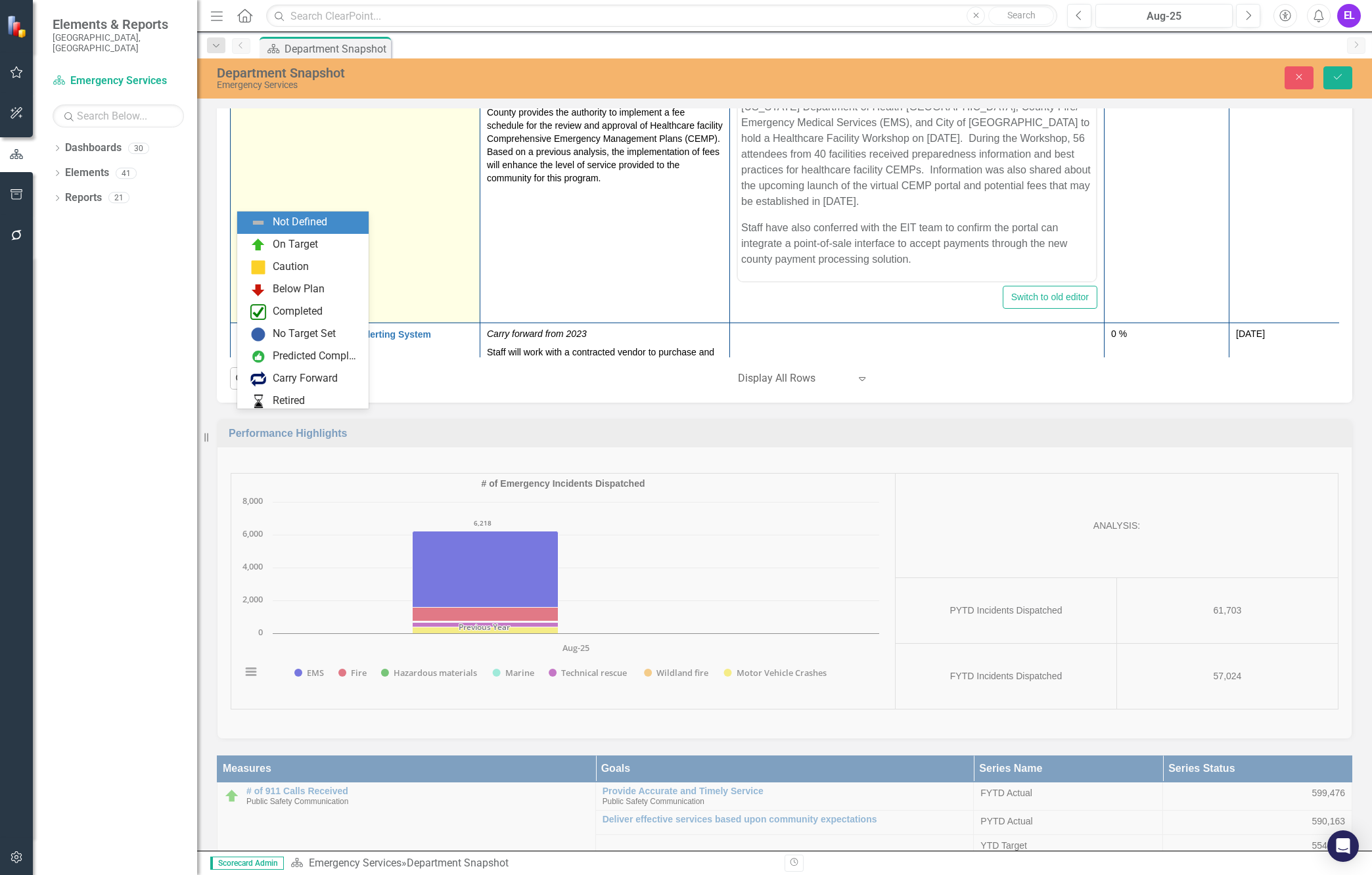
click at [248, 37] on img at bounding box center [249, 29] width 15 height 15
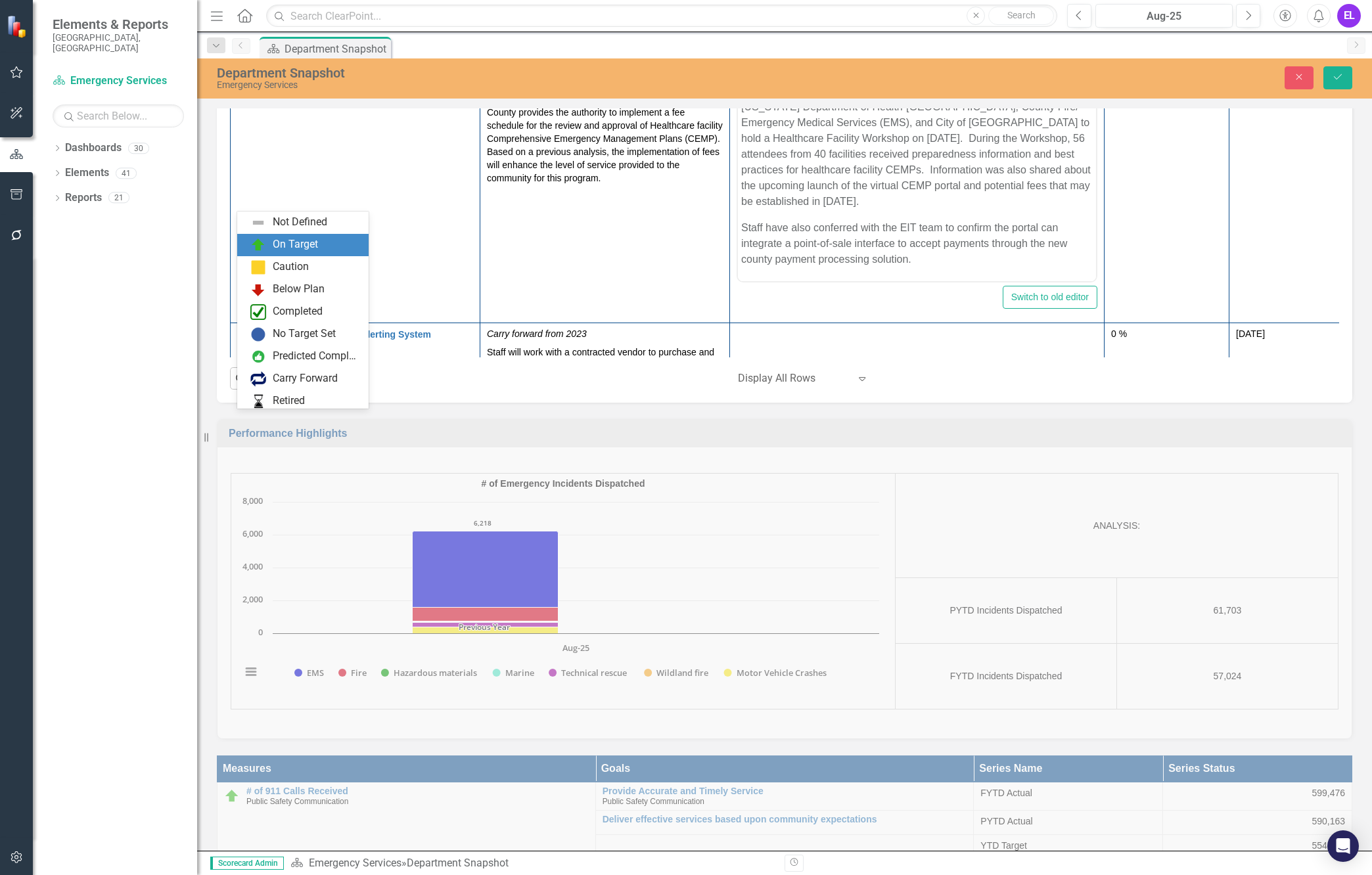
click at [278, 238] on div "On Target" at bounding box center [295, 245] width 45 height 15
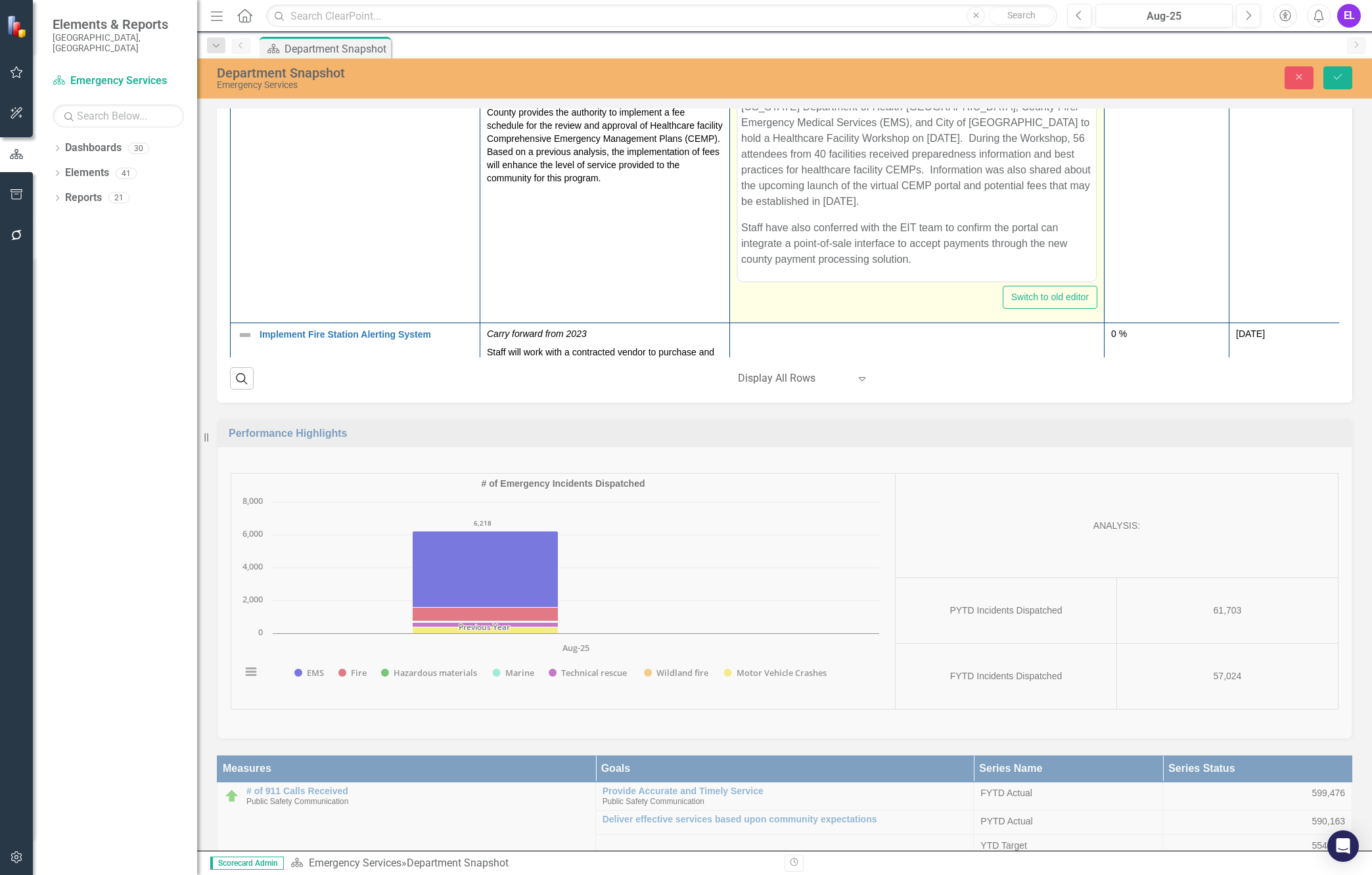
click at [853, 168] on p "In support of this effort the Emergency Management staff partnered with [US_STA…" at bounding box center [917, 146] width 352 height 127
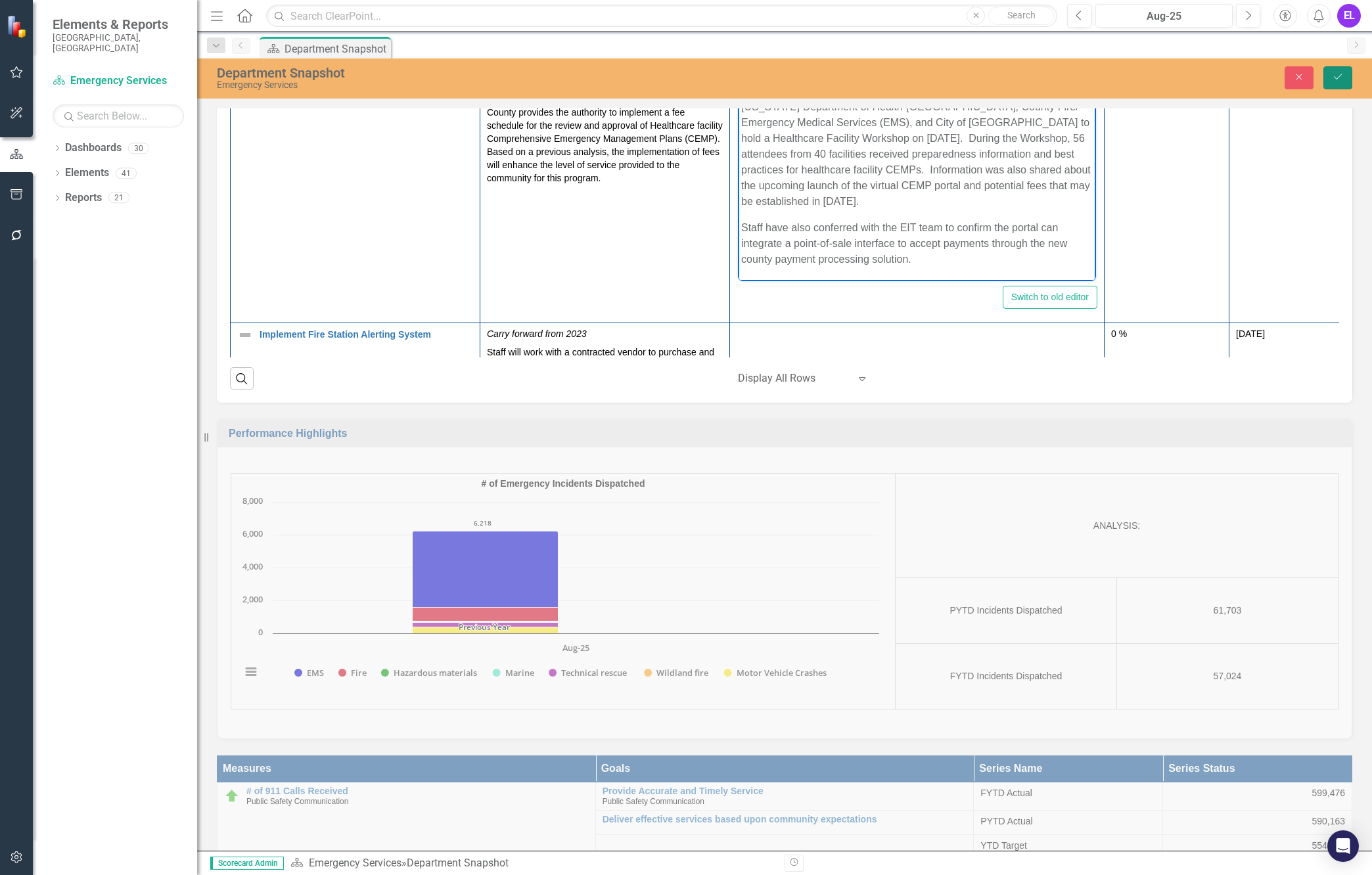
click at [1186, 84] on button "Save" at bounding box center [1338, 78] width 29 height 23
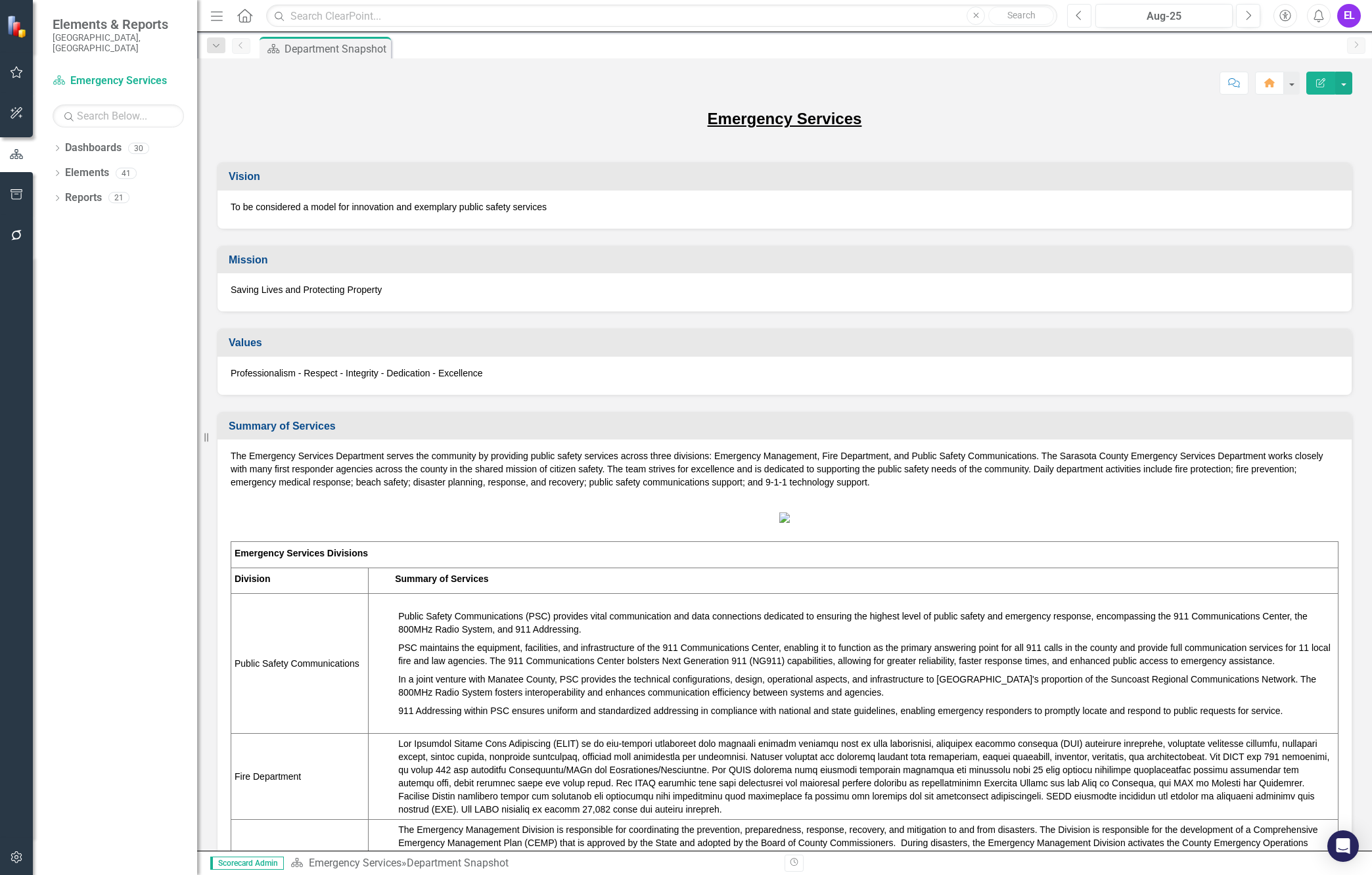
click at [1074, 17] on button "Previous" at bounding box center [1079, 15] width 24 height 23
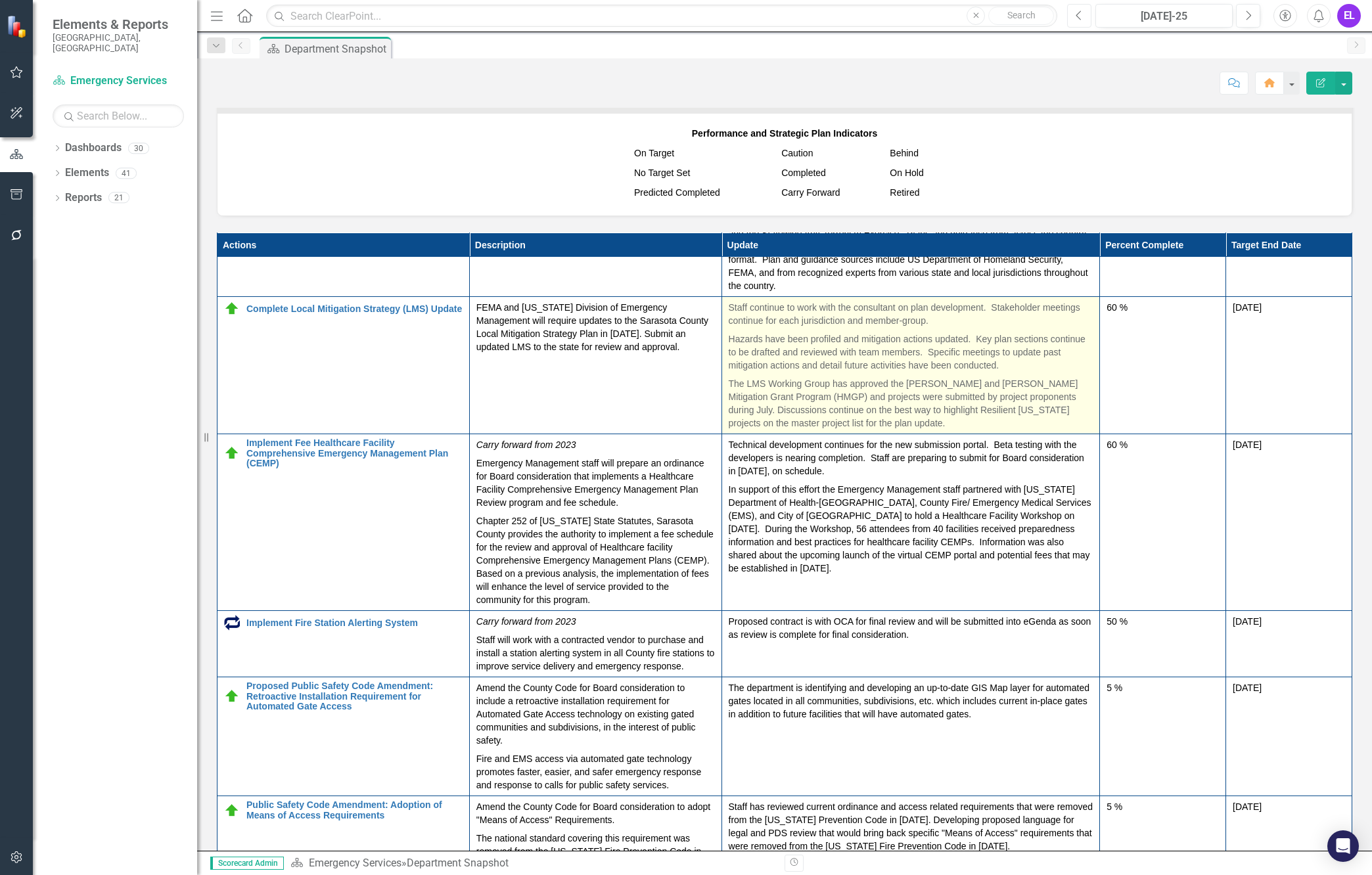
scroll to position [792, 0]
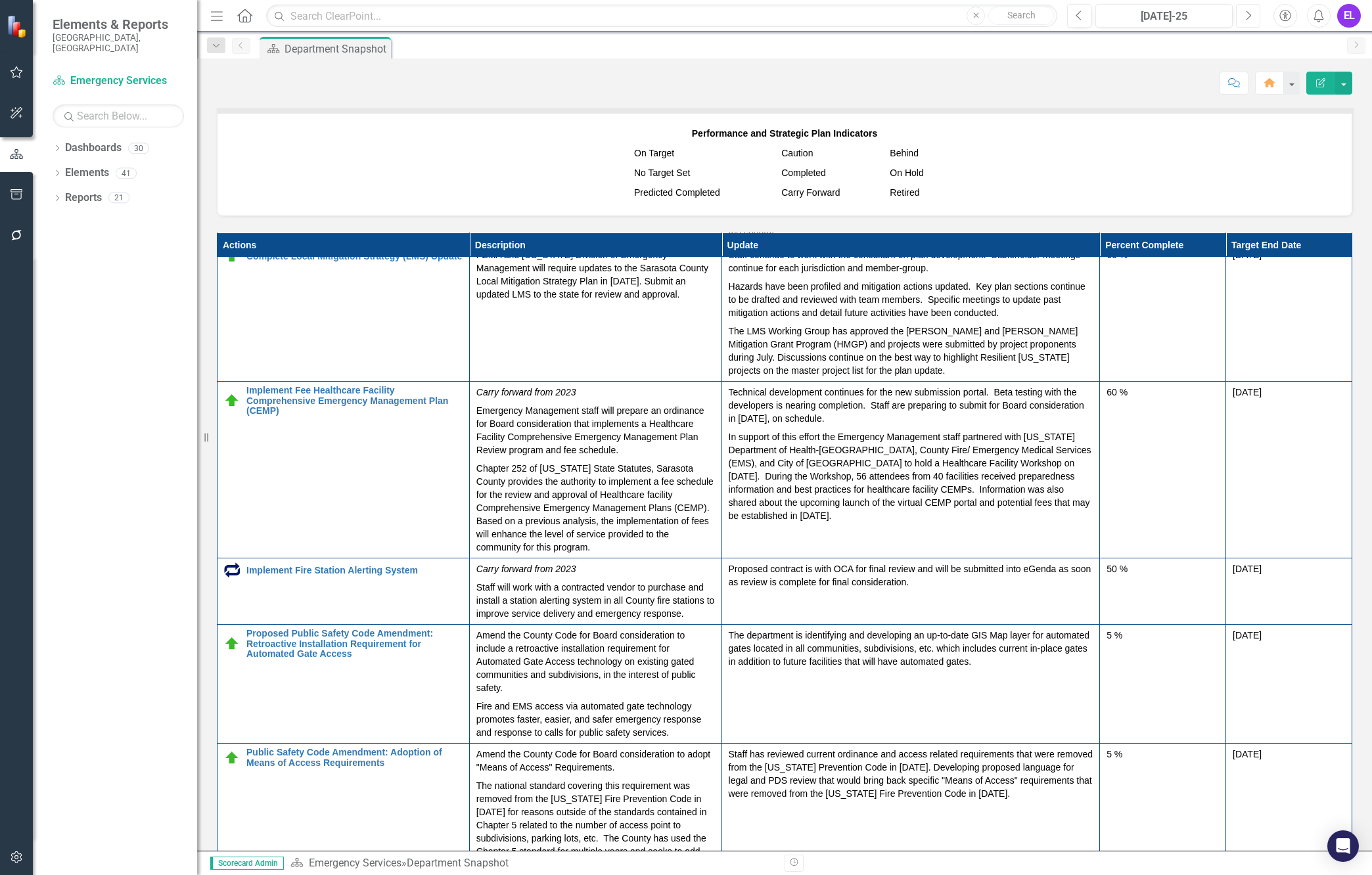
click at [1186, 14] on button "Next" at bounding box center [1247, 15] width 24 height 23
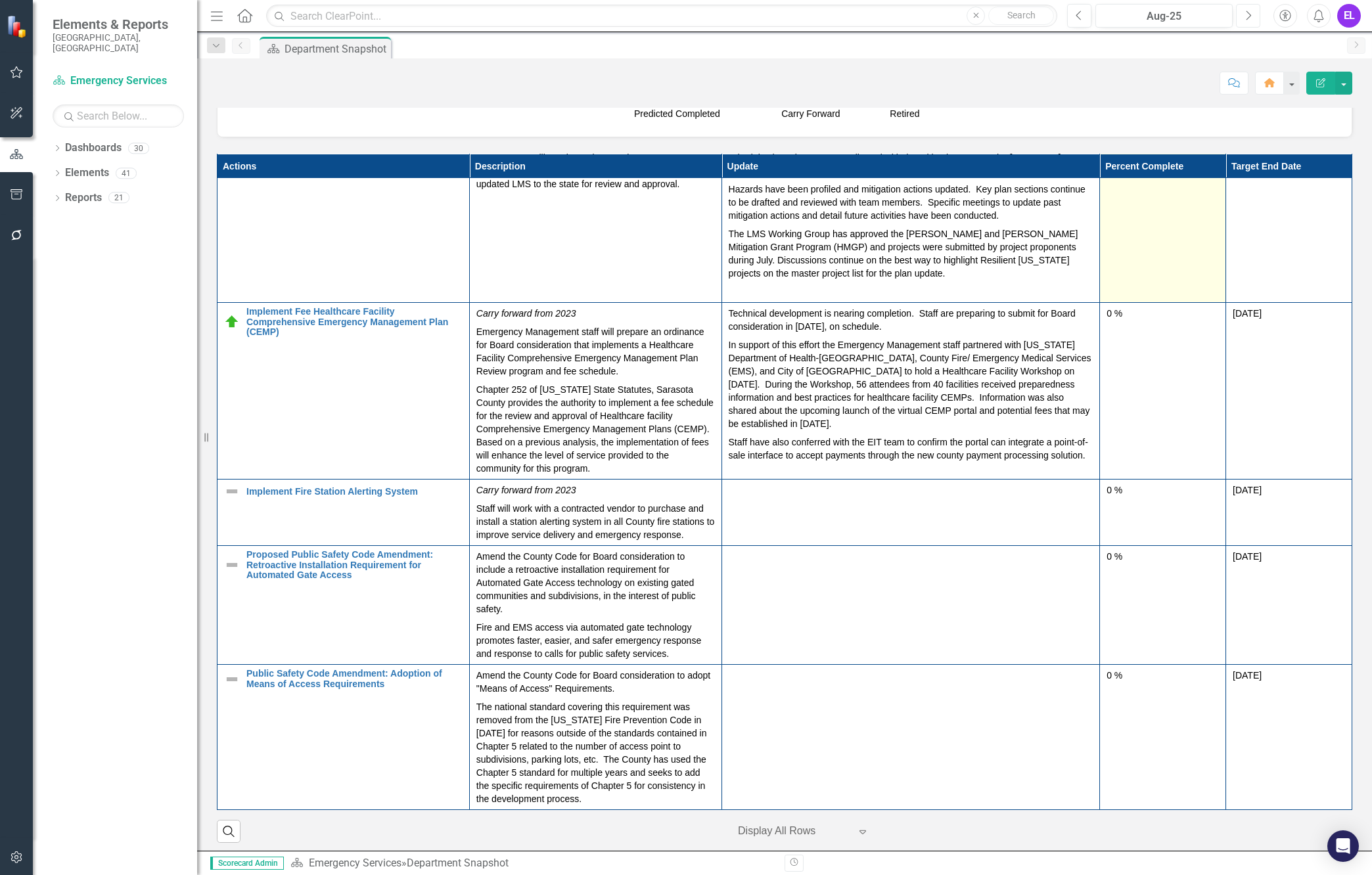
scroll to position [1396, 0]
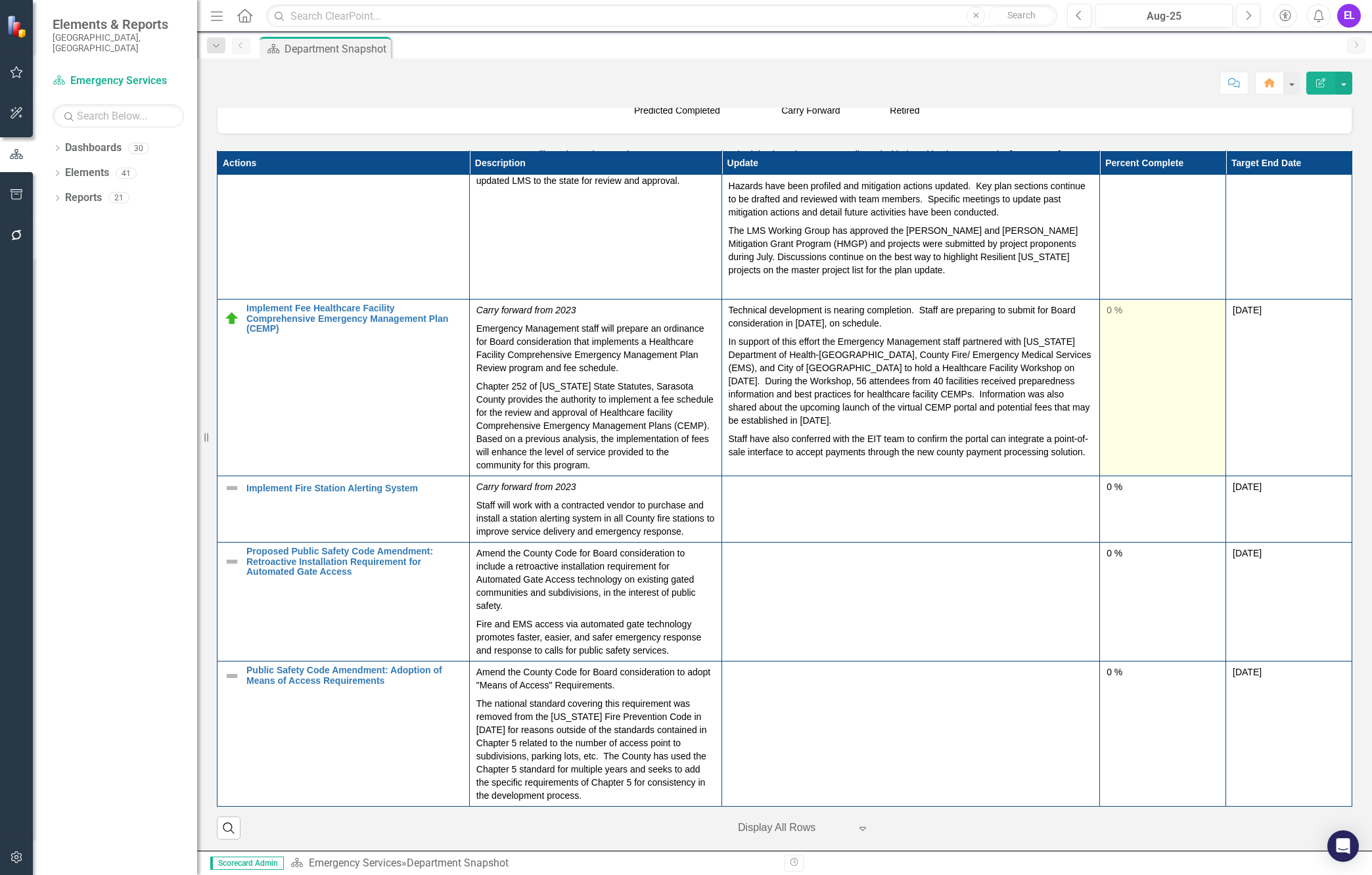
click at [1106, 317] on div "0 %" at bounding box center [1162, 310] width 112 height 14
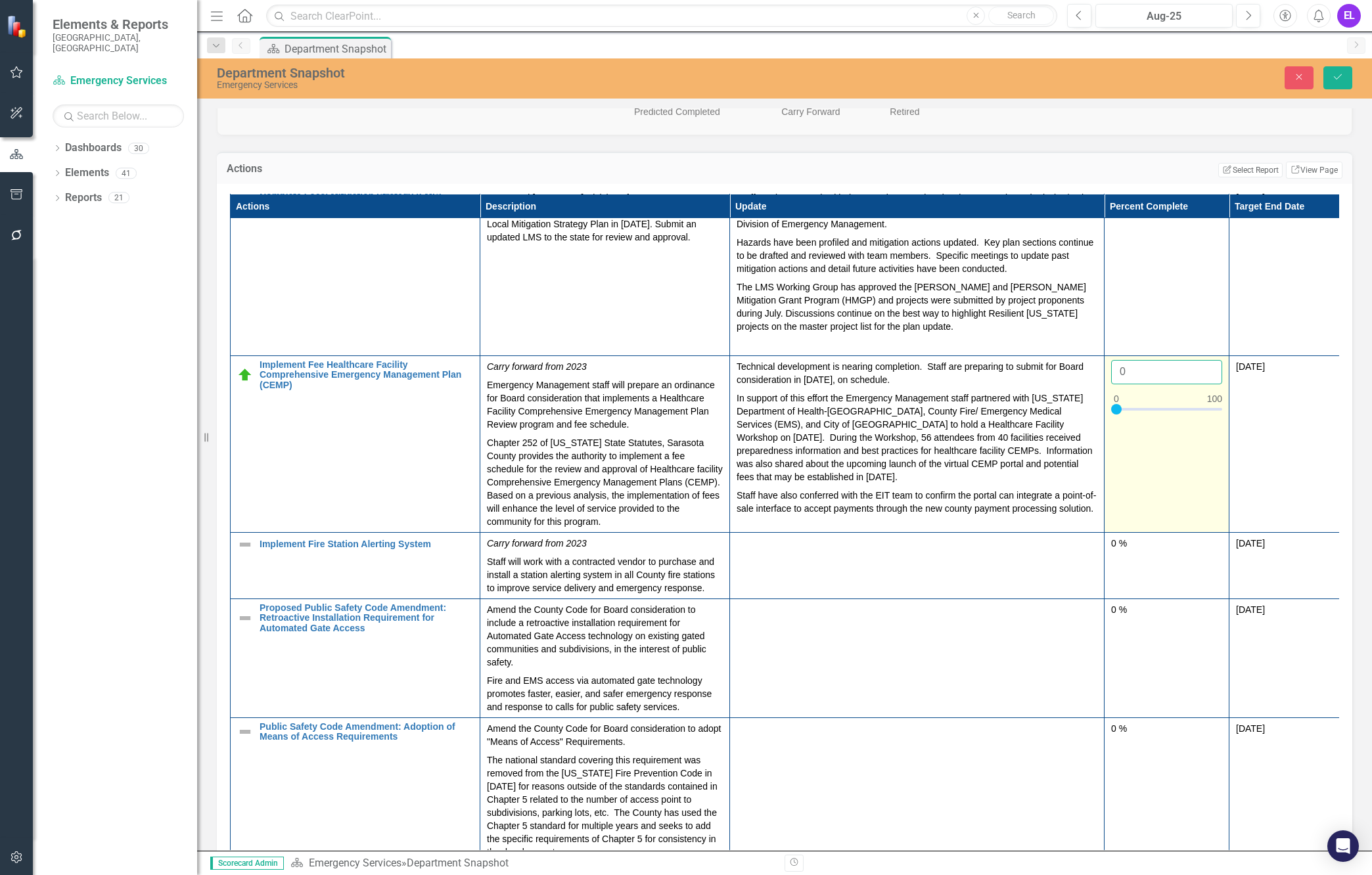
click at [1127, 384] on input "0" at bounding box center [1166, 372] width 111 height 24
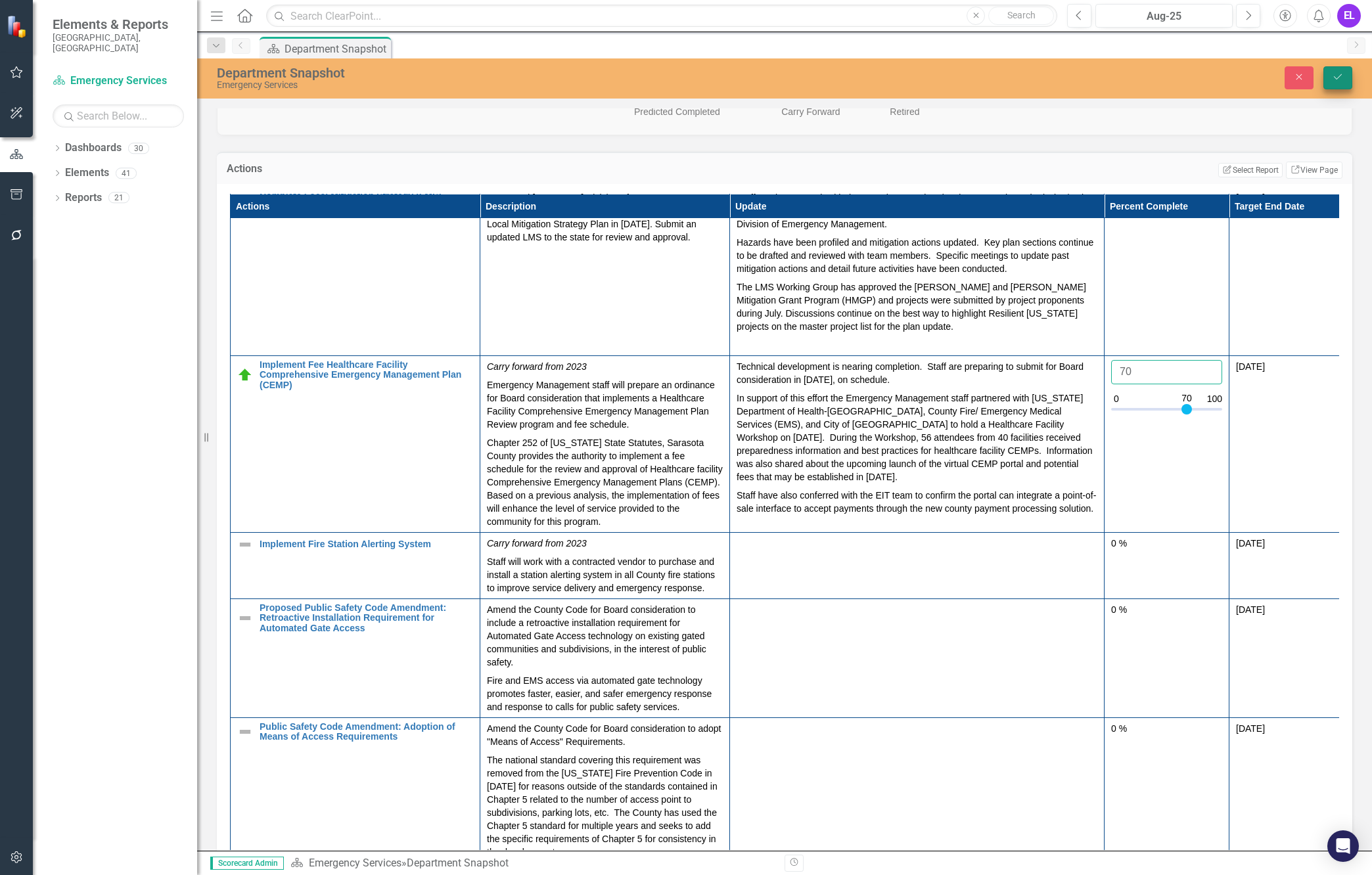
type input "70"
click at [1186, 79] on button "Save" at bounding box center [1338, 78] width 29 height 23
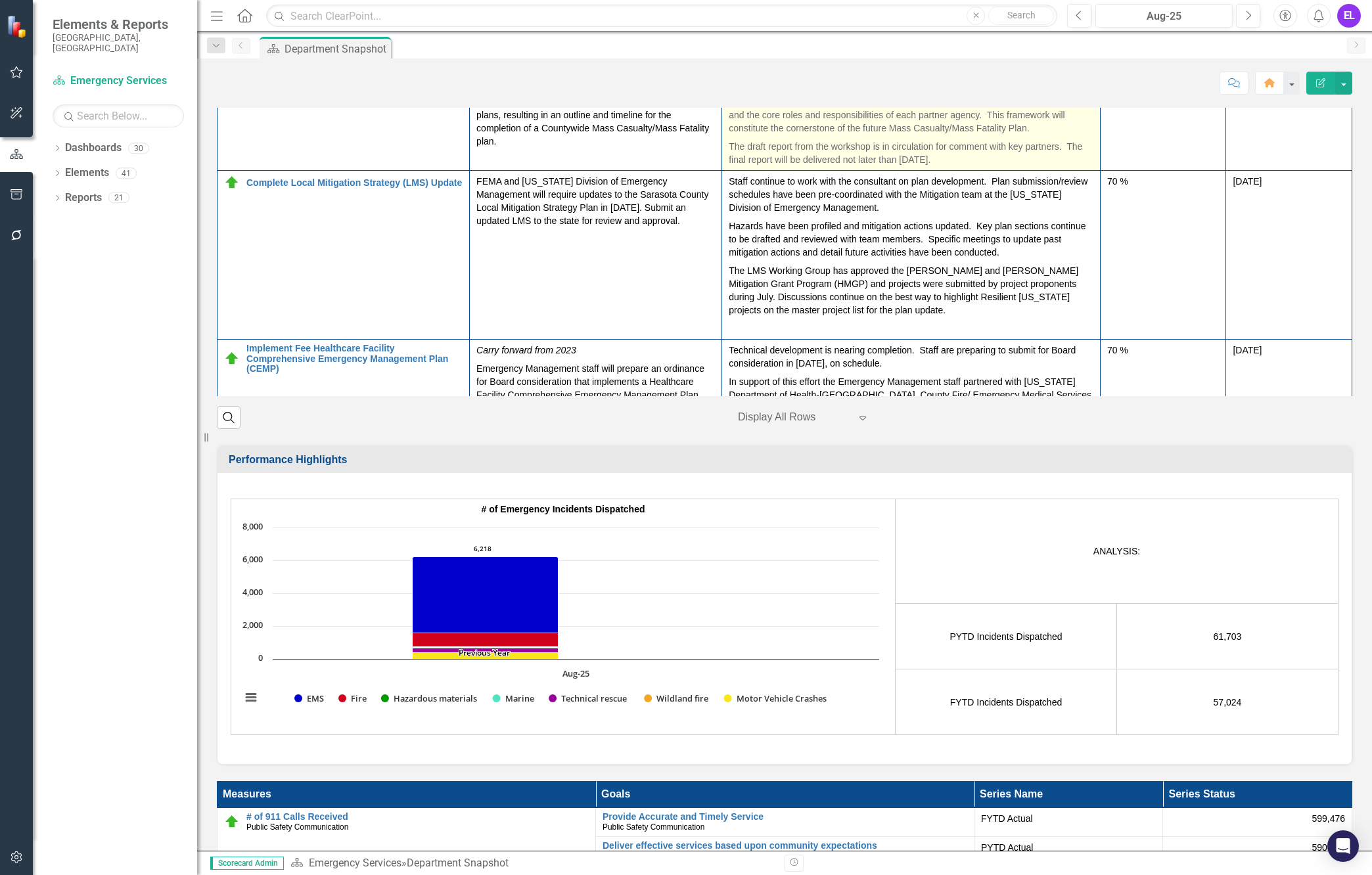
scroll to position [328, 0]
click at [964, 165] on p "The draft report from the workshop is in circulation for comment with key partn…" at bounding box center [910, 151] width 364 height 29
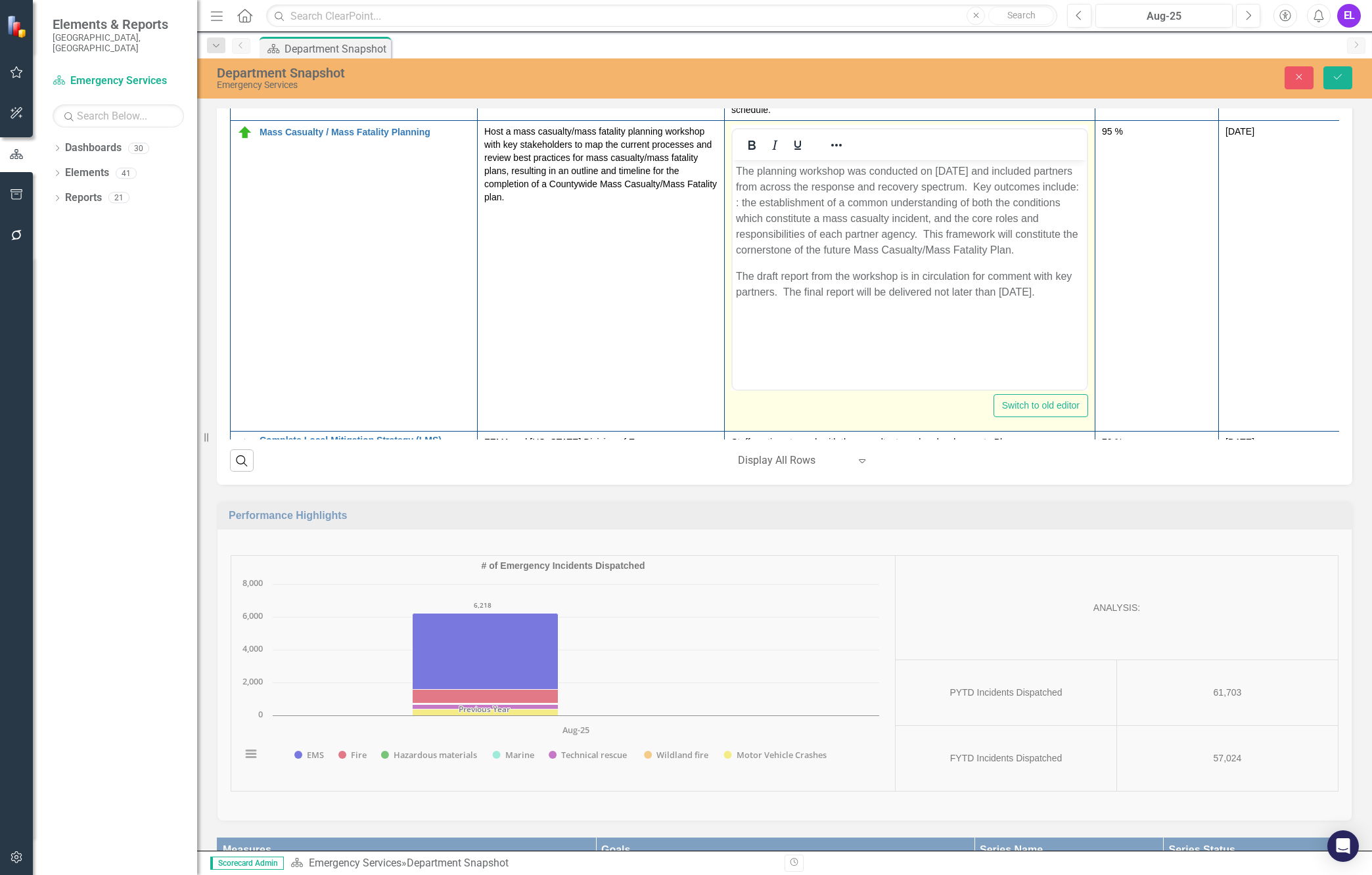
scroll to position [0, 0]
click at [1068, 294] on p "The draft report from the workshop is in circulation for comment with key partn…" at bounding box center [910, 284] width 348 height 32
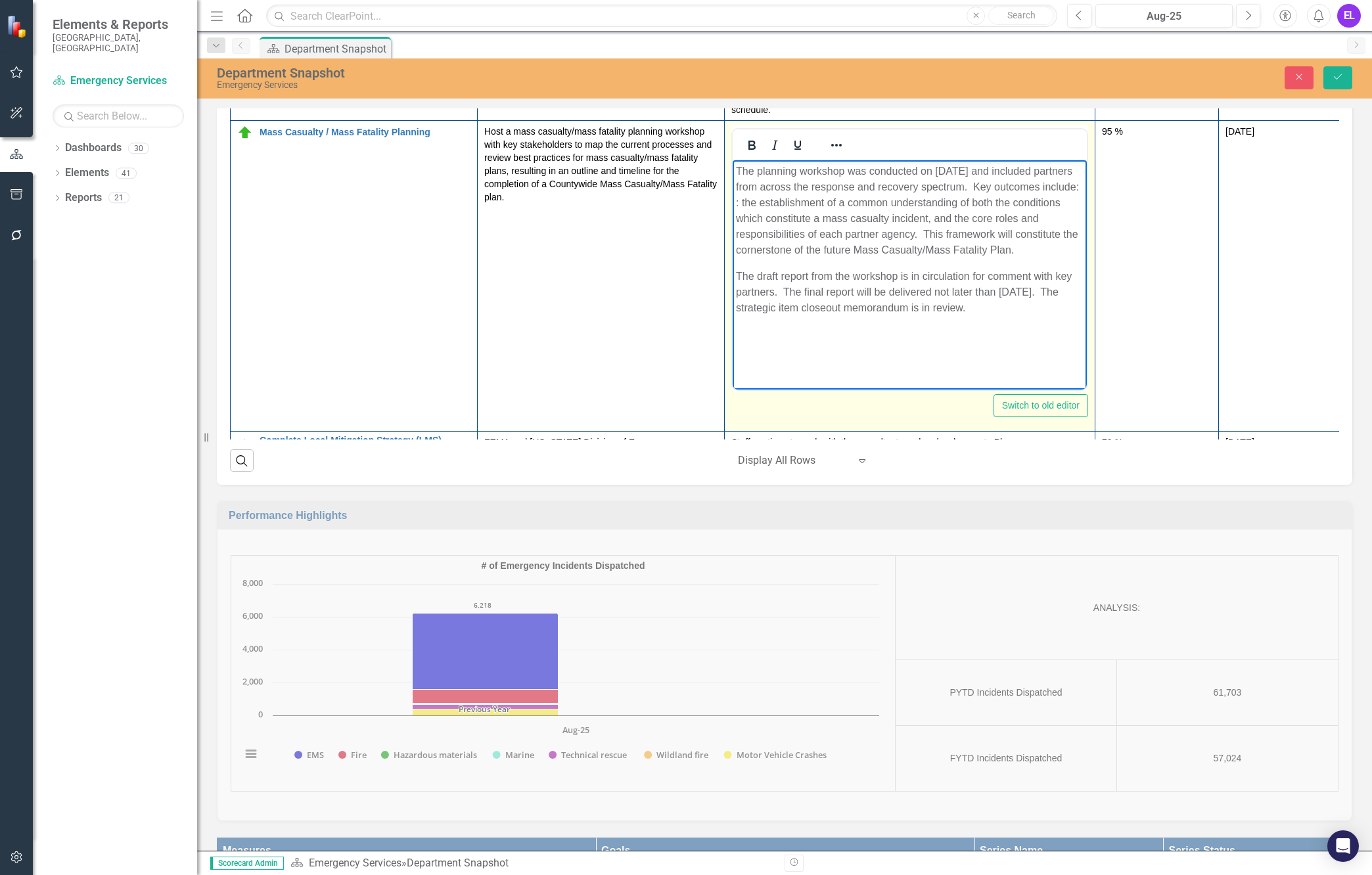
click at [939, 304] on p "The draft report from the workshop is in circulation for comment with key partn…" at bounding box center [910, 292] width 348 height 47
click at [917, 346] on body "The planning workshop was conducted on [DATE] and included partners from across…" at bounding box center [909, 258] width 355 height 197
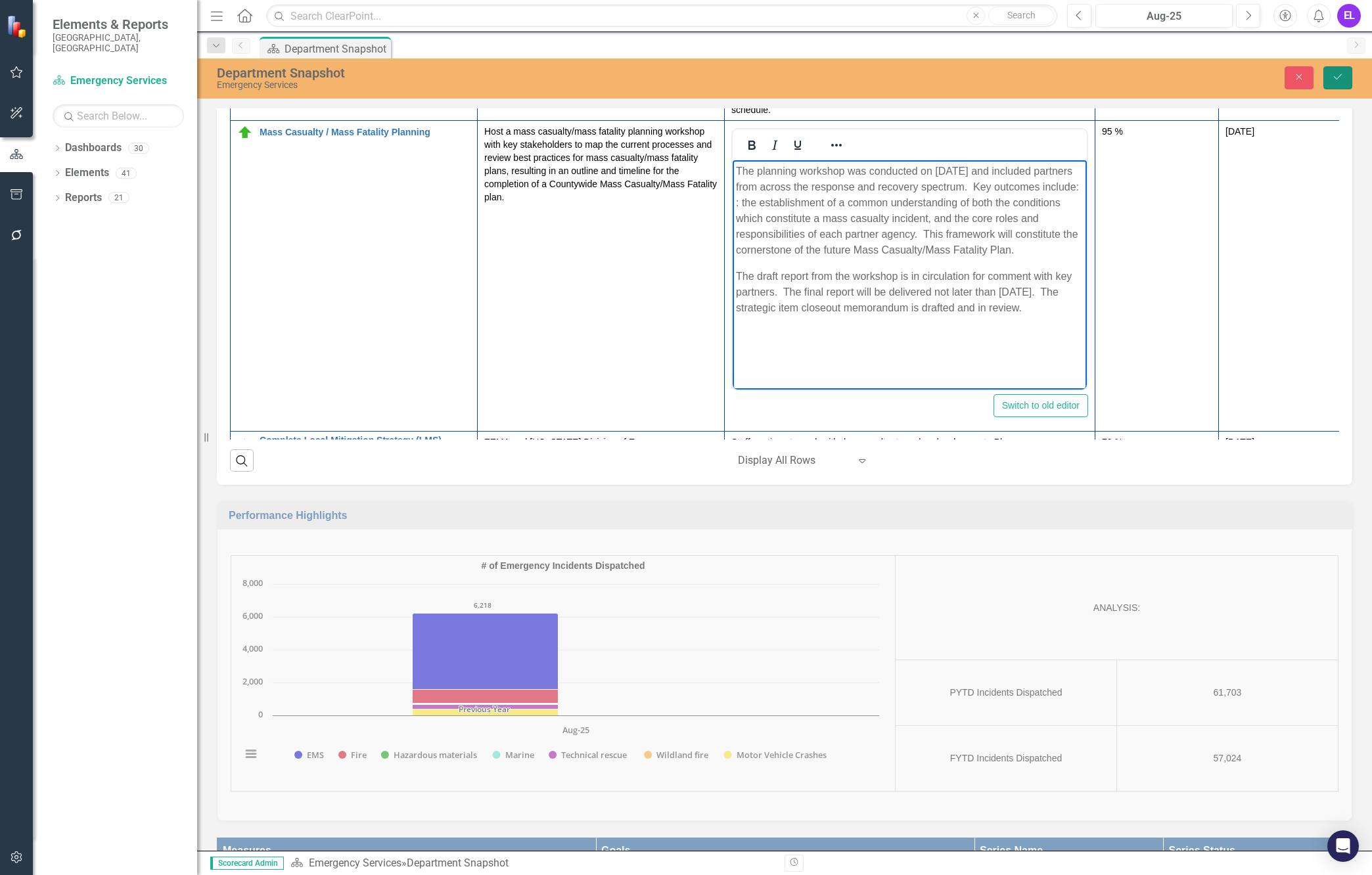
drag, startPoint x: 1339, startPoint y: 79, endPoint x: 1338, endPoint y: 115, distance: 36.0
click at [1186, 79] on icon "Save" at bounding box center [1338, 77] width 12 height 10
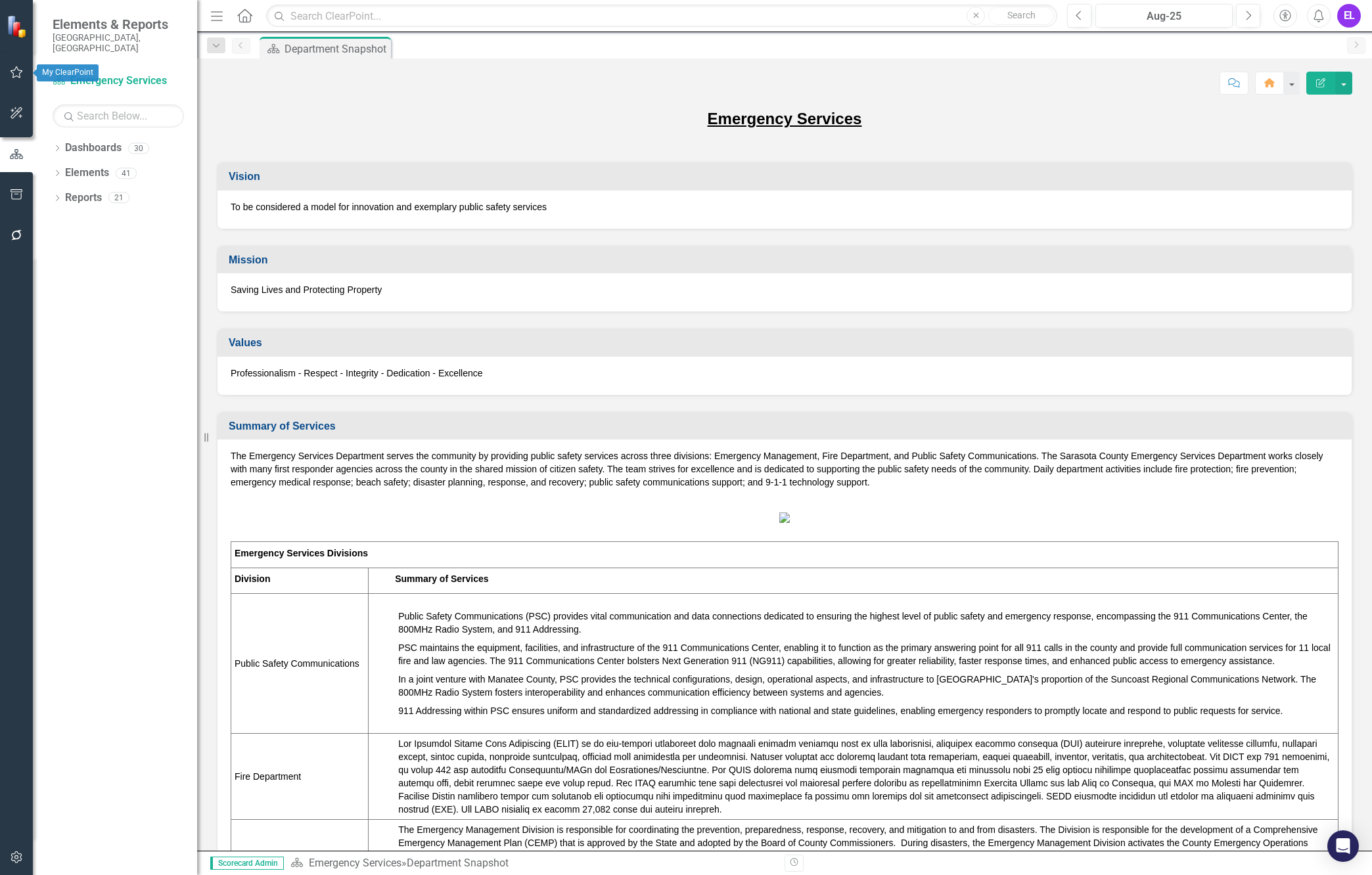
click at [15, 63] on button "button" at bounding box center [16, 72] width 30 height 28
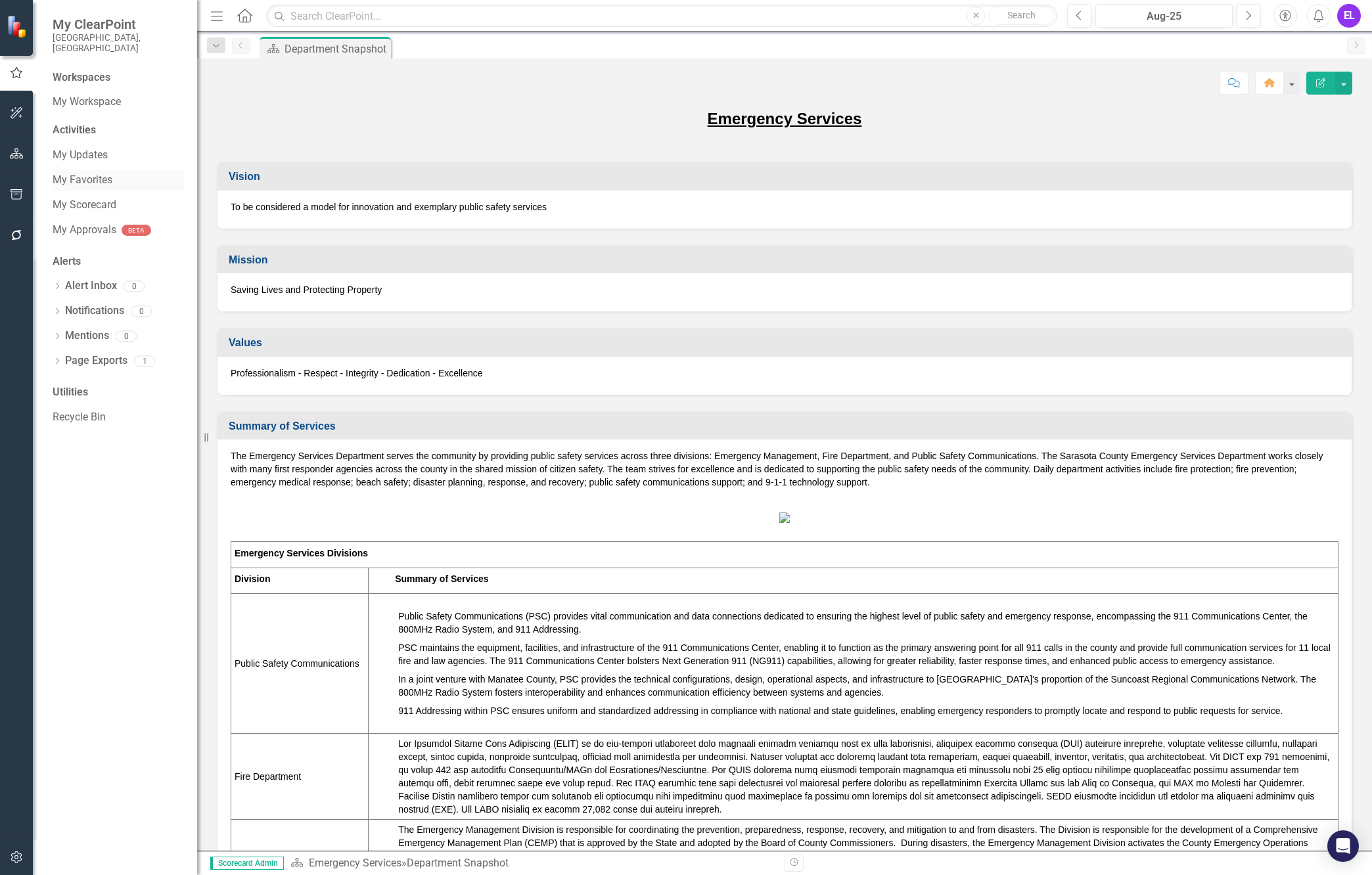
click at [92, 173] on link "My Favorites" at bounding box center [118, 181] width 131 height 15
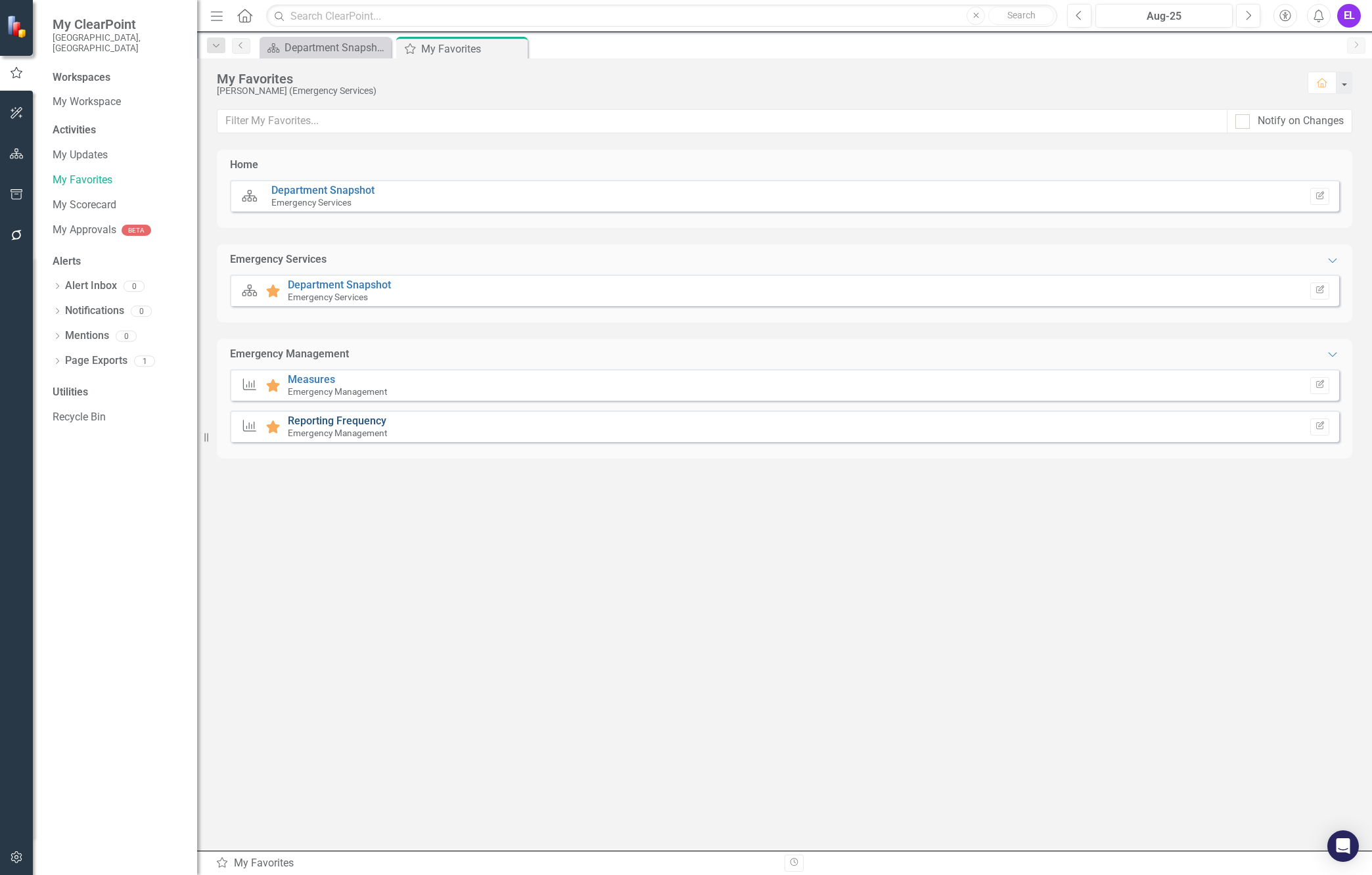
click at [318, 419] on link "Reporting Frequency" at bounding box center [337, 420] width 99 height 13
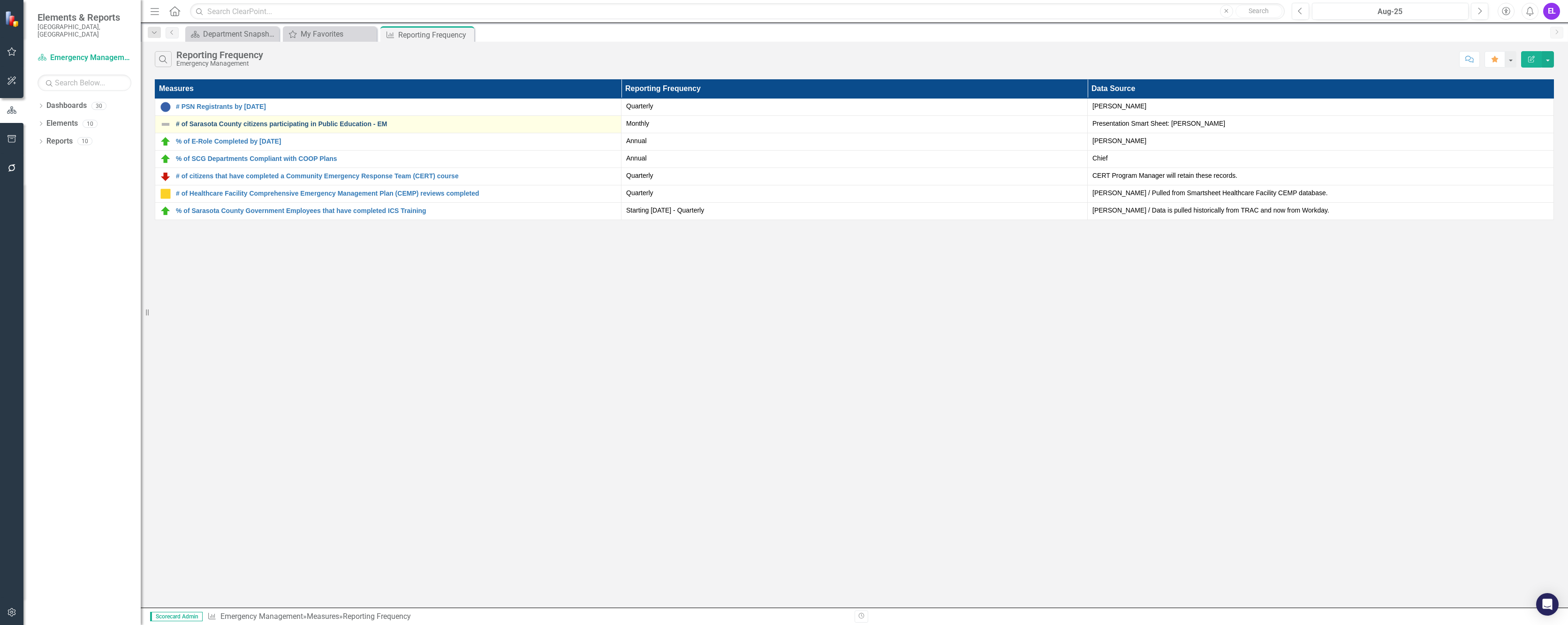
click at [316, 123] on link "# of Sarasota County citizens participating in Public Education - EM" at bounding box center [396, 124] width 441 height 7
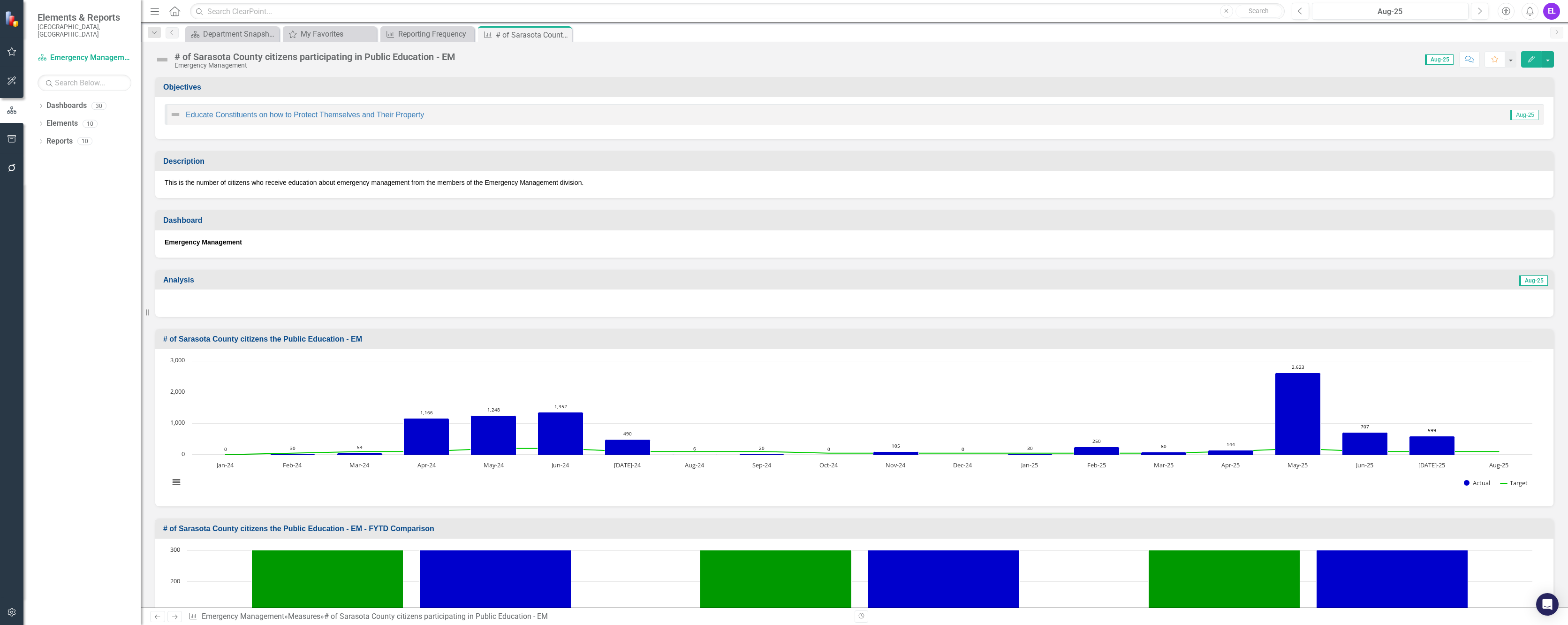
click at [174, 113] on img at bounding box center [175, 115] width 11 height 11
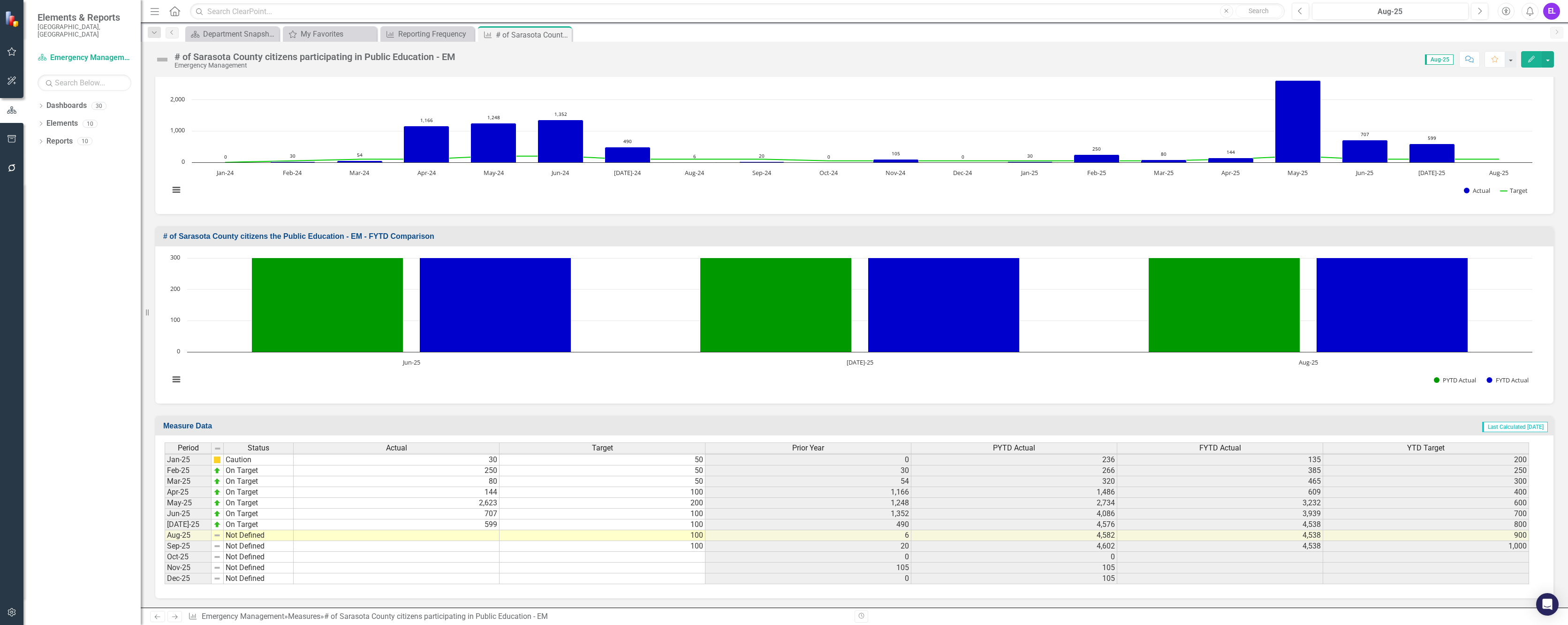
scroll to position [292, 0]
click at [214, 451] on img at bounding box center [217, 535] width 8 height 8
click at [218, 451] on img at bounding box center [217, 535] width 8 height 8
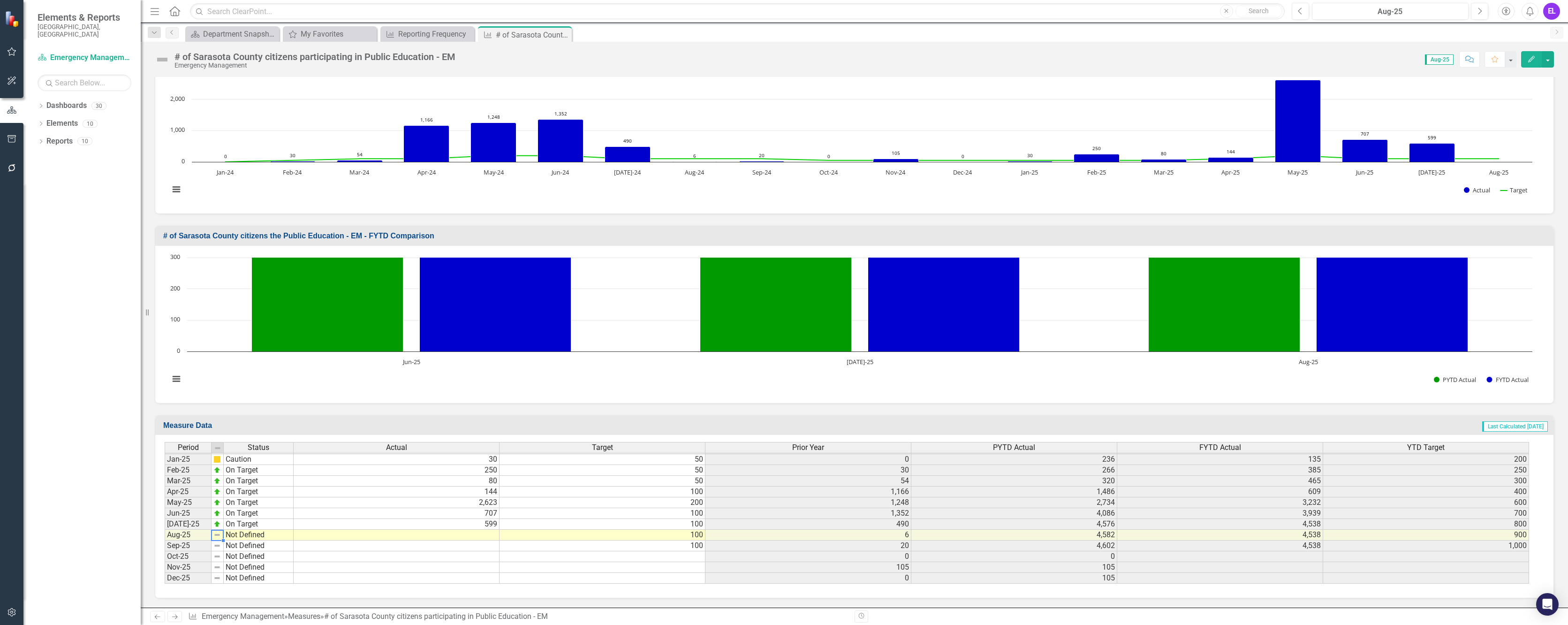
click at [238, 451] on td "Not Defined" at bounding box center [258, 535] width 70 height 11
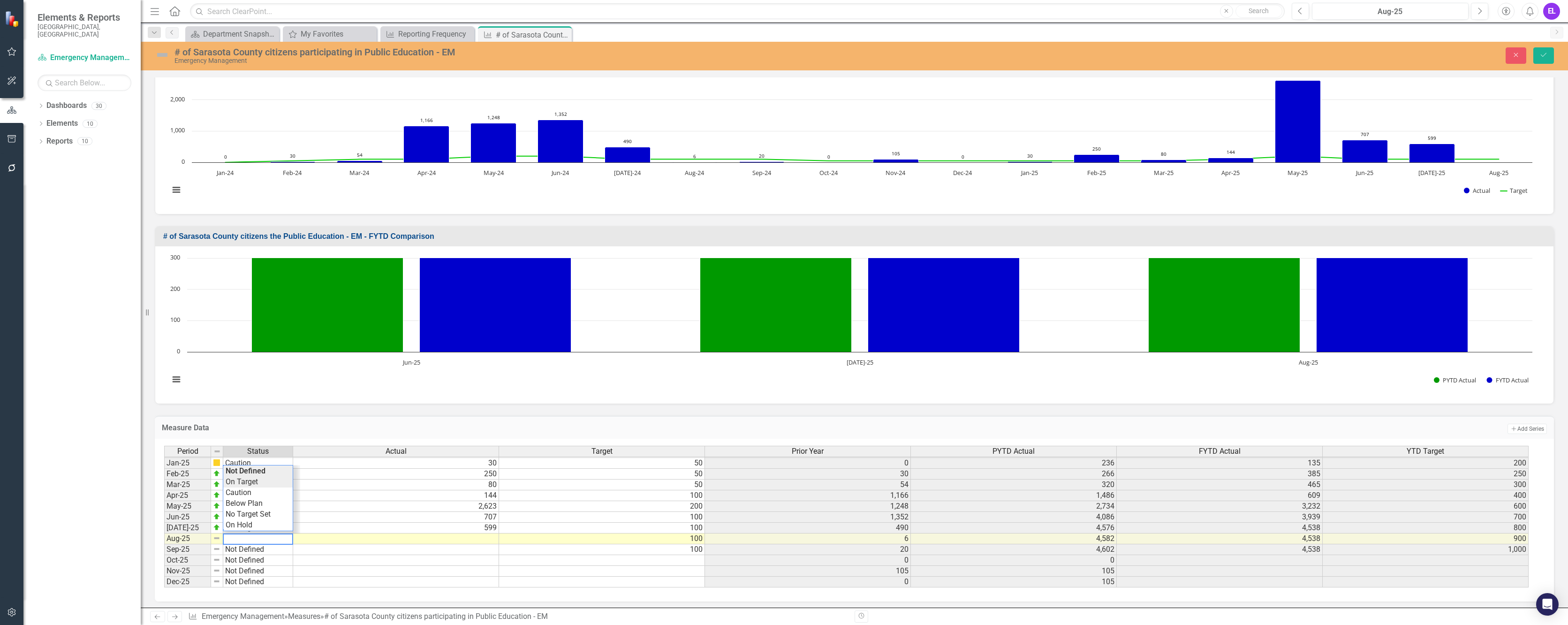
click at [247, 451] on div "Period Status Actual Target Prior Year PYTD Actual FYTD Actual YTD Target Dec-2…" at bounding box center [850, 517] width 1373 height 142
click at [477, 451] on td at bounding box center [396, 539] width 206 height 11
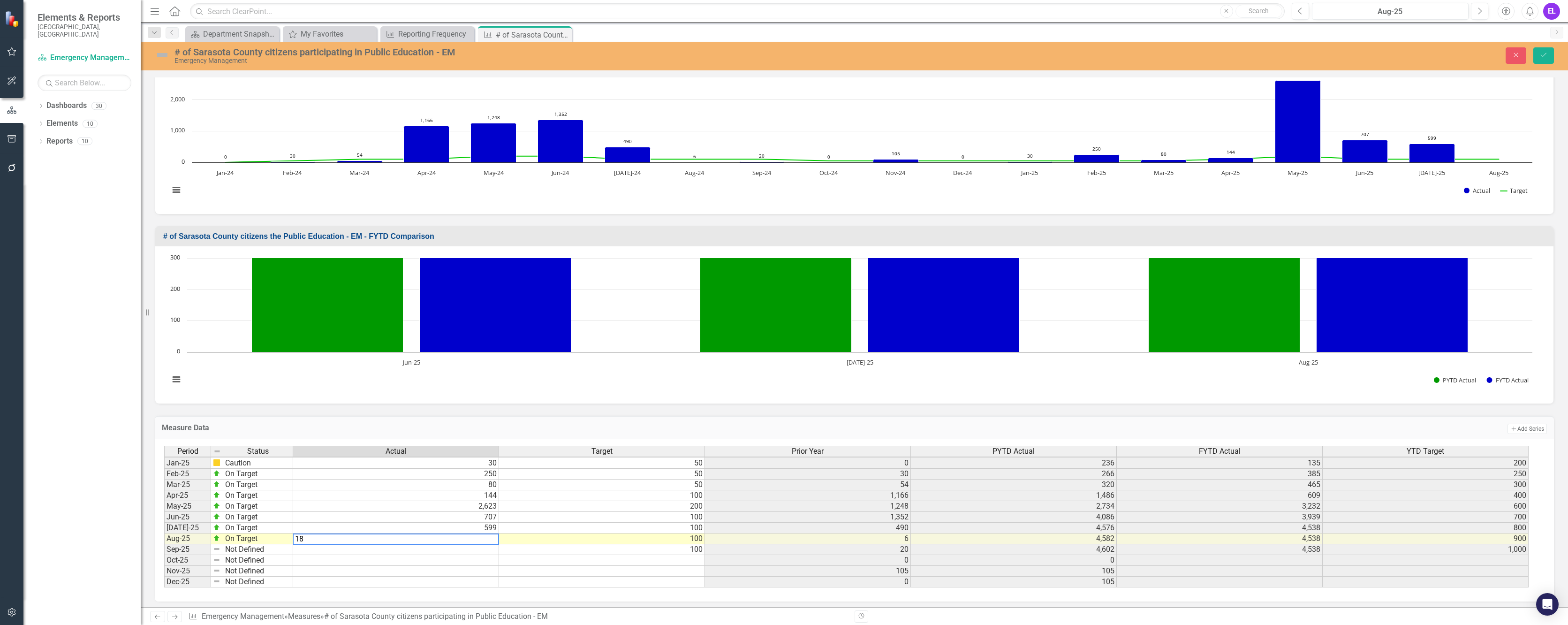
type textarea "182"
click at [846, 451] on td "4,538" at bounding box center [1219, 550] width 206 height 11
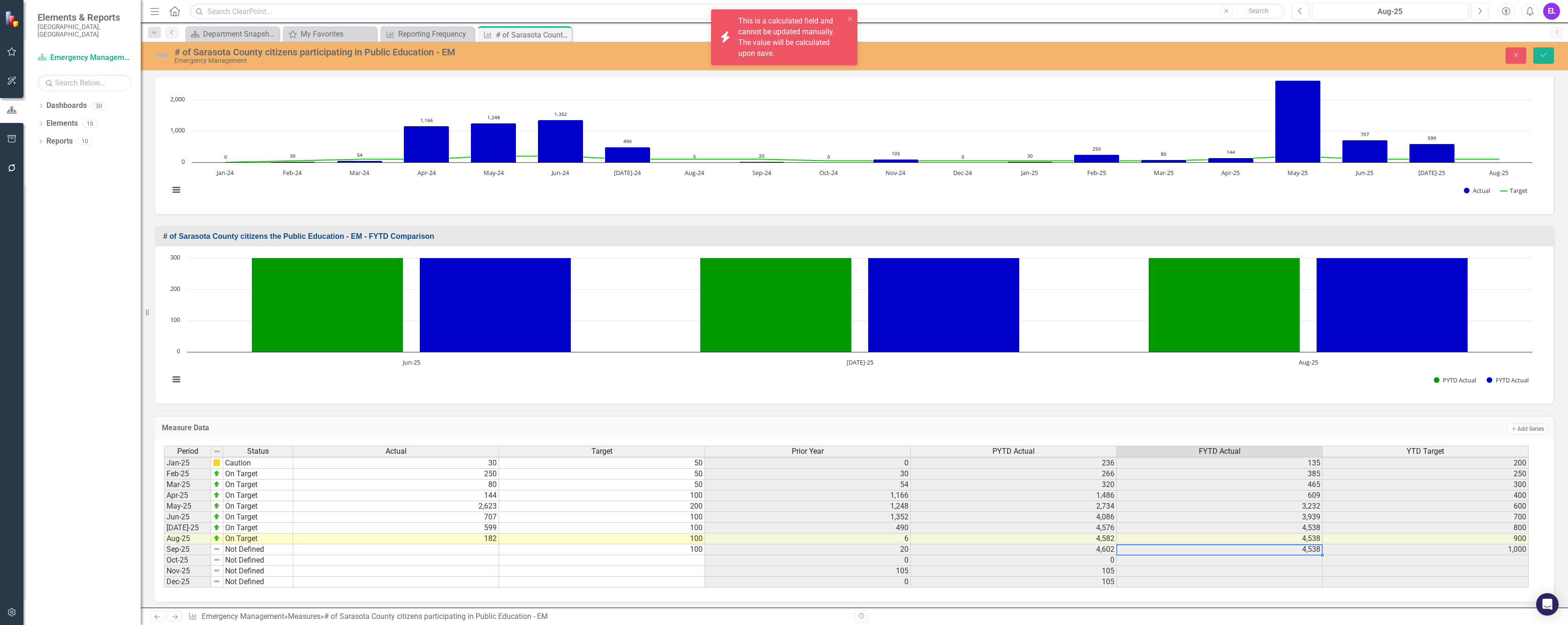
click at [846, 451] on td "4,538" at bounding box center [1219, 539] width 206 height 11
click at [846, 451] on td "4,538" at bounding box center [1219, 528] width 206 height 11
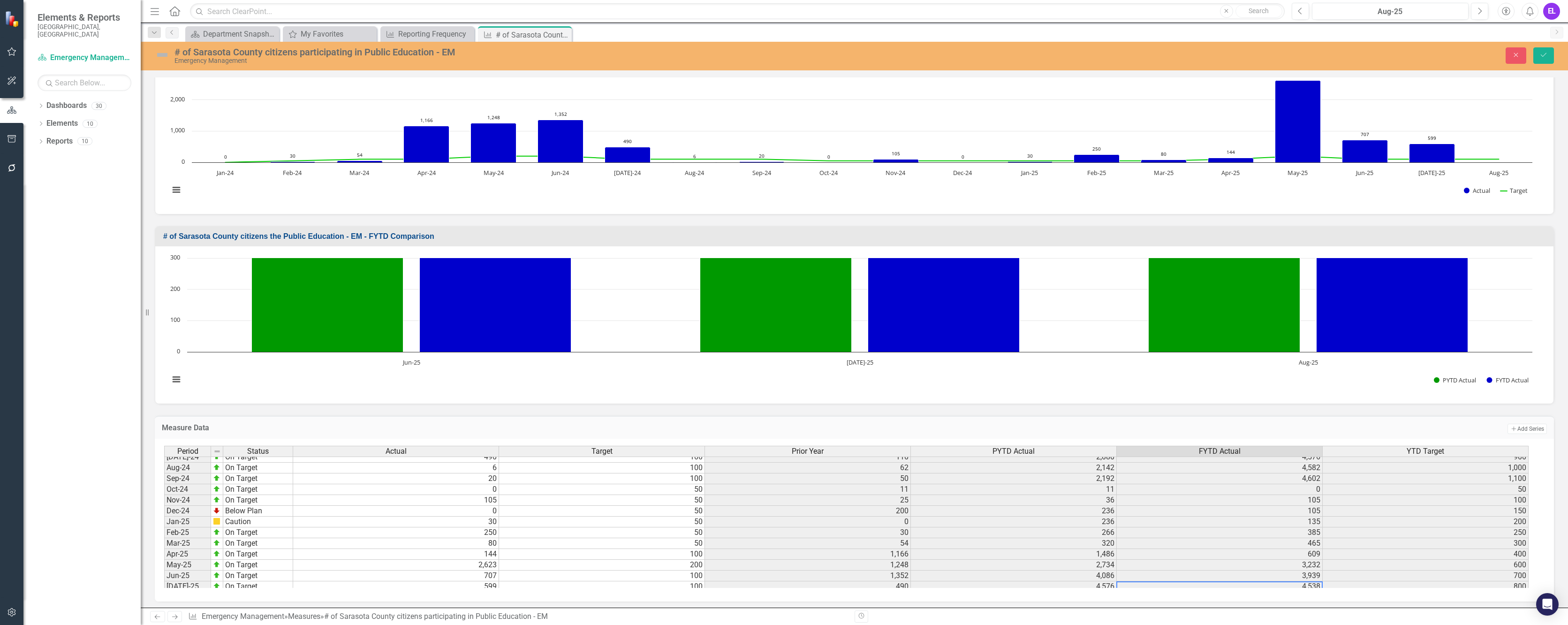
scroll to position [1456, 0]
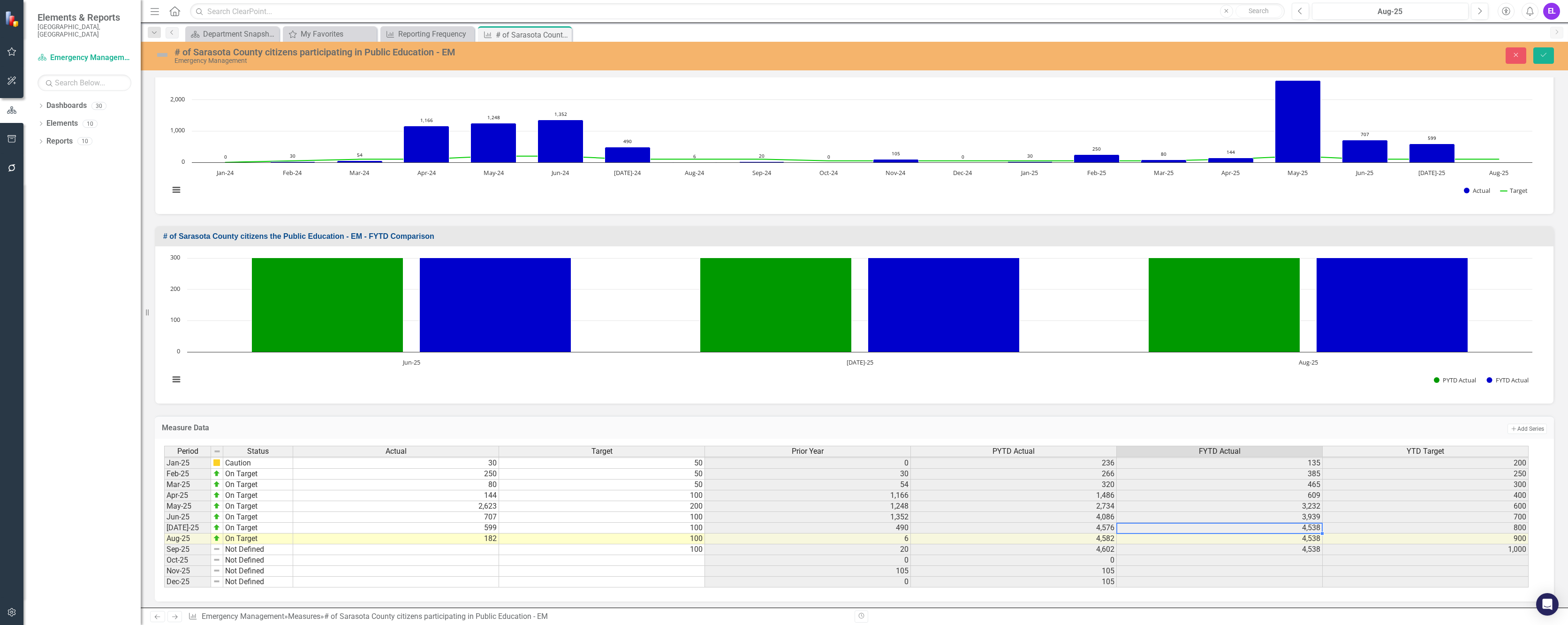
click at [846, 451] on td "3,939" at bounding box center [1219, 517] width 206 height 11
click at [846, 451] on td "4,538" at bounding box center [1219, 528] width 206 height 11
click at [846, 451] on td "4,538" at bounding box center [1219, 539] width 206 height 11
click at [846, 451] on td "4,538" at bounding box center [1219, 550] width 206 height 11
click at [846, 51] on button "Save" at bounding box center [1543, 56] width 21 height 17
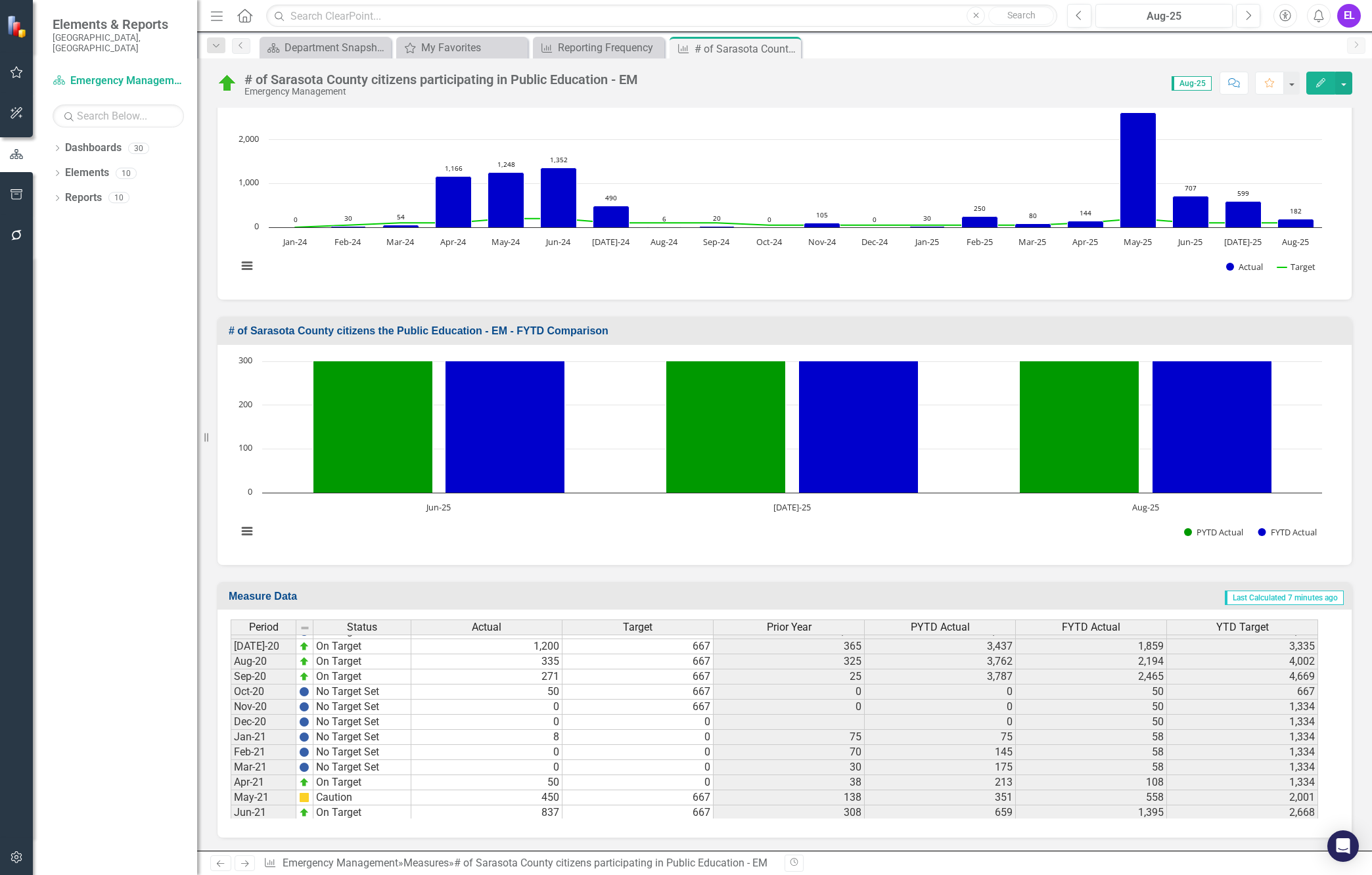
scroll to position [1218, 0]
